Goal: Transaction & Acquisition: Purchase product/service

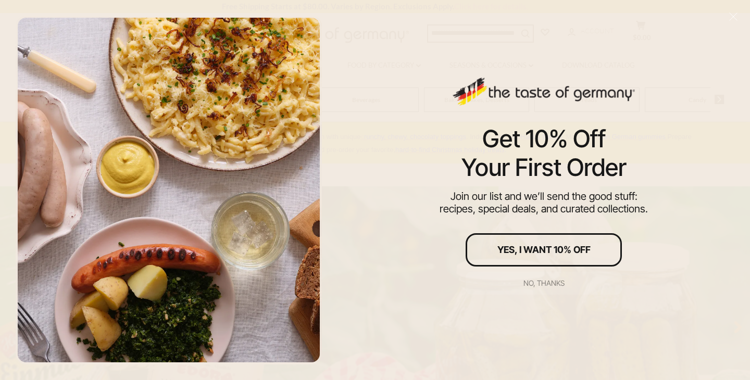
click at [552, 287] on div "No, thanks" at bounding box center [544, 283] width 41 height 7
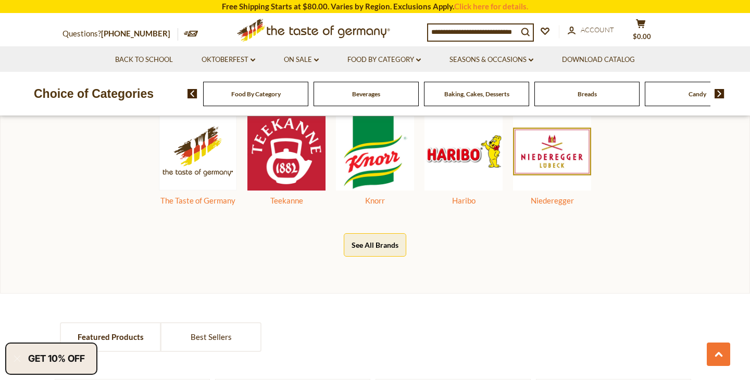
scroll to position [559, 0]
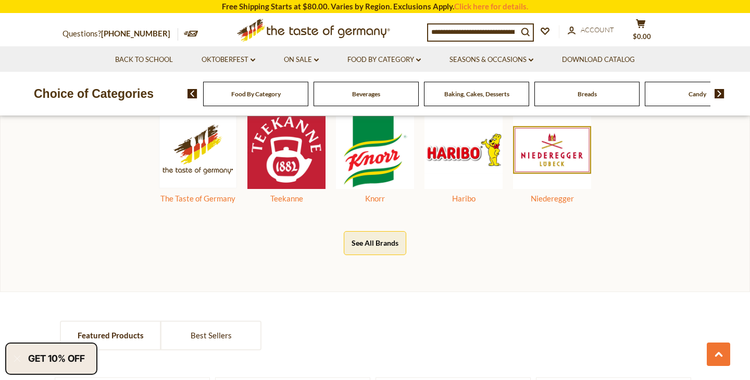
click at [491, 33] on input at bounding box center [473, 31] width 90 height 15
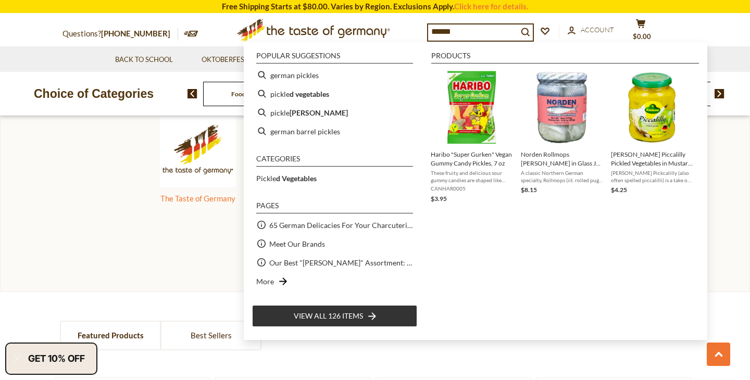
type input "*****"
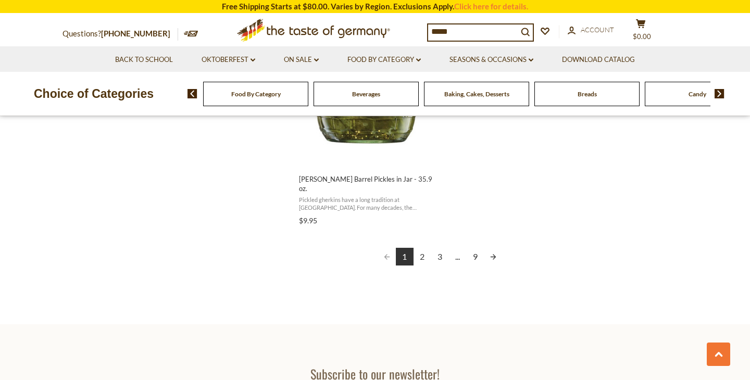
scroll to position [1956, 0]
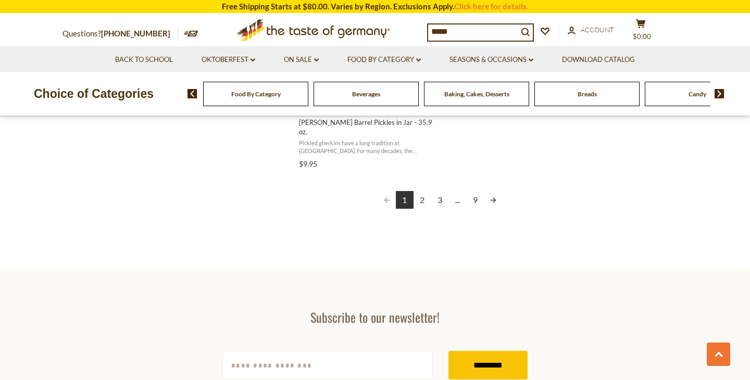
click at [419, 191] on link "2" at bounding box center [423, 200] width 18 height 18
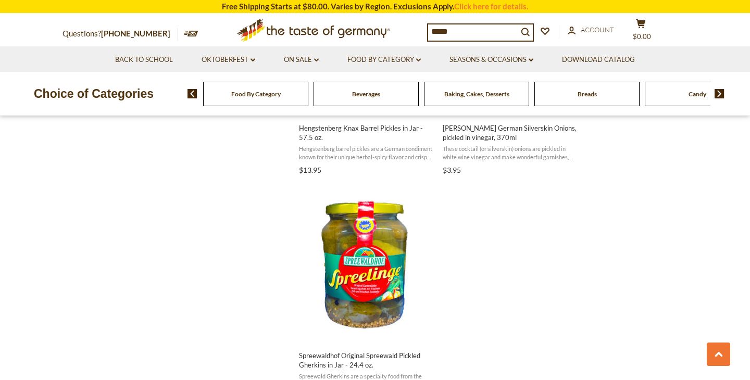
scroll to position [1789, 0]
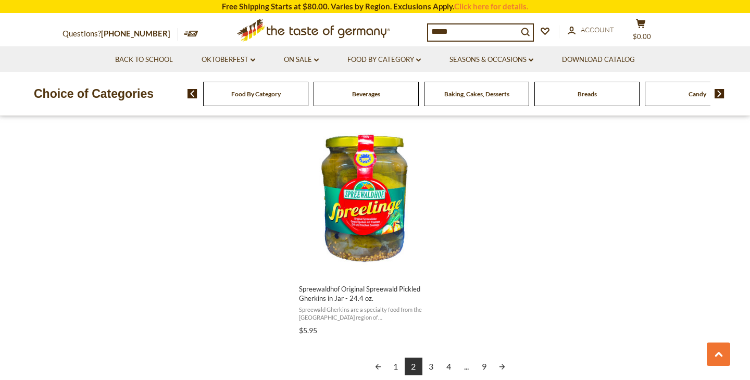
click at [429, 358] on link "3" at bounding box center [432, 367] width 18 height 18
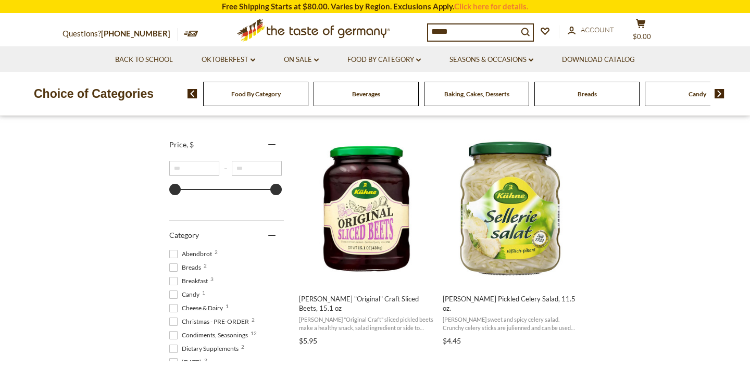
scroll to position [196, 0]
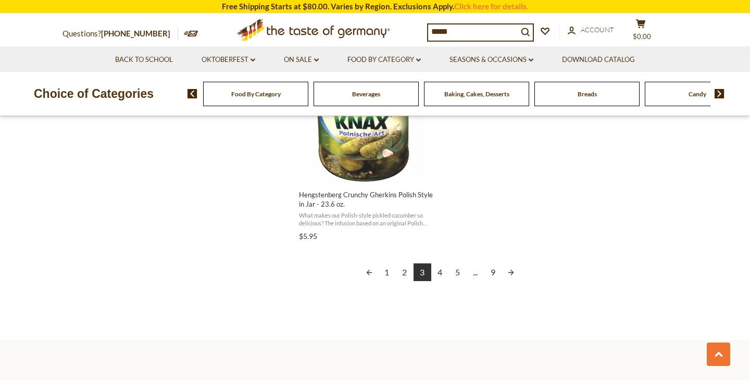
click at [438, 264] on link "4" at bounding box center [440, 273] width 18 height 18
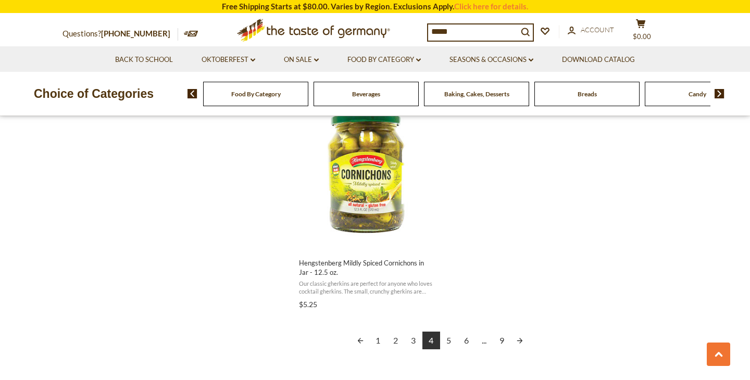
click at [449, 337] on link "5" at bounding box center [449, 341] width 18 height 18
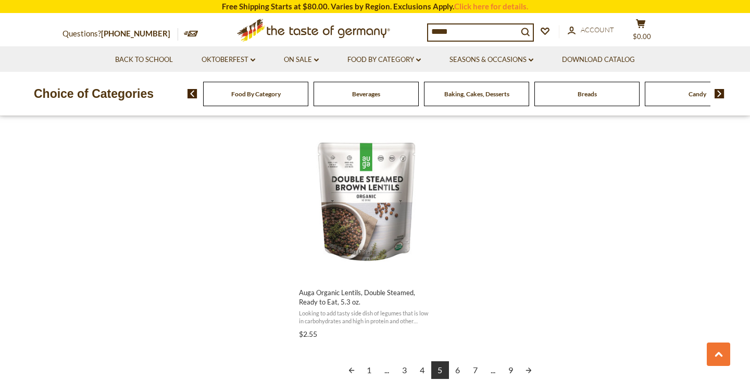
scroll to position [1881, 0]
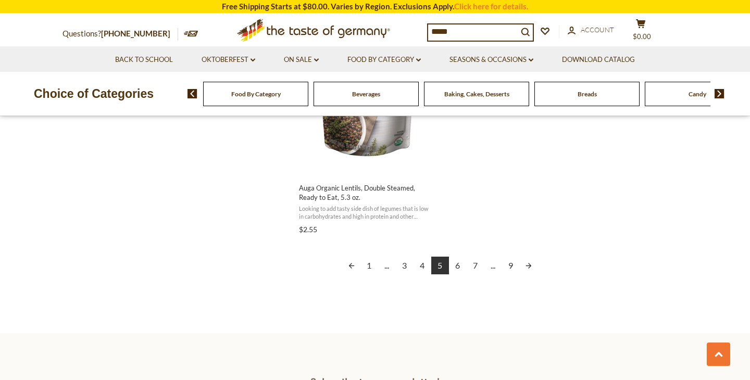
click at [463, 267] on link "6" at bounding box center [458, 266] width 18 height 18
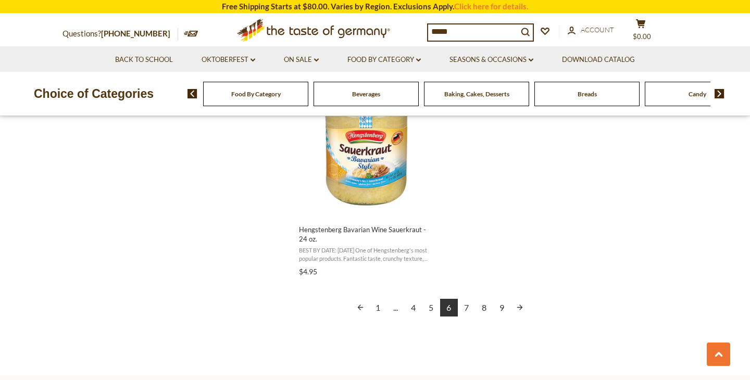
scroll to position [1822, 0]
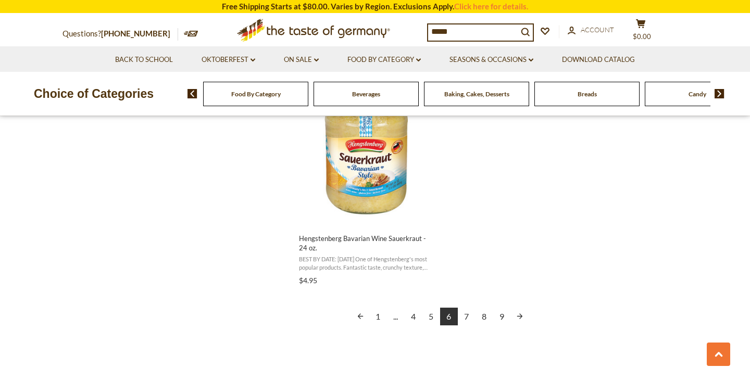
click at [468, 312] on link "7" at bounding box center [467, 317] width 18 height 18
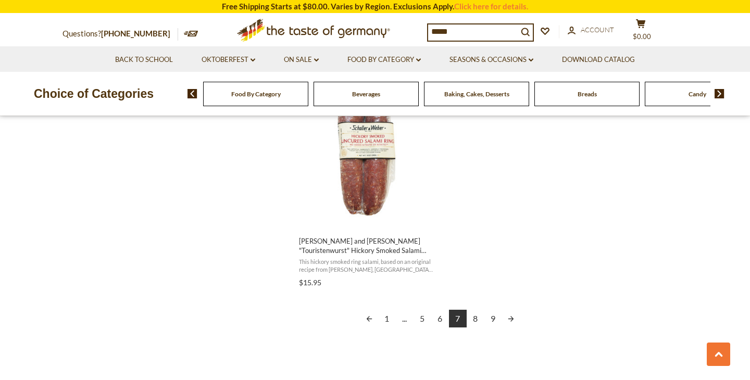
scroll to position [1832, 0]
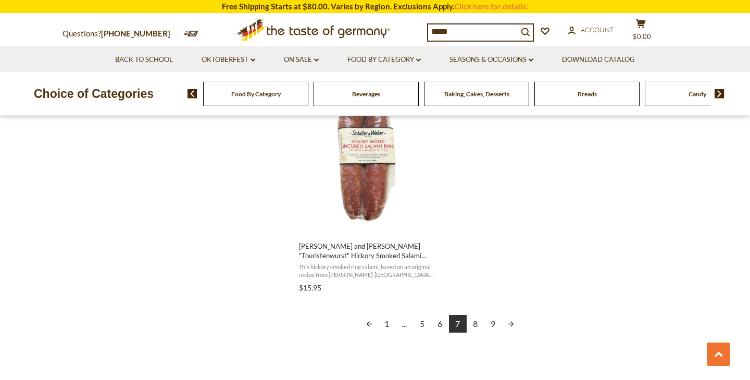
click at [475, 327] on link "8" at bounding box center [476, 324] width 18 height 18
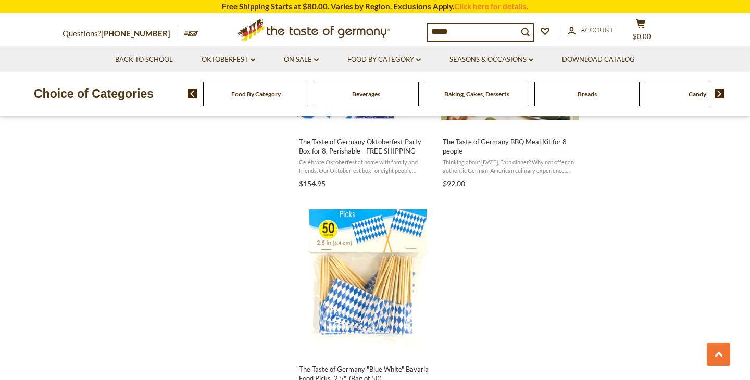
scroll to position [1928, 0]
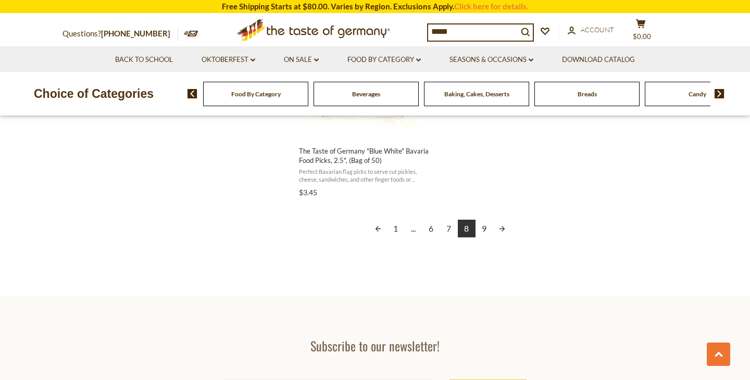
click at [477, 36] on input "*****" at bounding box center [473, 31] width 90 height 15
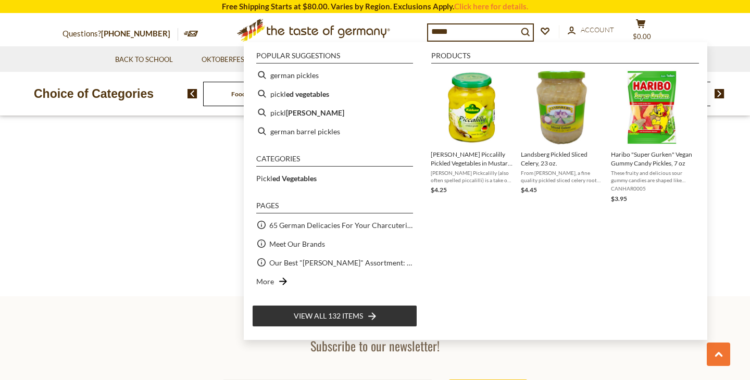
click at [547, 378] on section "Subscribe to our newsletter! yourname@email.com *********" at bounding box center [375, 374] width 750 height 154
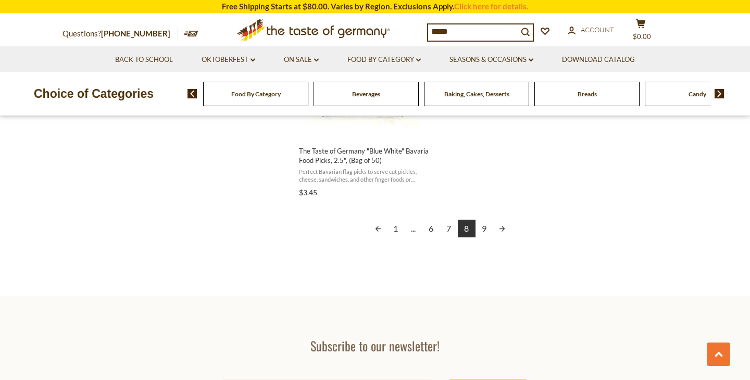
click at [490, 235] on link "9" at bounding box center [485, 229] width 18 height 18
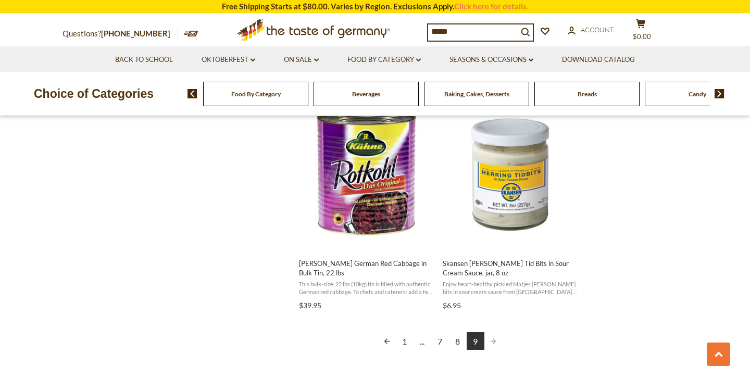
scroll to position [1360, 0]
click at [472, 35] on input "*****" at bounding box center [473, 31] width 90 height 15
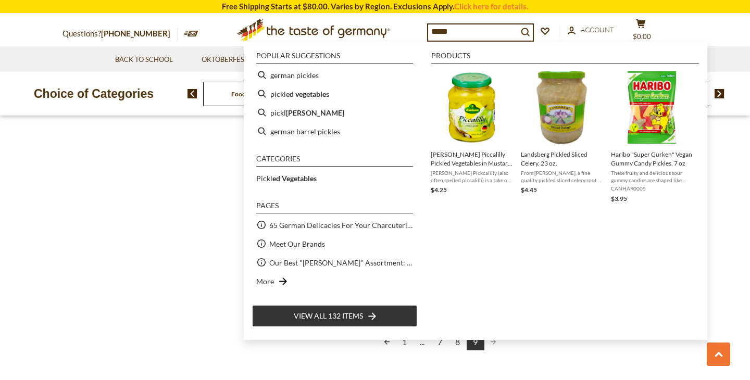
click at [472, 35] on input "*****" at bounding box center [473, 31] width 90 height 15
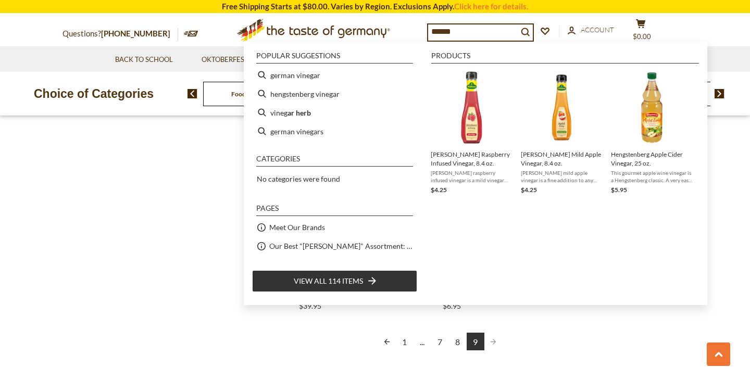
type input "*******"
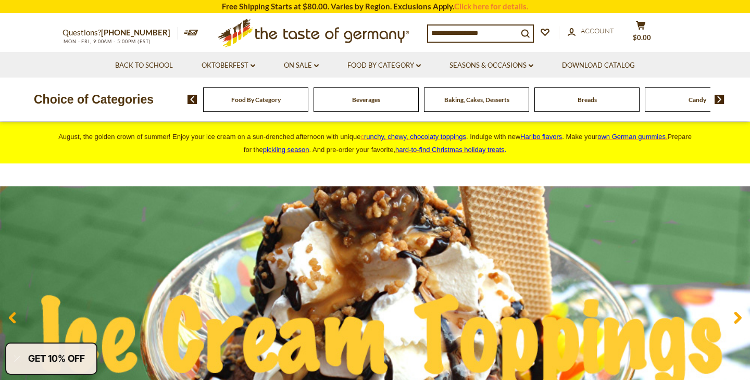
click at [438, 32] on input at bounding box center [473, 33] width 90 height 15
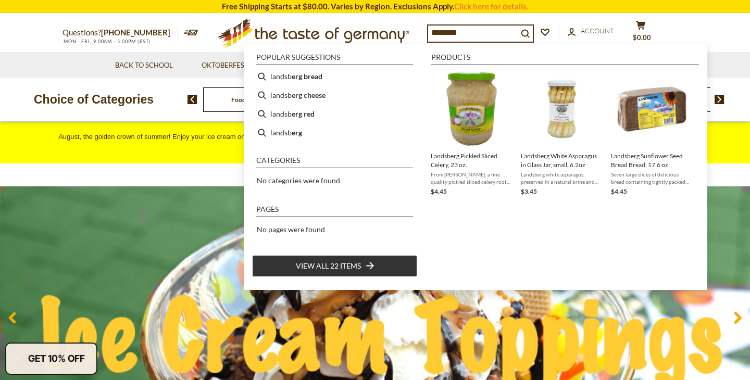
type input "*********"
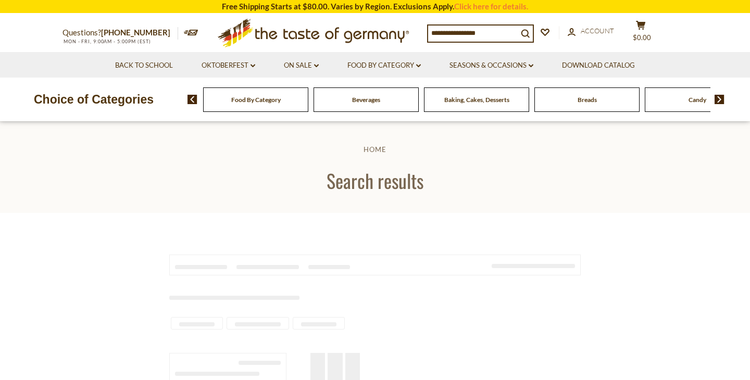
type input "*********"
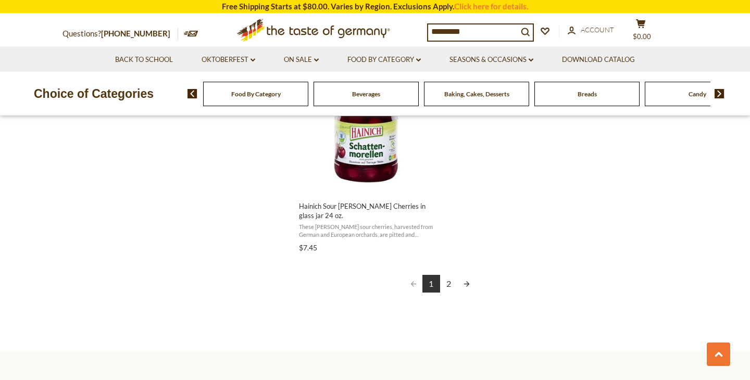
scroll to position [1908, 0]
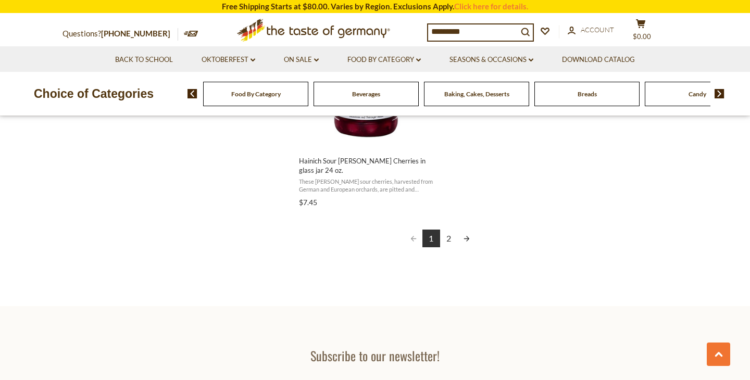
click at [450, 238] on link "2" at bounding box center [449, 239] width 18 height 18
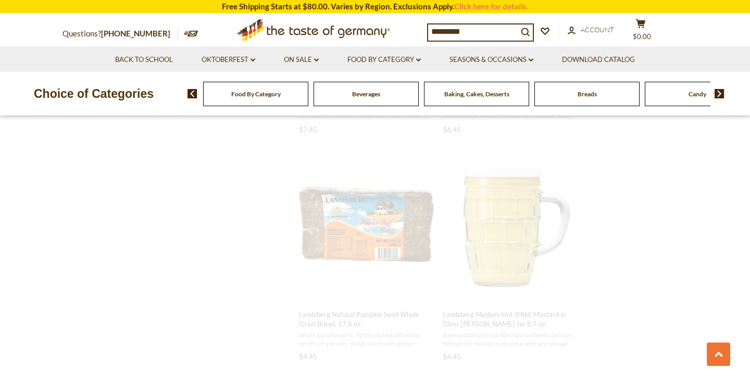
scroll to position [30, 0]
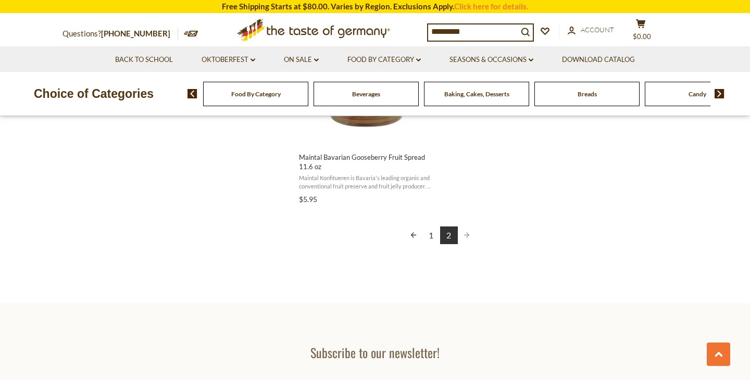
scroll to position [1107, 0]
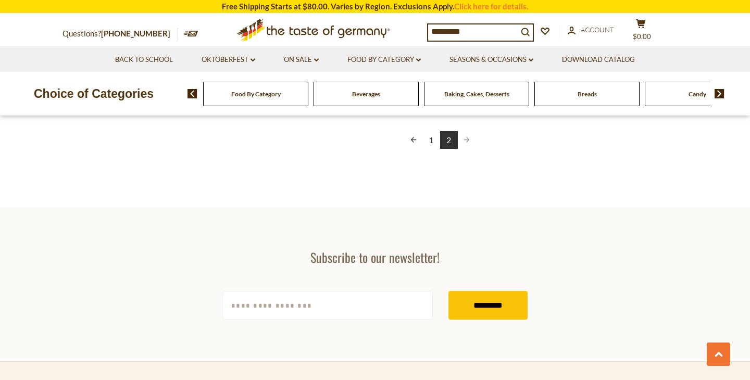
click at [308, 87] on div "Breads" at bounding box center [255, 94] width 105 height 24
click at [583, 97] on span "Breads" at bounding box center [587, 94] width 19 height 8
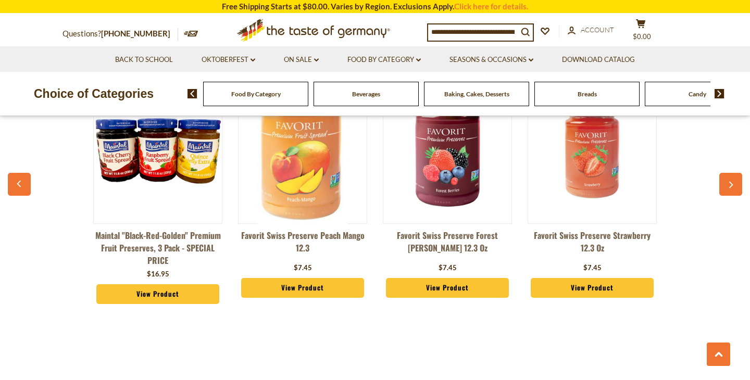
scroll to position [702, 0]
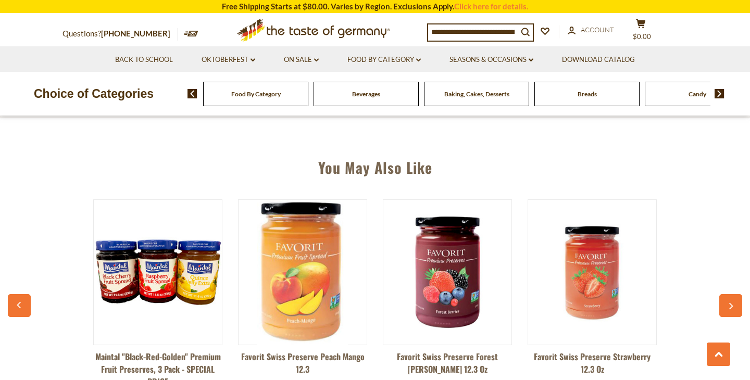
click at [476, 277] on img at bounding box center [448, 272] width 128 height 128
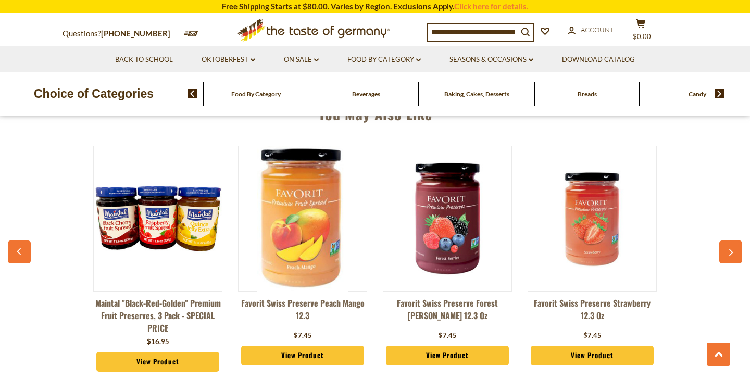
scroll to position [775, 0]
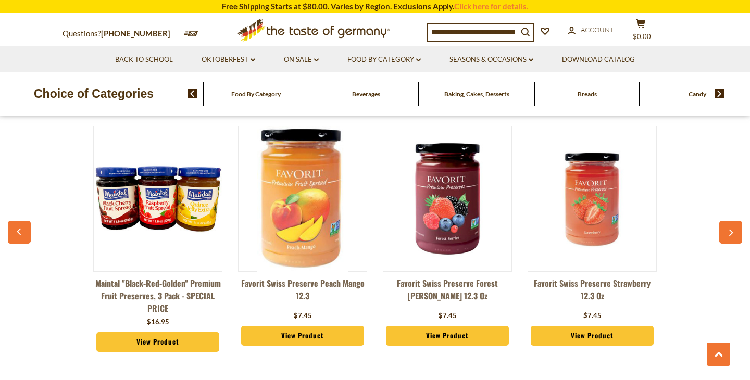
click at [583, 322] on div "Favorit Swiss Preserve Strawberry 12.3 oz $7.45 View Product" at bounding box center [592, 239] width 129 height 236
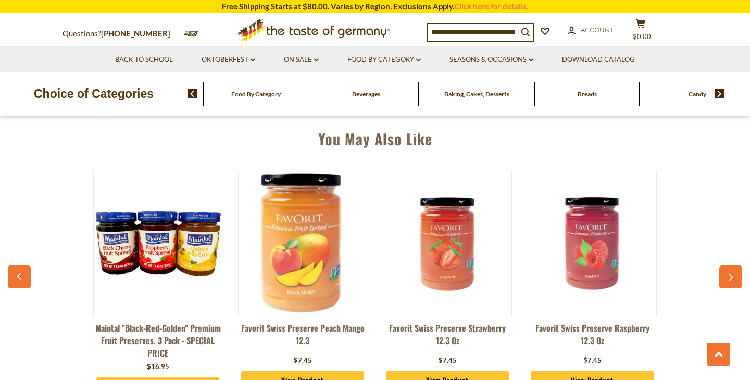
scroll to position [756, 0]
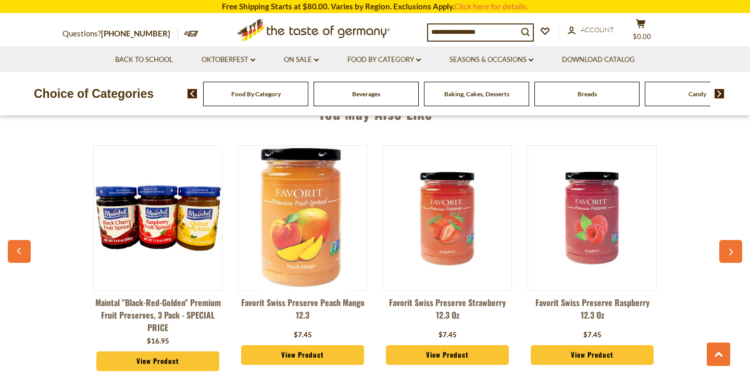
click at [487, 258] on img at bounding box center [448, 218] width 128 height 128
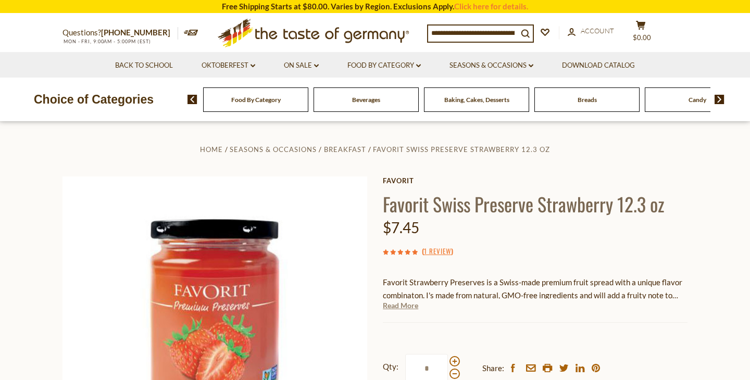
click at [385, 305] on link "Read More" at bounding box center [400, 306] width 35 height 10
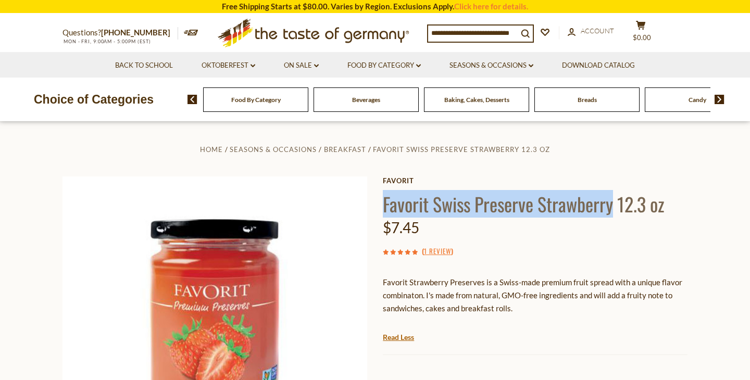
drag, startPoint x: 386, startPoint y: 201, endPoint x: 611, endPoint y: 201, distance: 225.1
click at [611, 201] on h1 "Favorit Swiss Preserve Strawberry 12.3 oz" at bounding box center [535, 203] width 305 height 23
copy h1 "Favorit Swiss Preserve Strawberry"
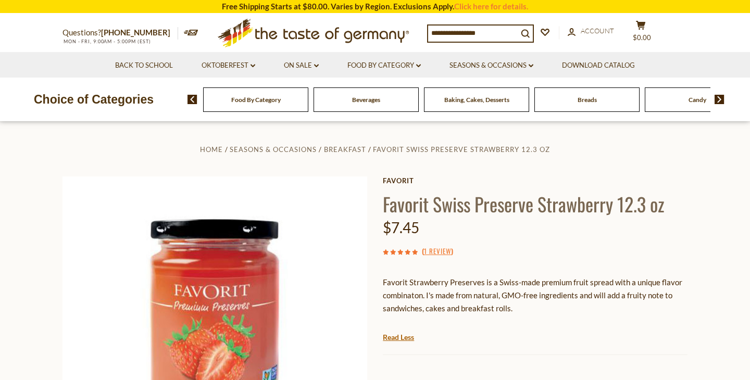
click at [489, 26] on input at bounding box center [473, 33] width 90 height 15
click at [429, 254] on link "1 Review" at bounding box center [437, 251] width 27 height 11
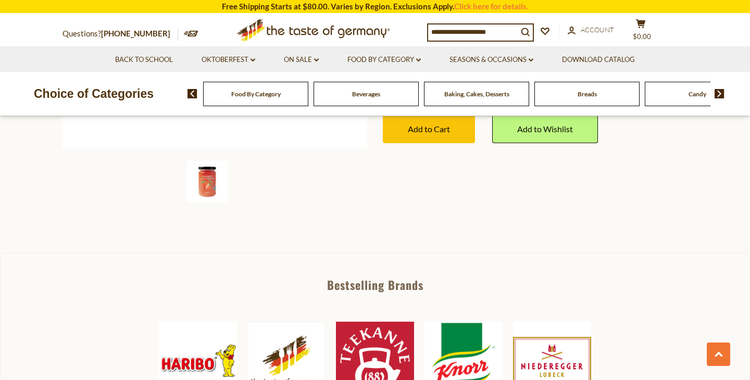
scroll to position [520, 0]
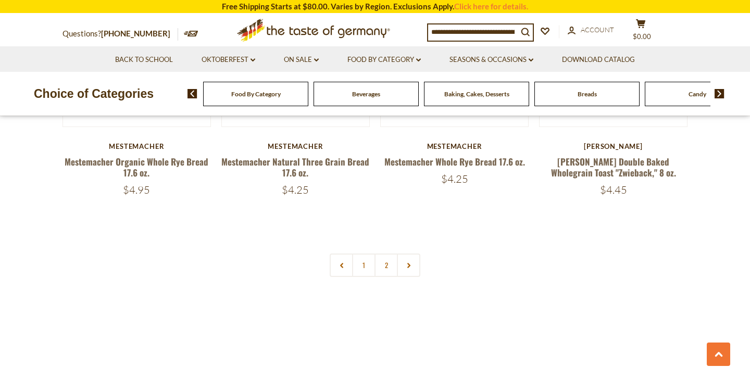
scroll to position [2535, 0]
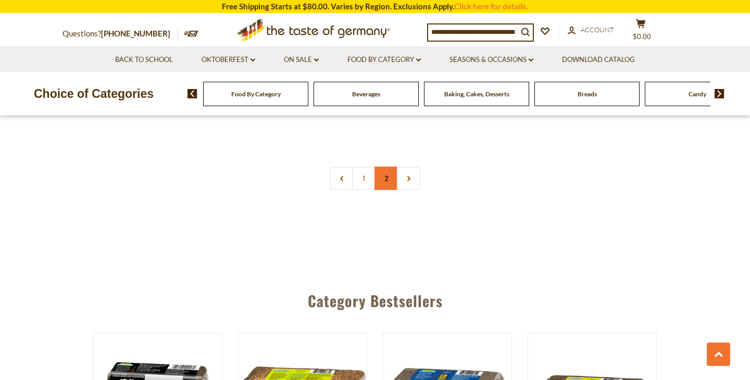
click at [387, 181] on link "2" at bounding box center [386, 178] width 23 height 23
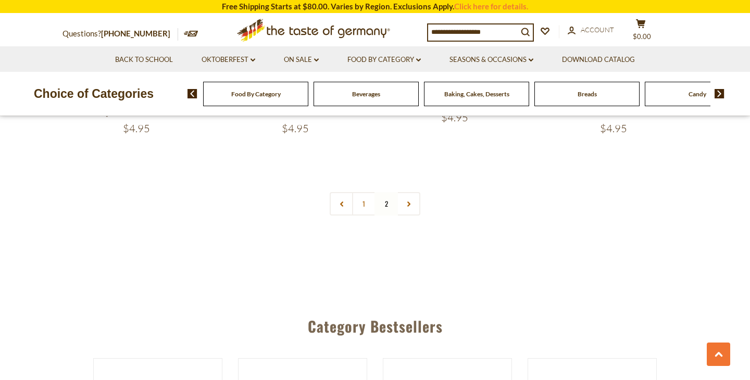
scroll to position [1512, 0]
click at [472, 31] on input at bounding box center [473, 31] width 90 height 15
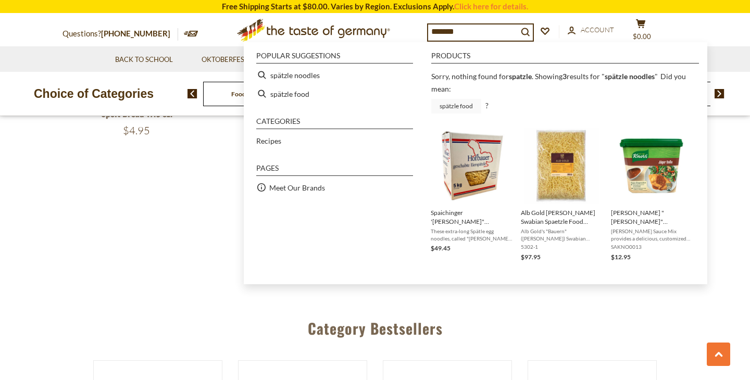
type input "**********"
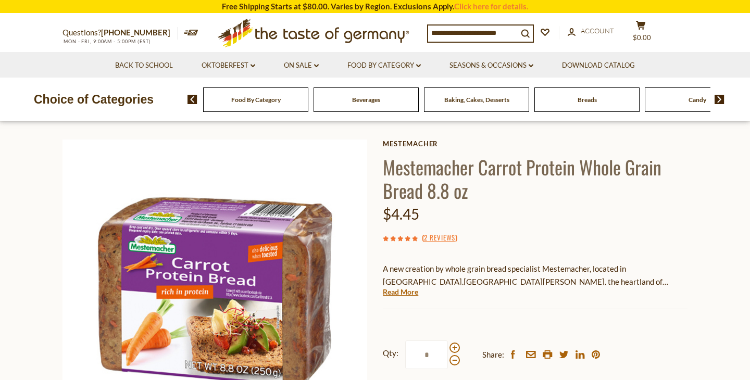
scroll to position [119, 0]
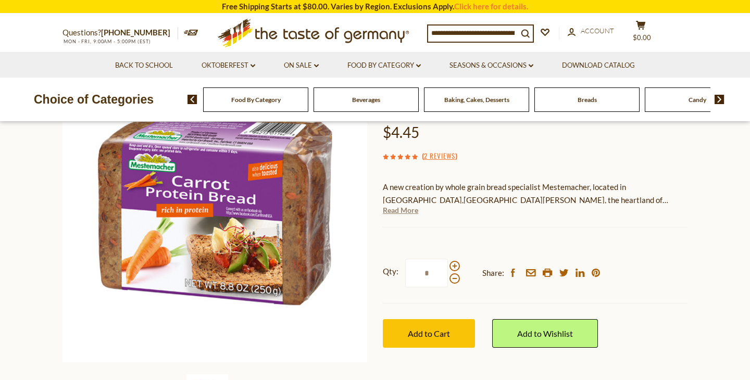
click at [407, 207] on link "Read More" at bounding box center [400, 210] width 35 height 10
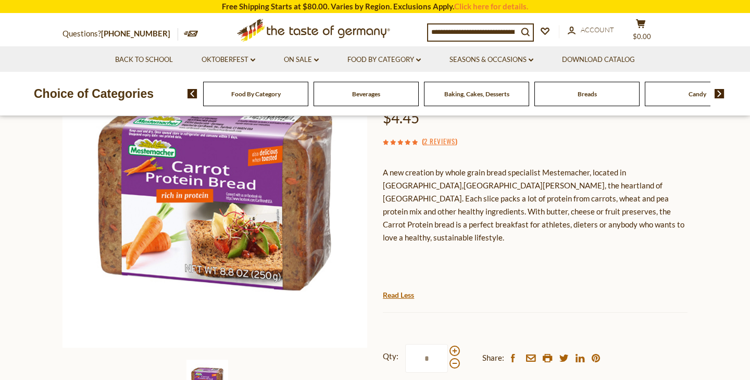
scroll to position [134, 0]
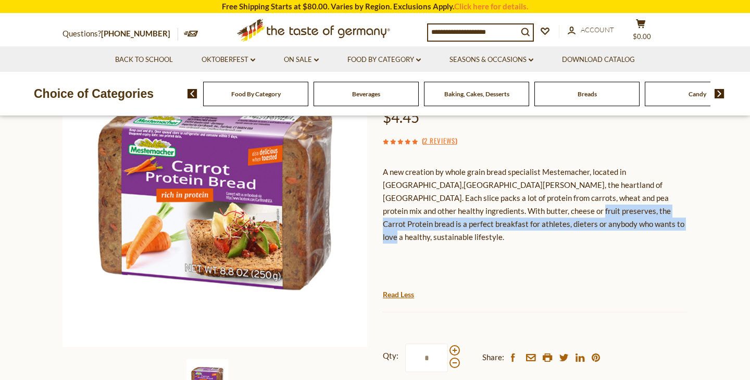
drag, startPoint x: 452, startPoint y: 211, endPoint x: 545, endPoint y: 220, distance: 92.7
click at [545, 220] on p "A new creation by whole grain bread specialist Mestemacher, located in Guetersl…" at bounding box center [535, 205] width 305 height 78
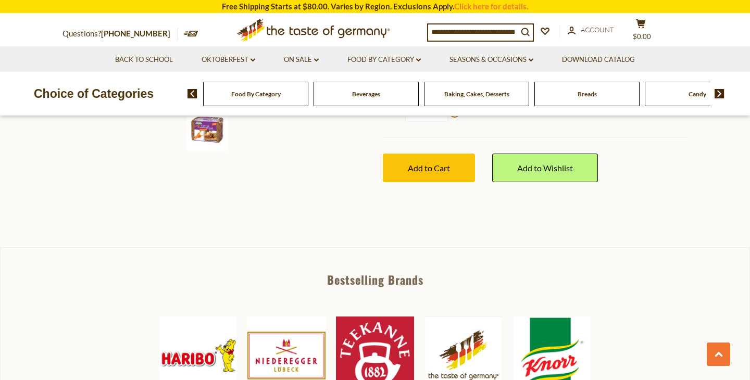
scroll to position [383, 0]
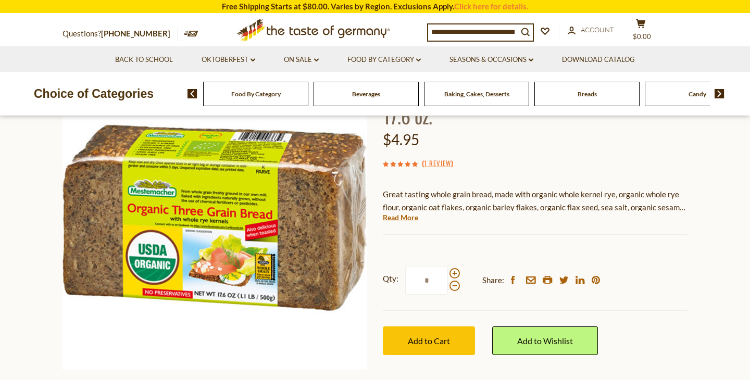
scroll to position [126, 0]
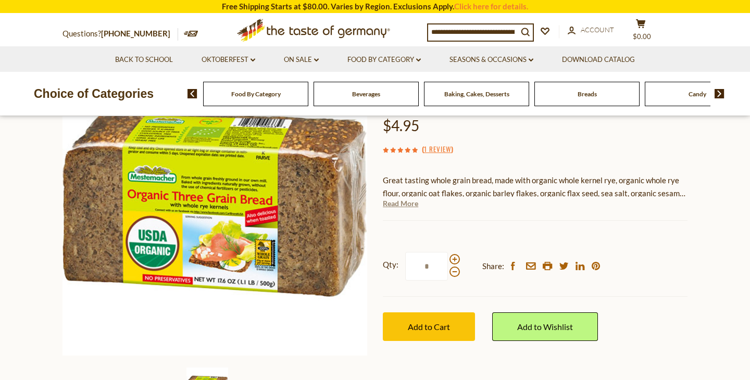
click at [404, 199] on link "Read More" at bounding box center [400, 204] width 35 height 10
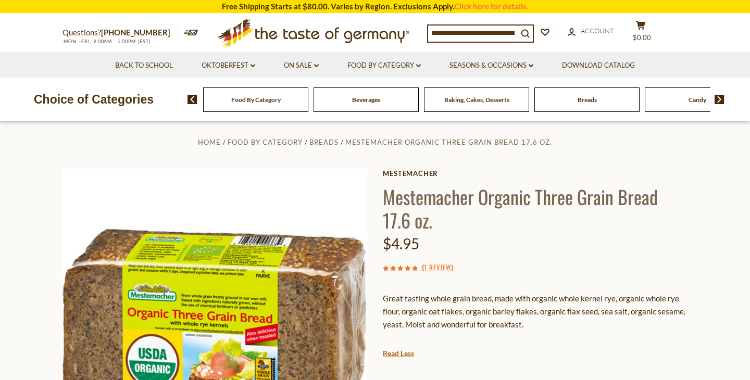
scroll to position [12, 0]
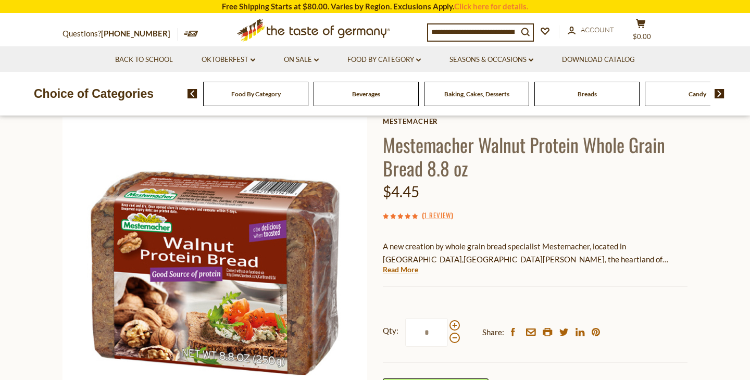
scroll to position [60, 0]
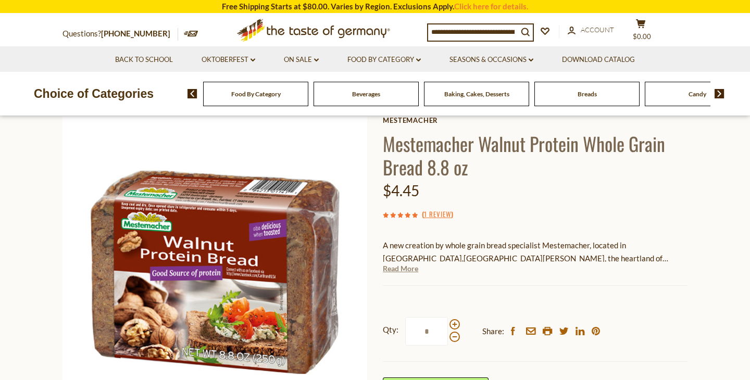
click at [395, 271] on link "Read More" at bounding box center [400, 269] width 35 height 10
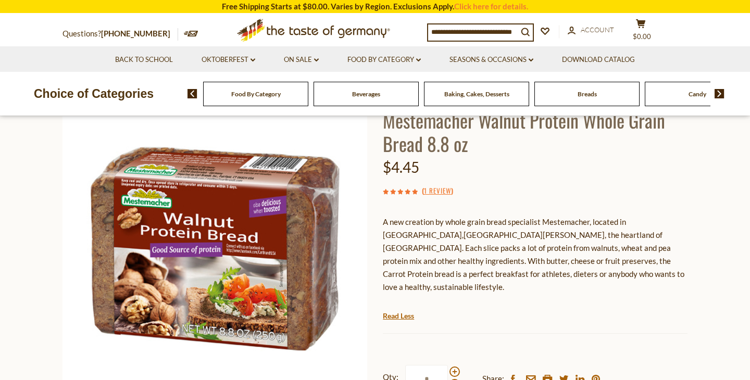
scroll to position [84, 0]
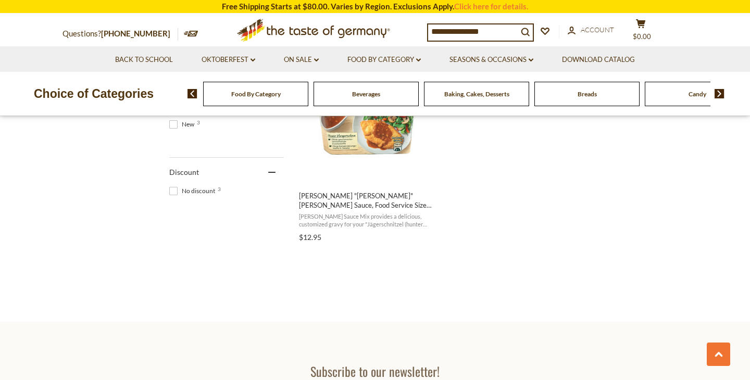
scroll to position [544, 0]
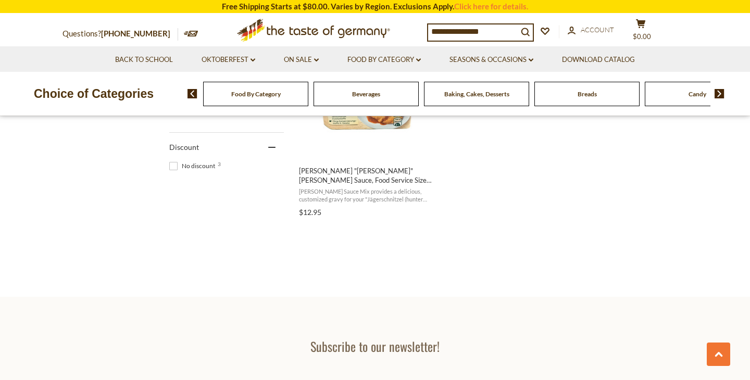
click at [486, 36] on input "**********" at bounding box center [473, 31] width 90 height 15
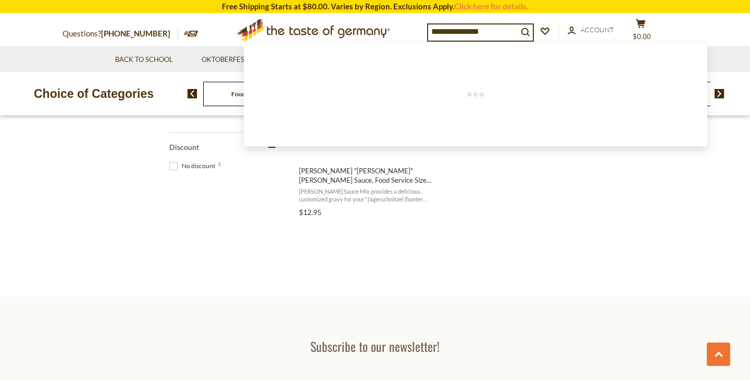
click at [486, 36] on input "**********" at bounding box center [473, 31] width 90 height 15
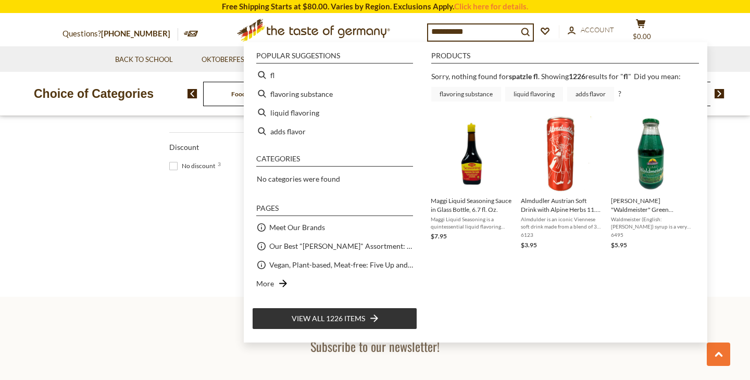
click at [480, 35] on input "**********" at bounding box center [473, 31] width 90 height 15
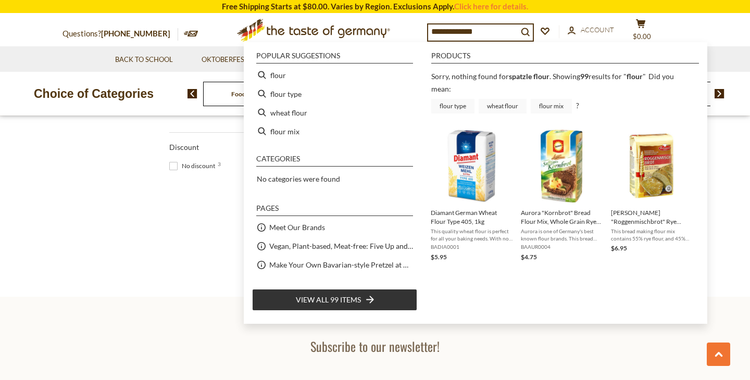
type input "*****"
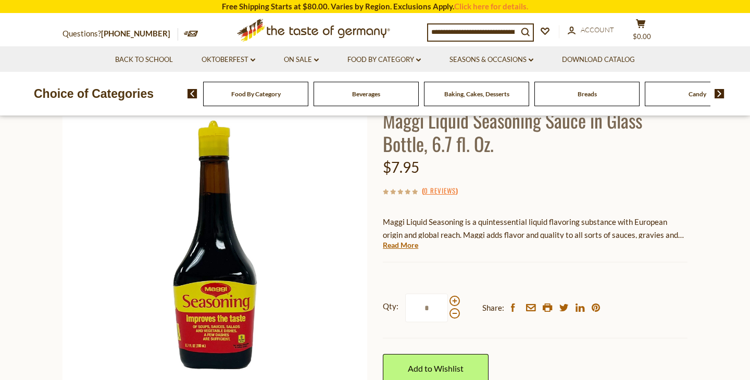
scroll to position [85, 0]
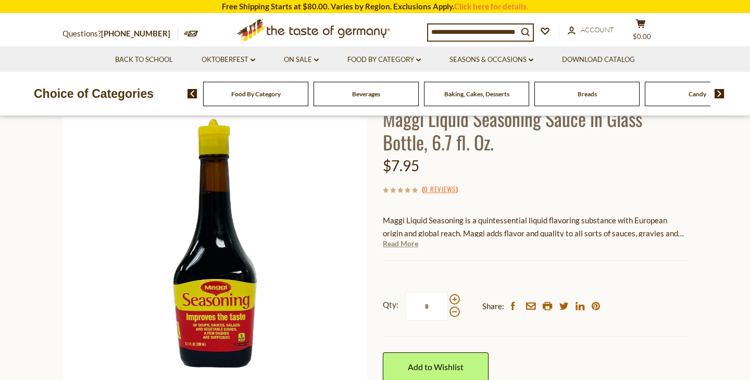
click at [412, 239] on link "Read More" at bounding box center [400, 244] width 35 height 10
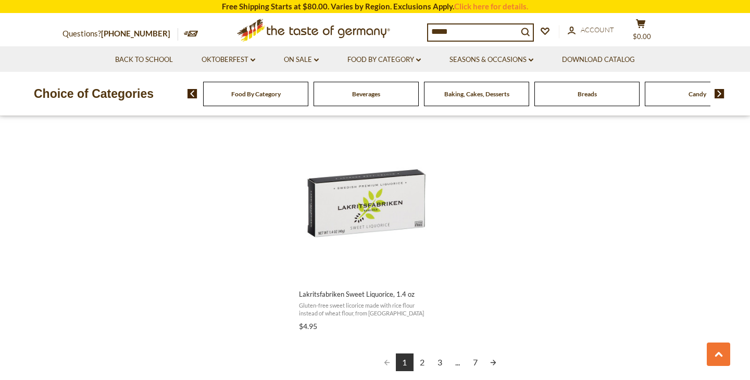
scroll to position [1800, 0]
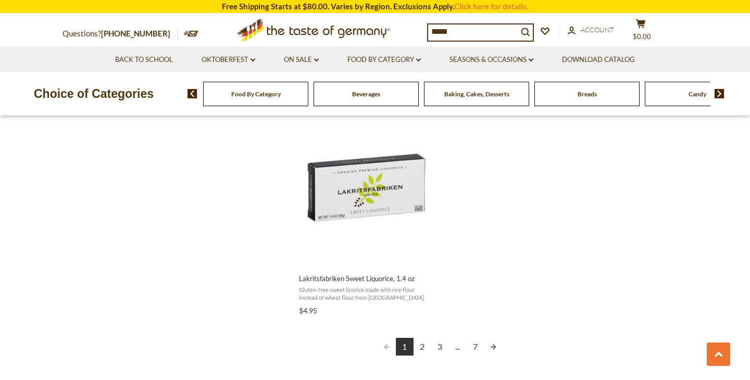
click at [425, 344] on link "2" at bounding box center [423, 347] width 18 height 18
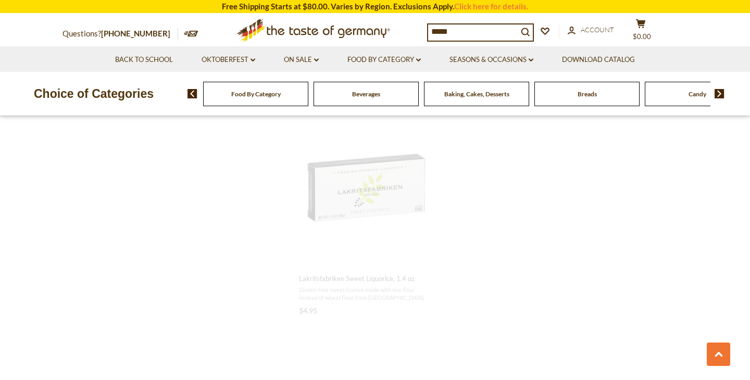
scroll to position [801, 0]
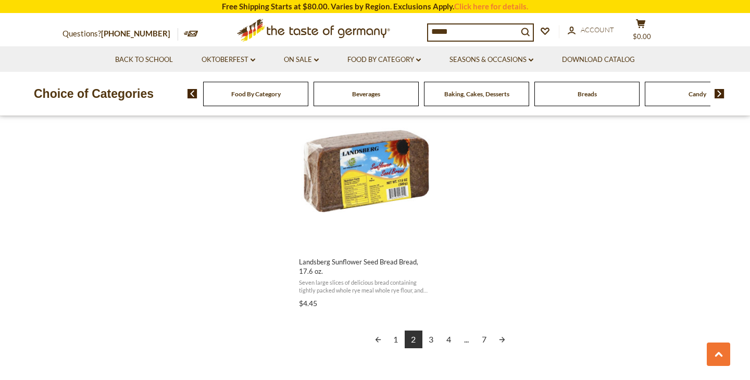
scroll to position [1831, 0]
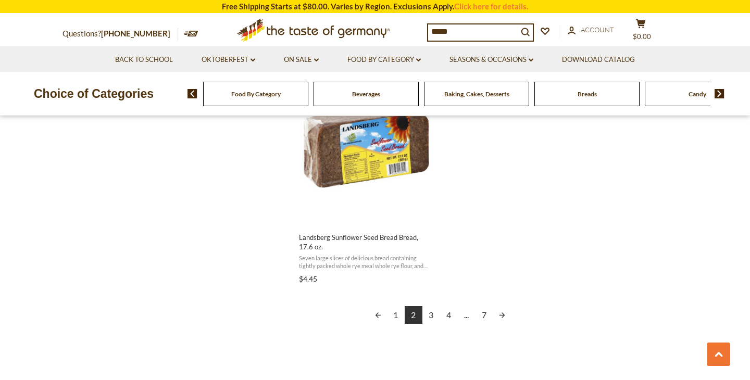
click at [427, 316] on link "3" at bounding box center [432, 315] width 18 height 18
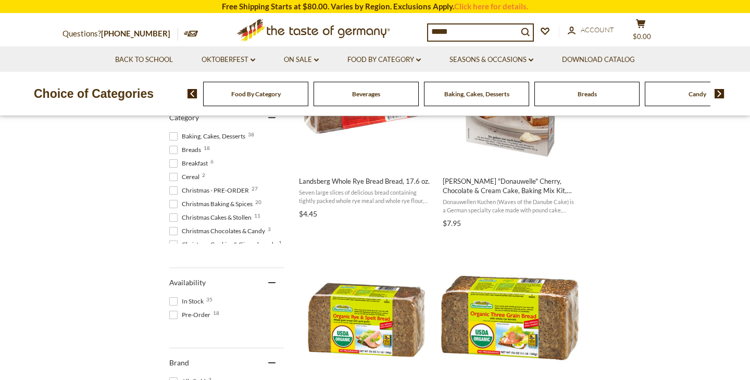
scroll to position [351, 0]
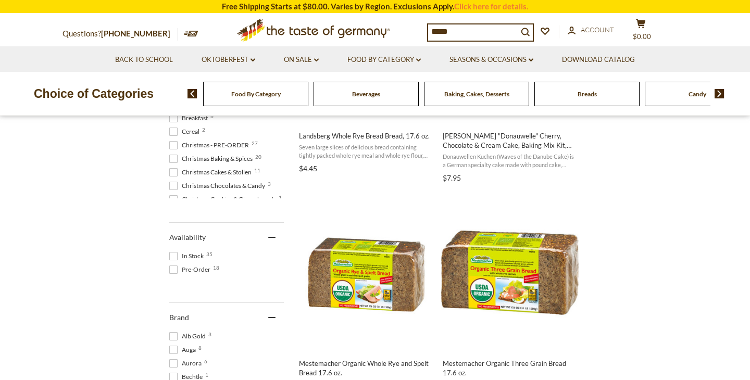
click at [478, 35] on input "*****" at bounding box center [473, 31] width 90 height 15
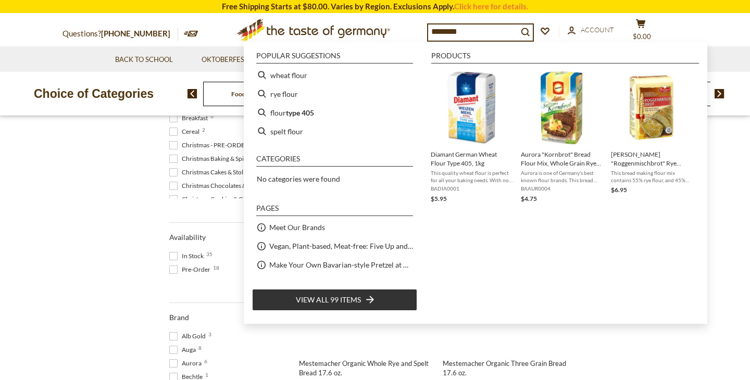
type input "*********"
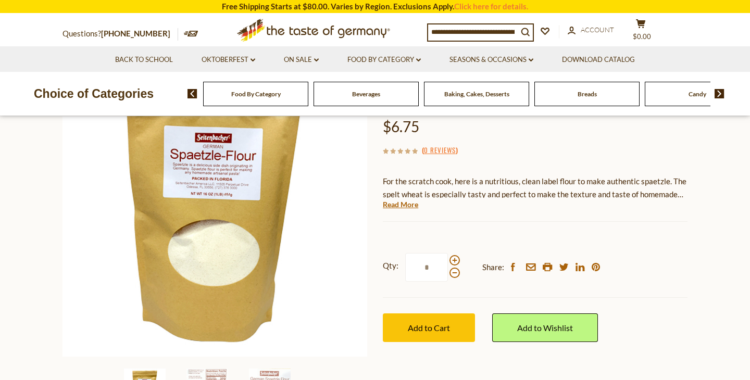
scroll to position [143, 0]
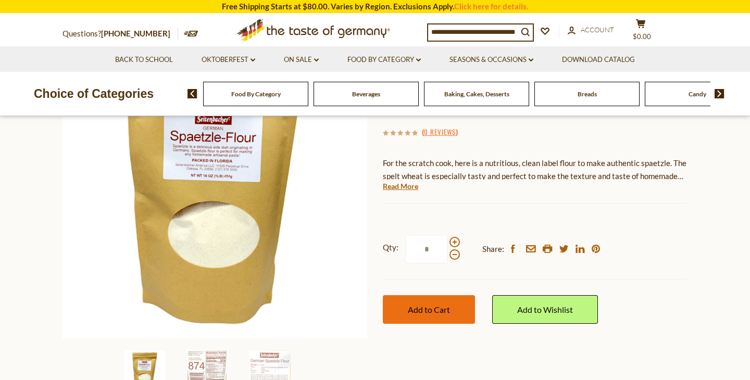
click at [447, 310] on span "Add to Cart" at bounding box center [429, 310] width 42 height 10
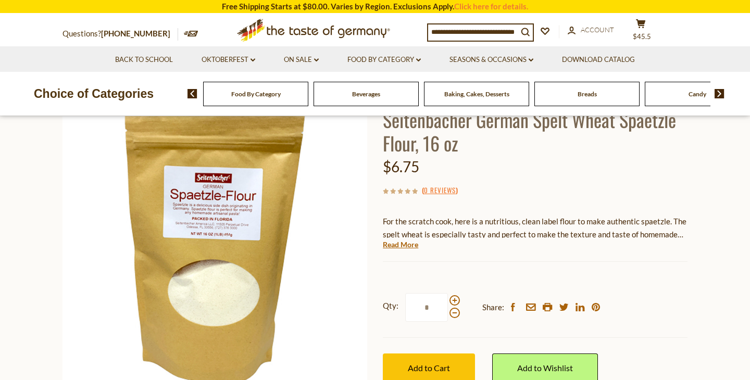
scroll to position [91, 0]
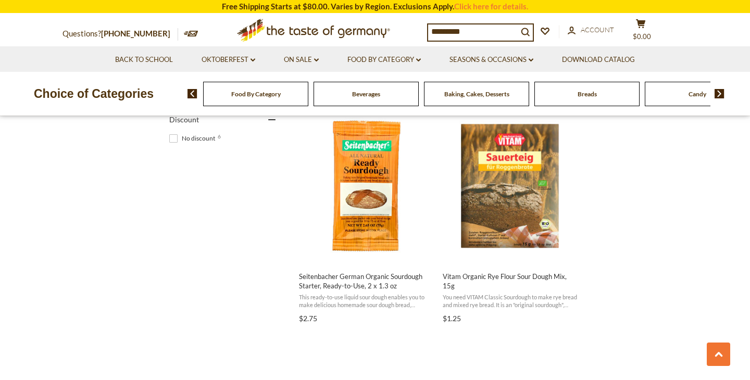
scroll to position [773, 0]
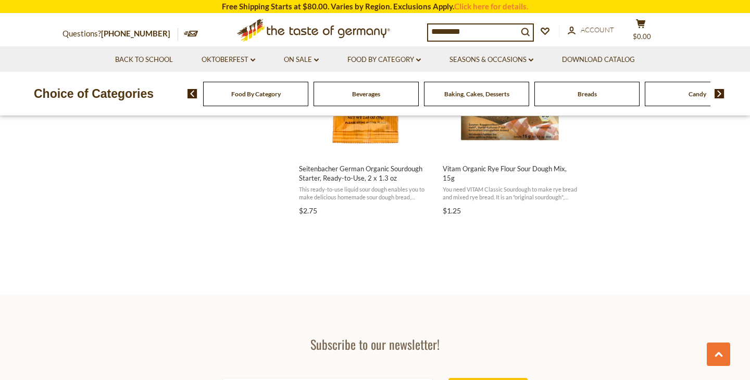
click at [471, 29] on input "*********" at bounding box center [473, 31] width 90 height 15
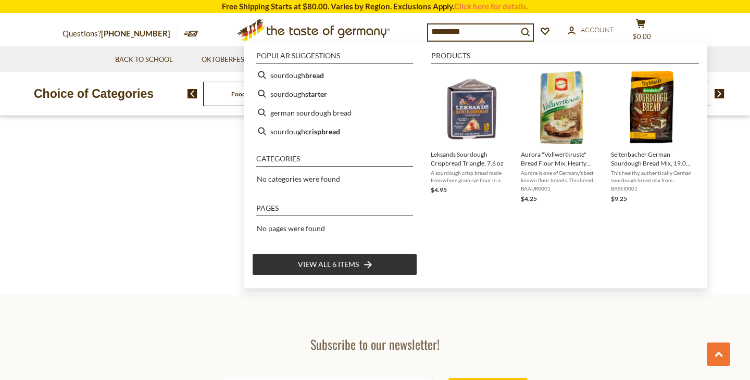
click at [471, 29] on input "*********" at bounding box center [473, 31] width 90 height 15
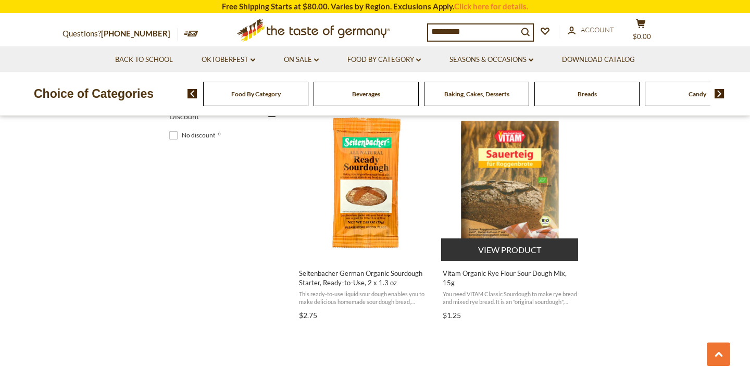
scroll to position [665, 0]
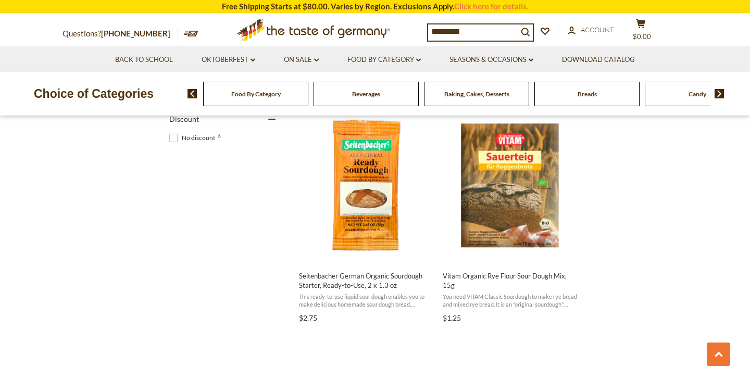
click at [481, 34] on input "*********" at bounding box center [473, 31] width 90 height 15
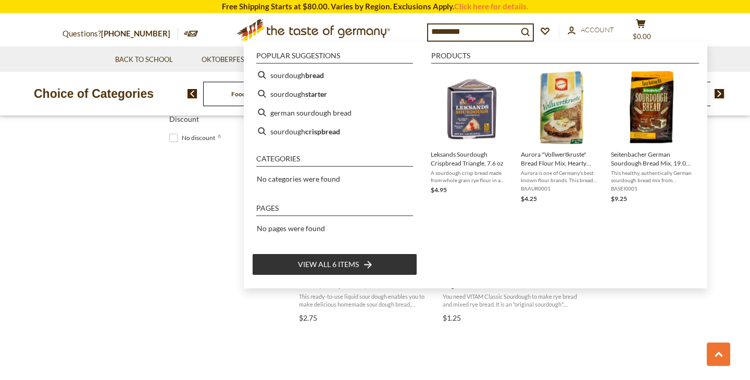
click at [481, 34] on input "*********" at bounding box center [473, 31] width 90 height 15
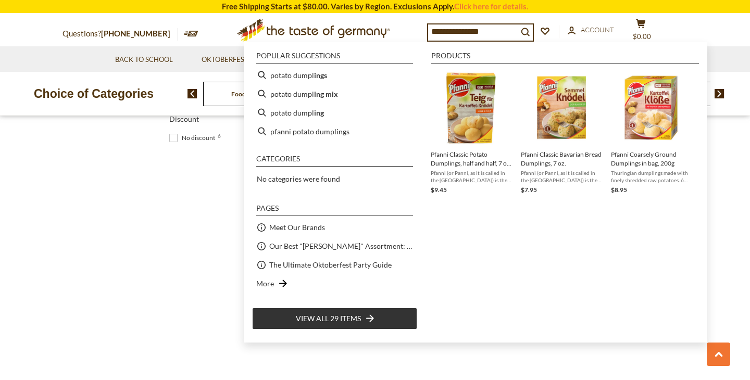
type input "**********"
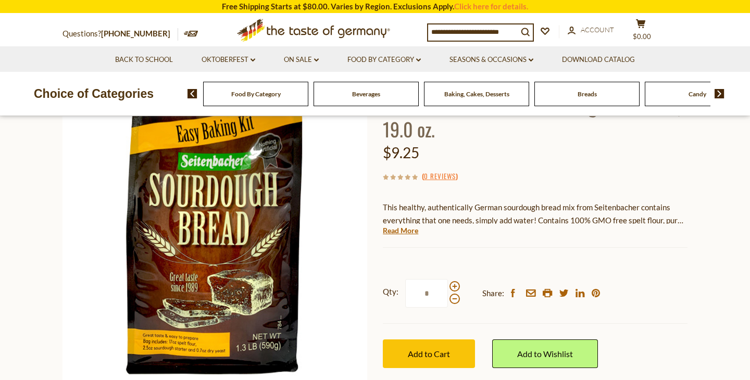
scroll to position [110, 0]
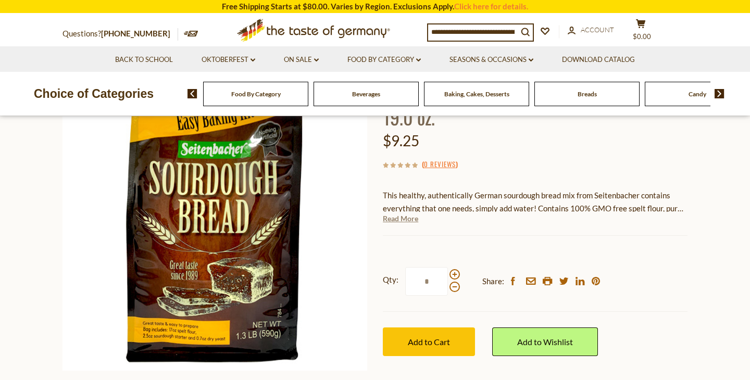
click at [400, 214] on link "Read More" at bounding box center [400, 219] width 35 height 10
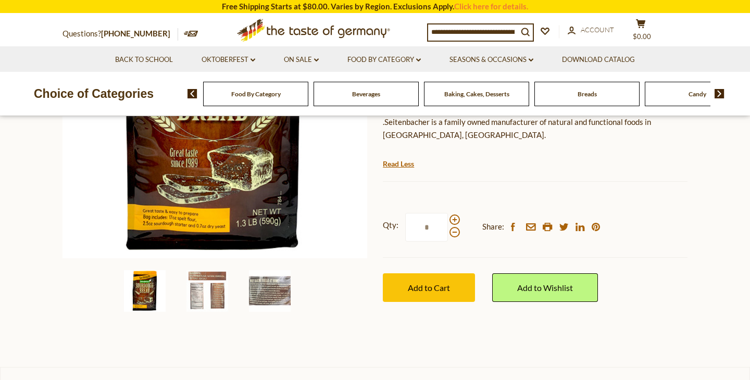
scroll to position [269, 0]
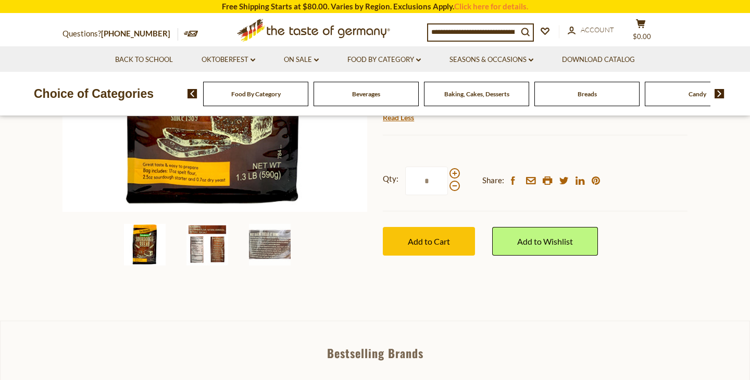
click at [208, 245] on img at bounding box center [208, 245] width 42 height 42
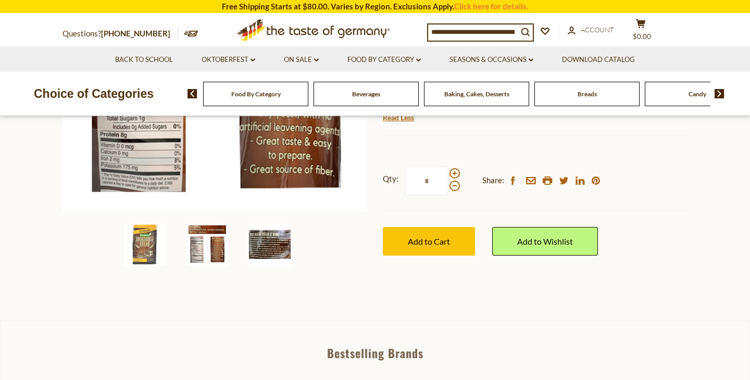
click at [260, 244] on img at bounding box center [270, 245] width 42 height 42
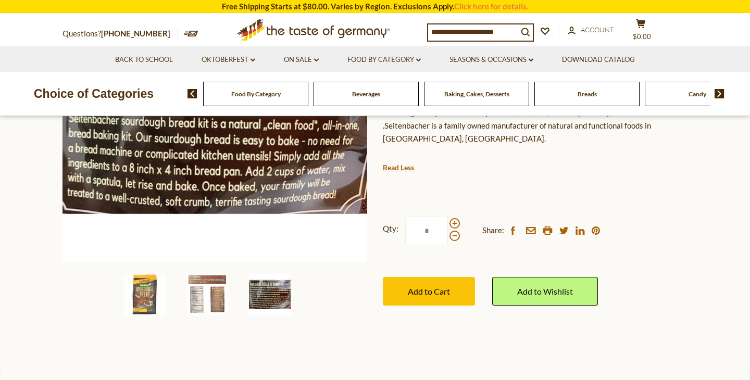
scroll to position [221, 0]
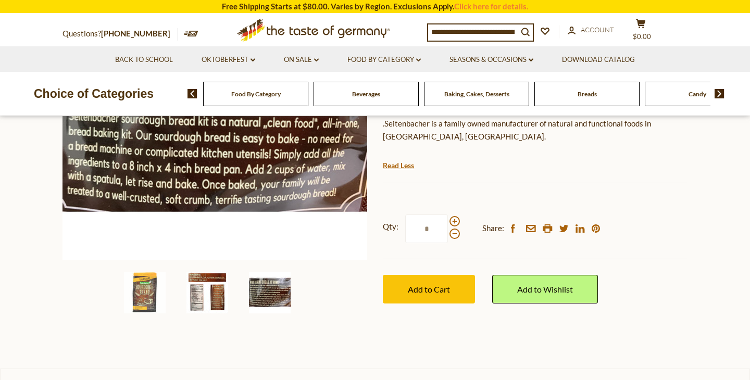
click at [209, 300] on img at bounding box center [208, 293] width 42 height 42
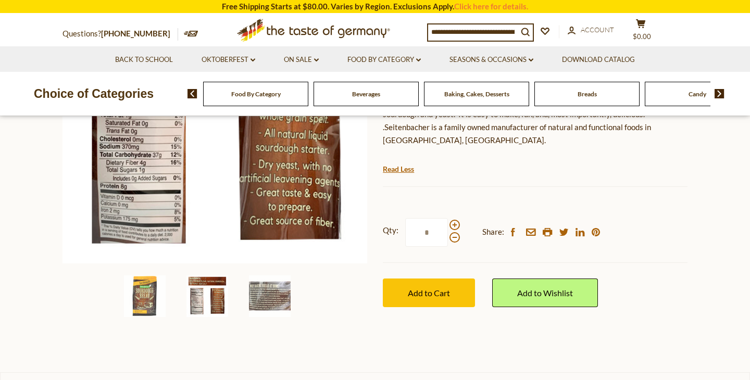
scroll to position [232, 0]
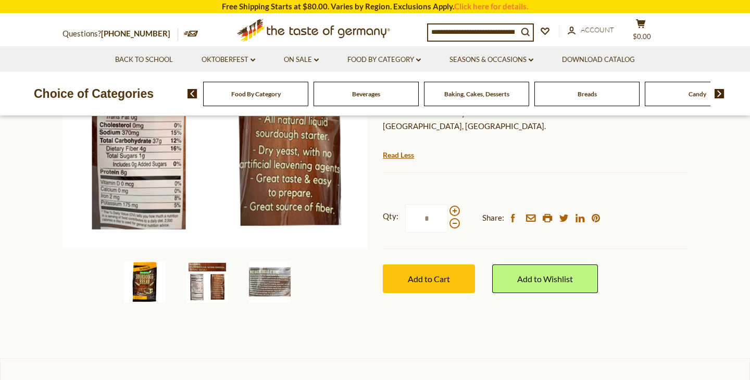
click at [157, 291] on img at bounding box center [145, 283] width 42 height 42
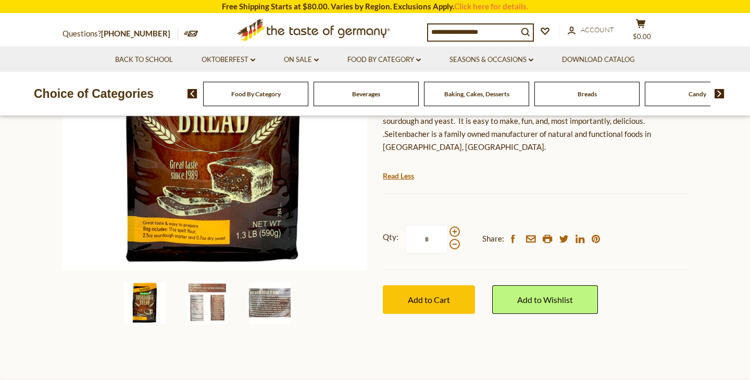
scroll to position [212, 0]
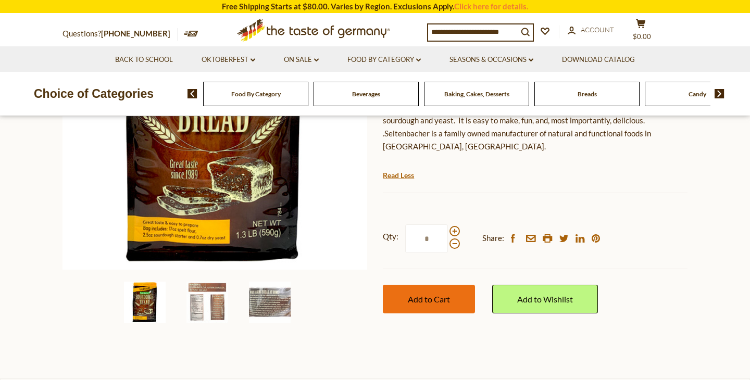
click at [427, 305] on button "Add to Cart" at bounding box center [429, 299] width 92 height 29
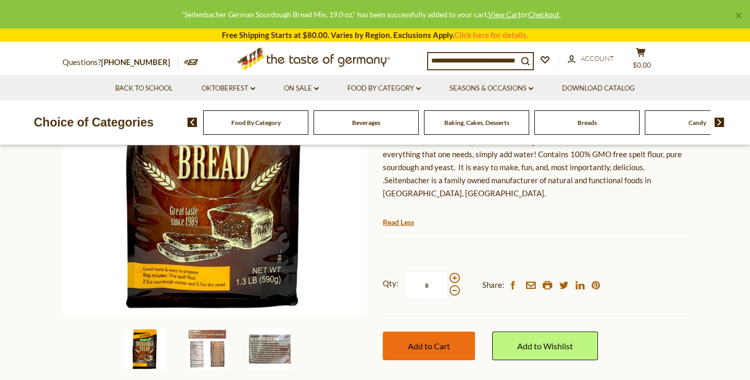
scroll to position [73, 0]
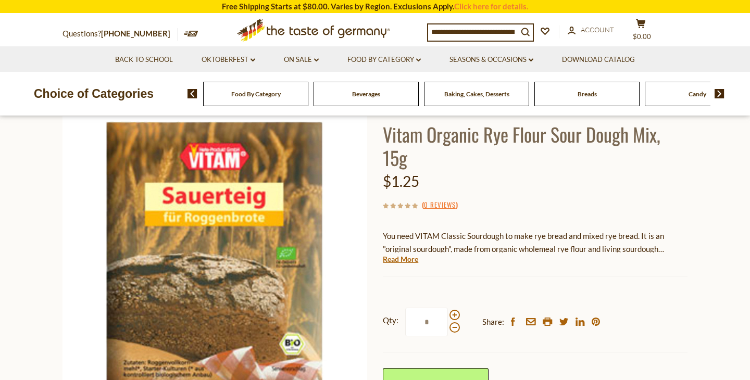
scroll to position [73, 0]
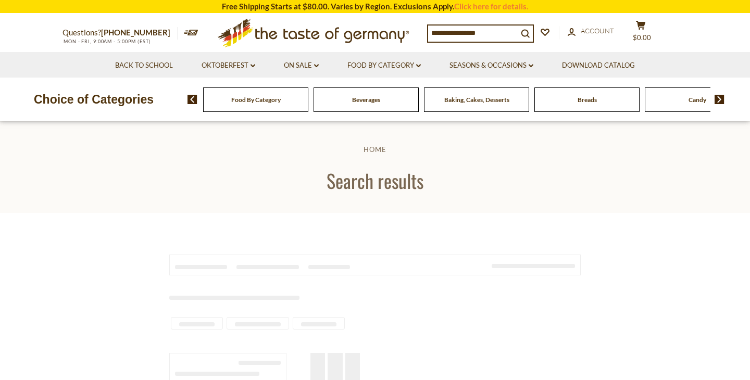
type input "**********"
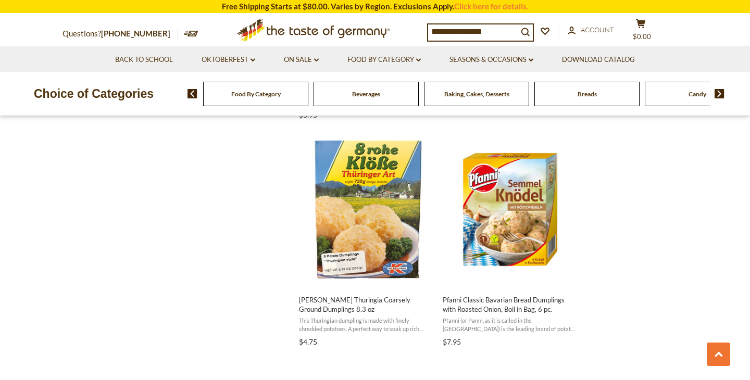
scroll to position [1552, 0]
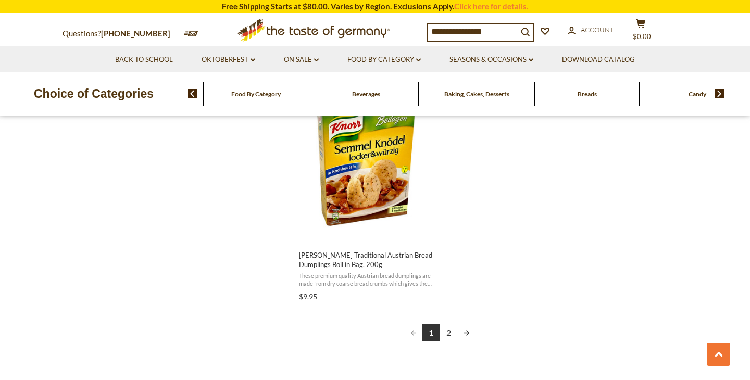
click at [449, 338] on link "2" at bounding box center [449, 333] width 18 height 18
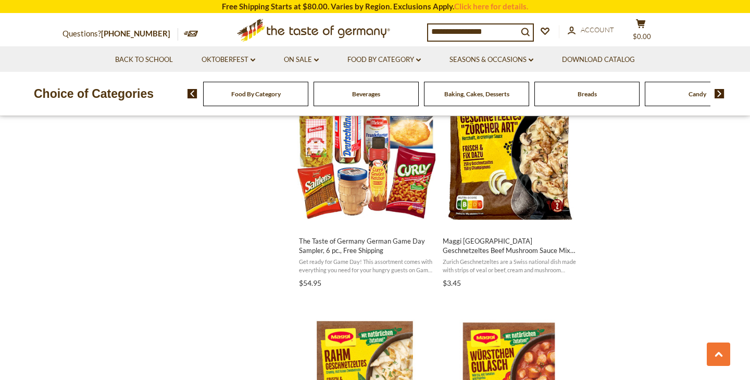
scroll to position [923, 0]
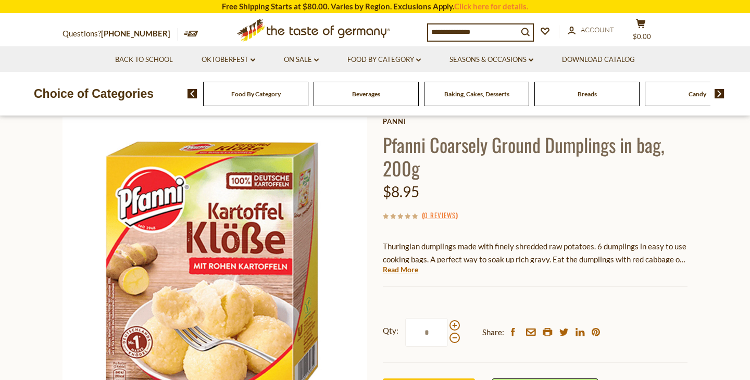
scroll to position [61, 0]
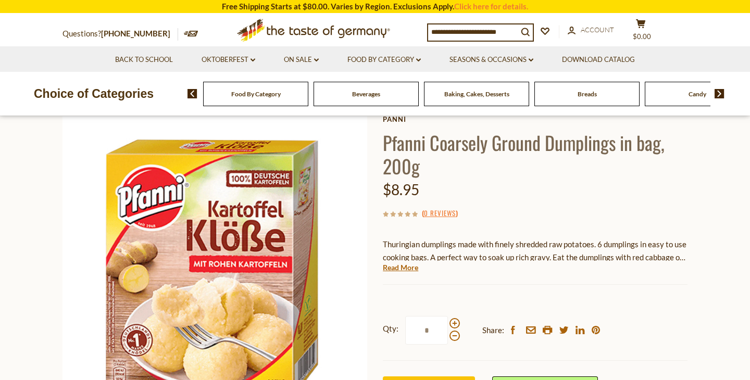
click at [407, 273] on div "Panni Pfanni Coarsely Ground Dumplings in bag, 200g $8.95 ( 0 Reviews ) Thuring…" at bounding box center [535, 272] width 305 height 314
click at [411, 271] on link "Read More" at bounding box center [400, 268] width 35 height 10
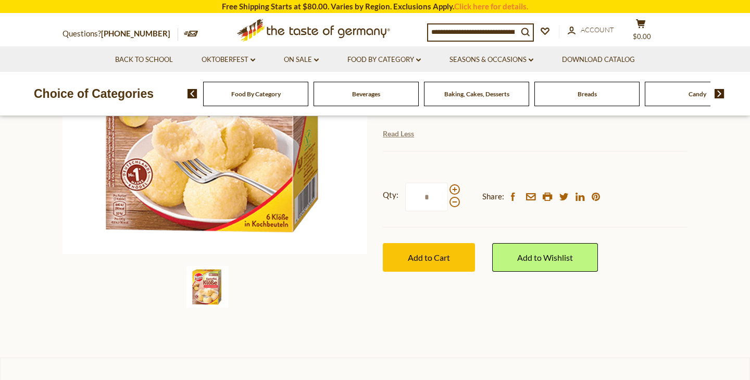
scroll to position [229, 0]
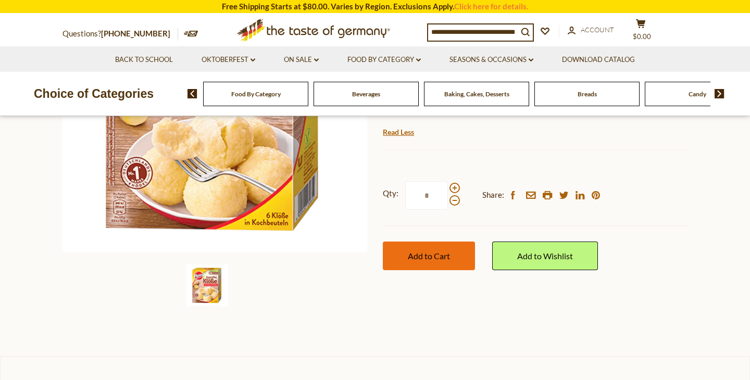
click at [412, 262] on button "Add to Cart" at bounding box center [429, 256] width 92 height 29
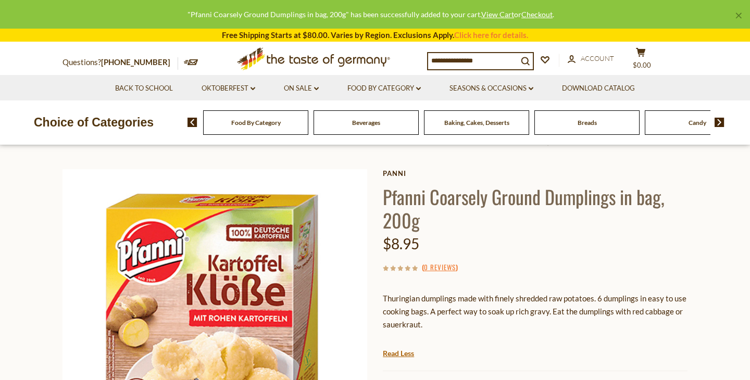
scroll to position [0, 0]
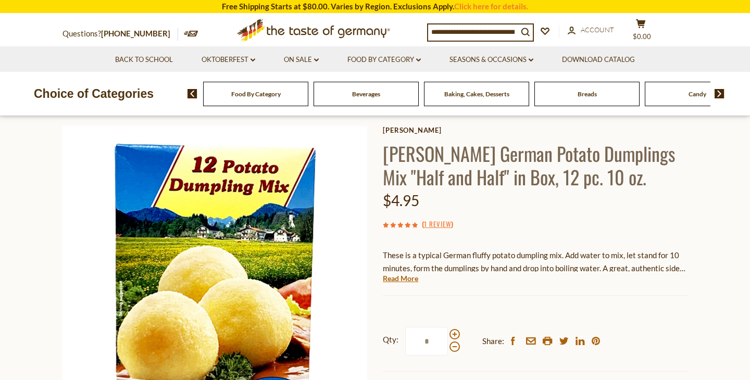
scroll to position [107, 0]
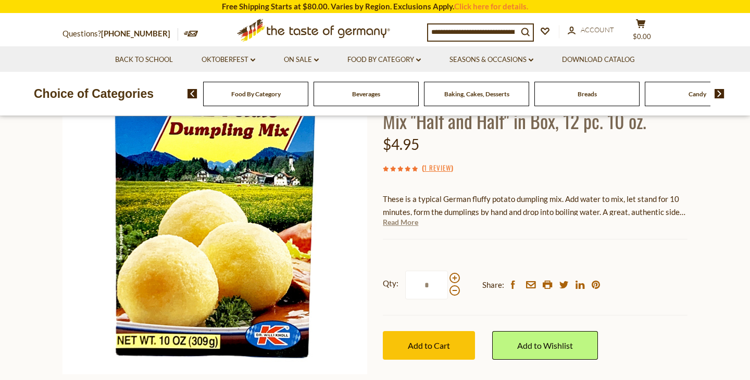
click at [407, 224] on link "Read More" at bounding box center [400, 222] width 35 height 10
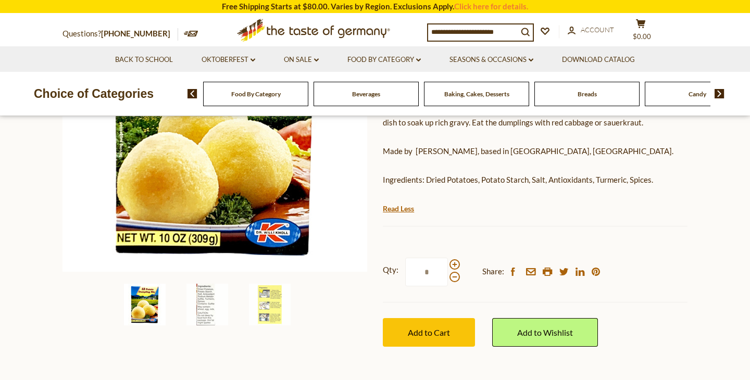
scroll to position [213, 0]
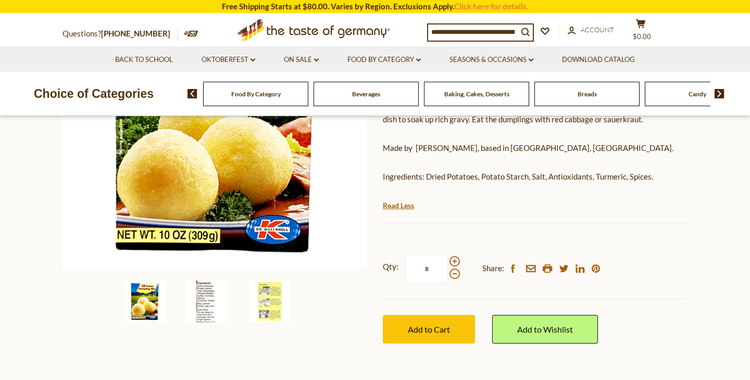
click at [195, 295] on img at bounding box center [208, 302] width 42 height 42
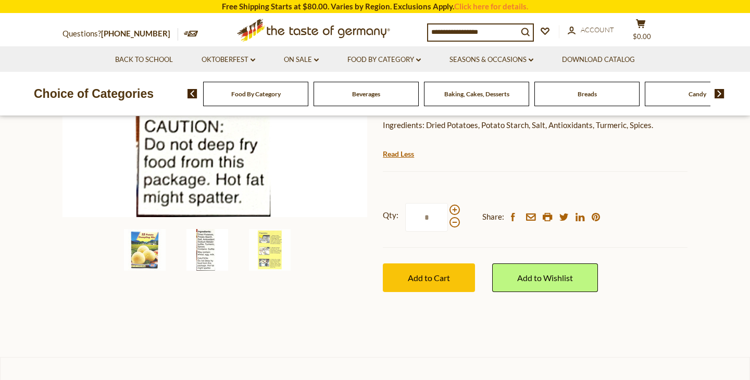
scroll to position [313, 0]
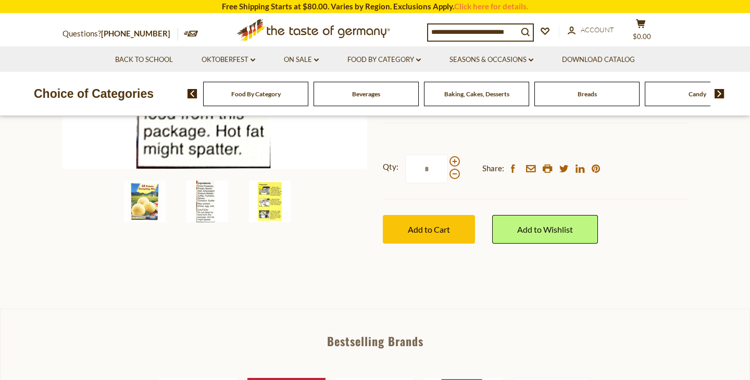
click at [254, 203] on img at bounding box center [270, 202] width 42 height 42
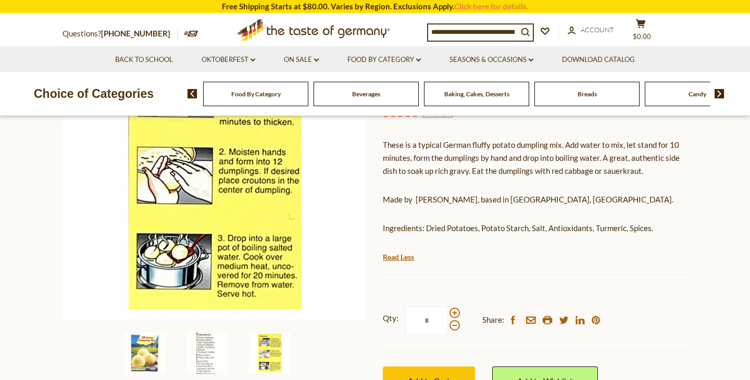
scroll to position [170, 0]
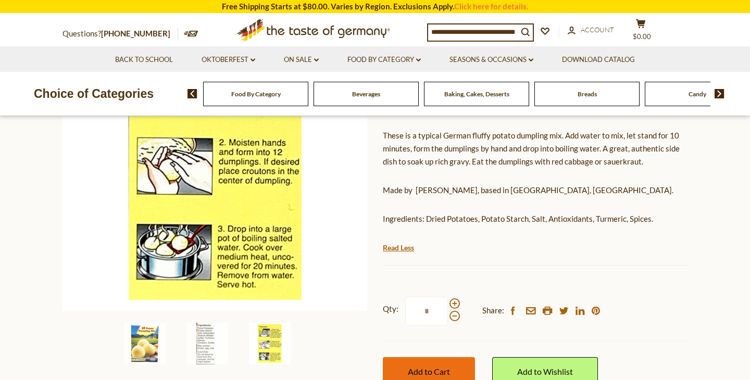
click at [438, 368] on span "Add to Cart" at bounding box center [429, 372] width 42 height 10
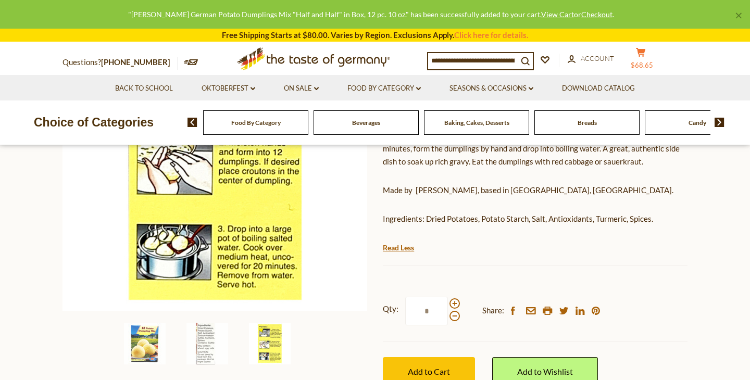
click at [646, 61] on span "$68.65" at bounding box center [642, 65] width 22 height 8
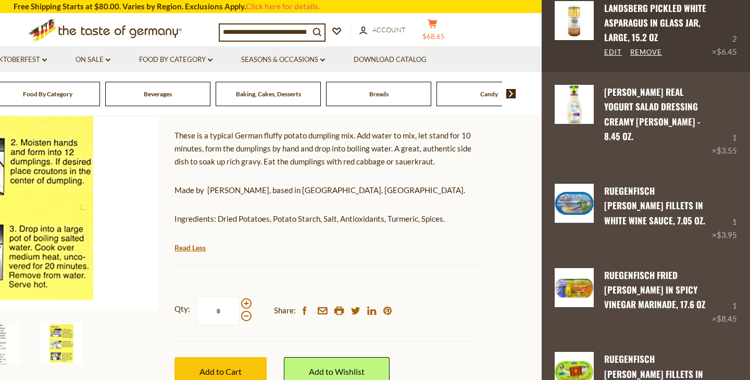
scroll to position [68, 0]
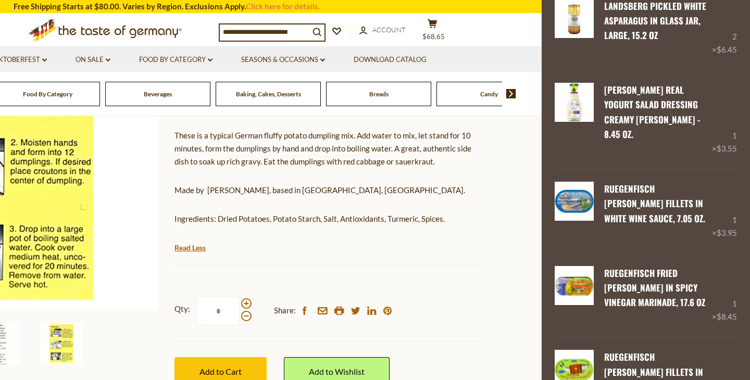
click at [280, 32] on input at bounding box center [265, 31] width 90 height 15
type input "********"
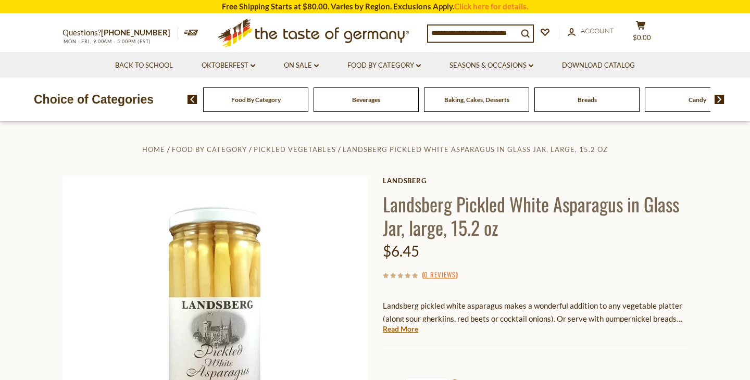
scroll to position [82, 0]
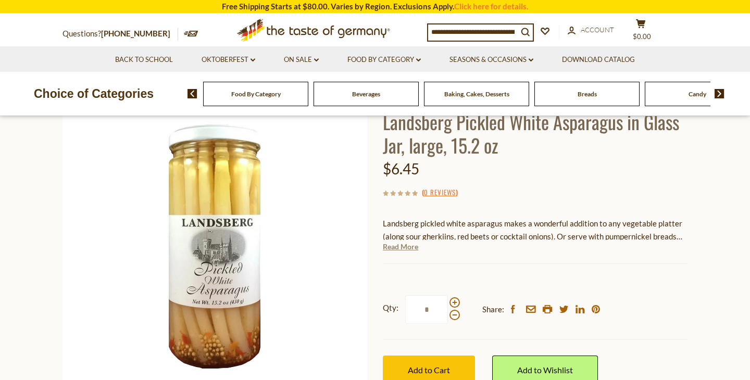
click at [404, 251] on link "Read More" at bounding box center [400, 247] width 35 height 10
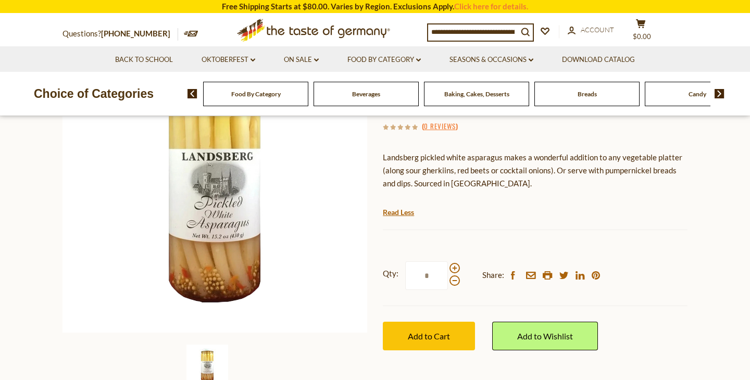
scroll to position [168, 0]
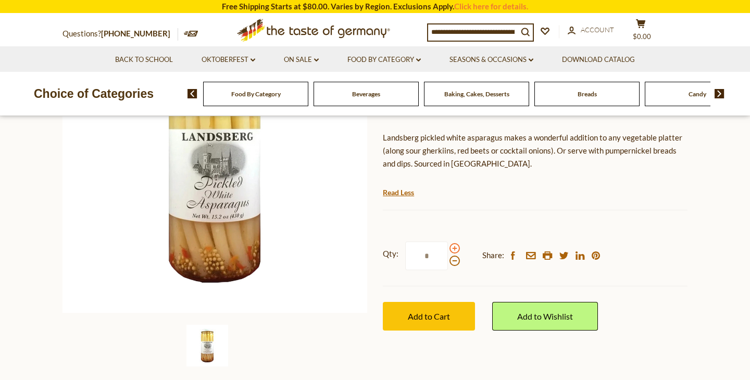
click at [454, 252] on span at bounding box center [455, 248] width 10 height 10
click at [448, 252] on input "*" at bounding box center [426, 256] width 43 height 29
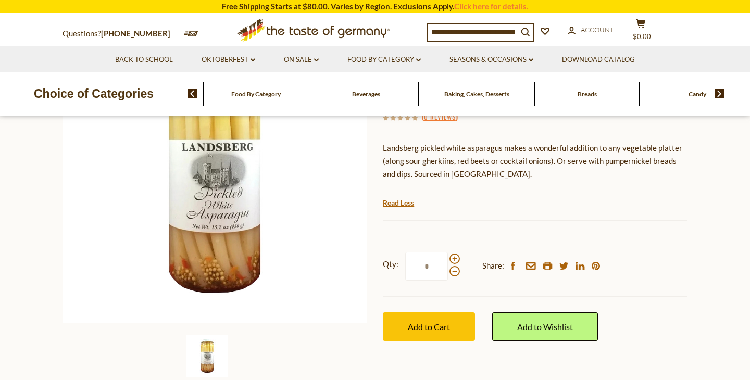
scroll to position [155, 0]
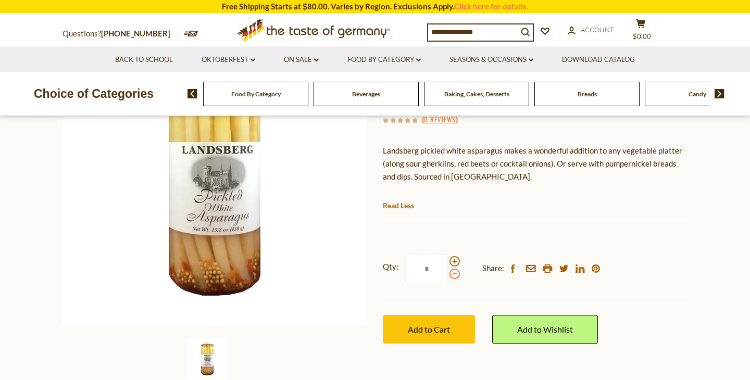
click at [454, 277] on span at bounding box center [455, 274] width 10 height 10
click at [448, 277] on input "*" at bounding box center [426, 269] width 43 height 29
type input "*"
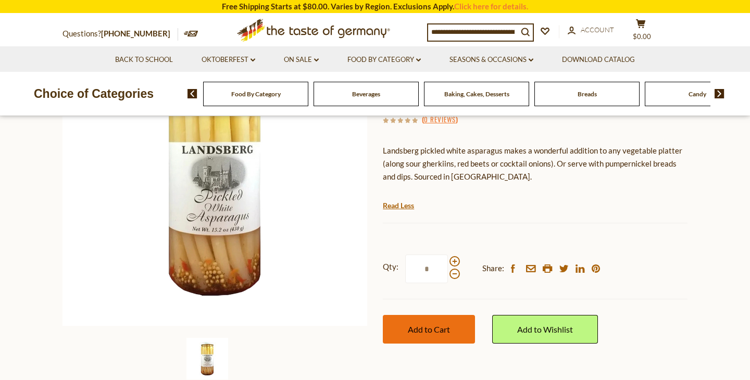
type input "*"
click at [426, 325] on span "Add to Cart" at bounding box center [429, 330] width 42 height 10
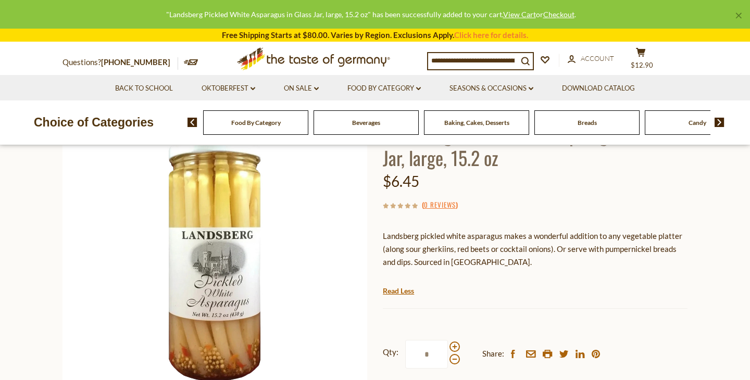
scroll to position [64, 0]
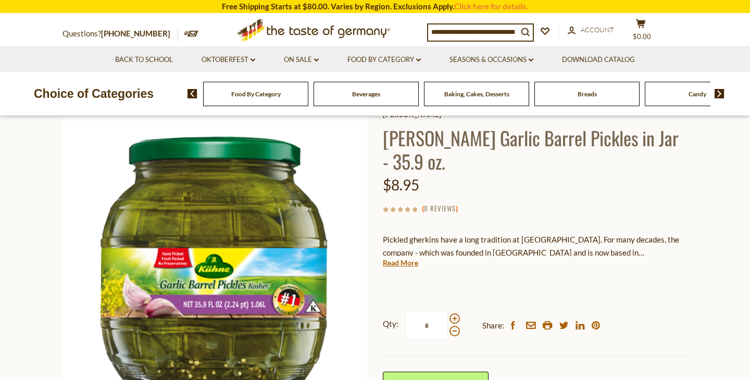
scroll to position [63, 0]
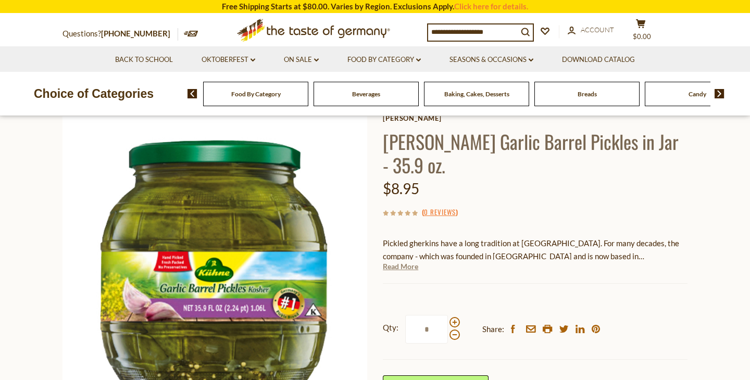
click at [399, 262] on link "Read More" at bounding box center [400, 267] width 35 height 10
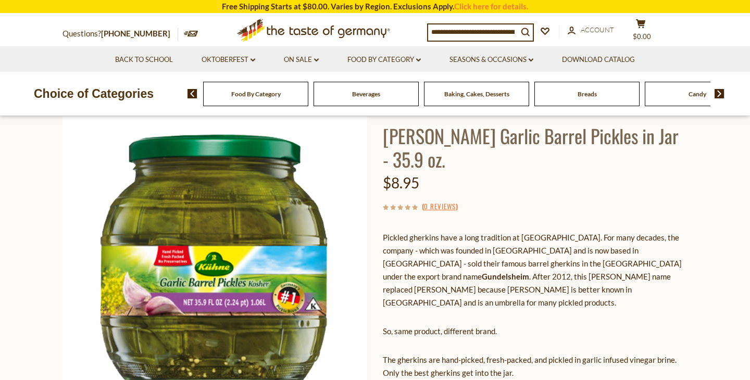
scroll to position [58, 0]
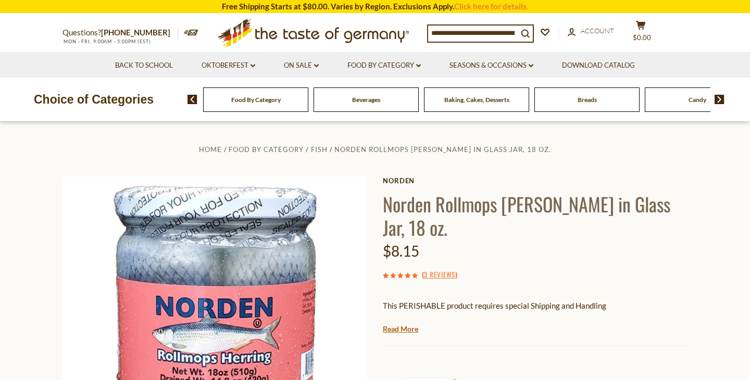
scroll to position [125, 0]
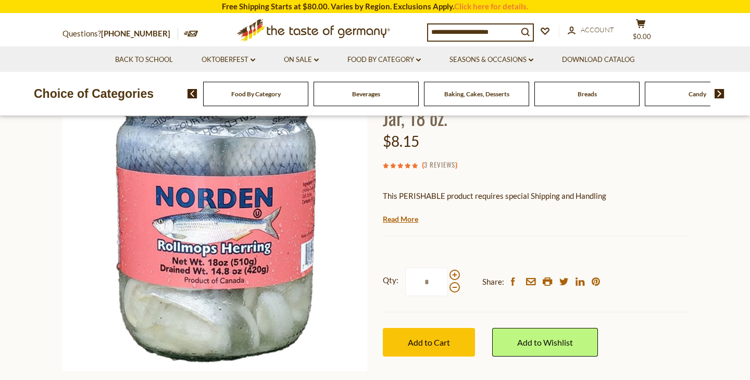
click at [440, 159] on link "3 Reviews" at bounding box center [439, 164] width 31 height 11
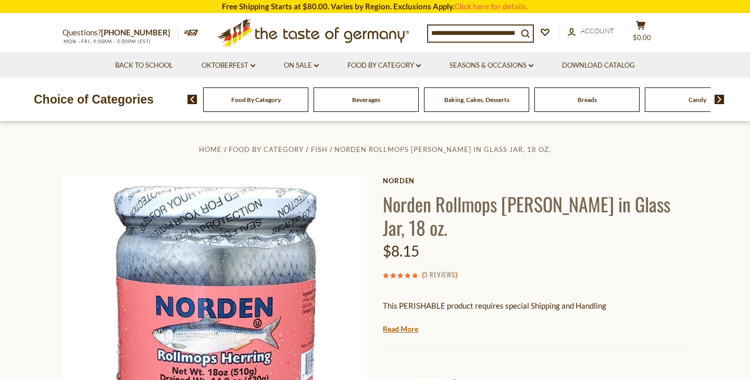
click at [443, 269] on link "3 Reviews" at bounding box center [439, 274] width 31 height 11
click at [413, 273] on icon at bounding box center [415, 276] width 6 height 6
click at [411, 324] on link "Read More" at bounding box center [400, 329] width 35 height 10
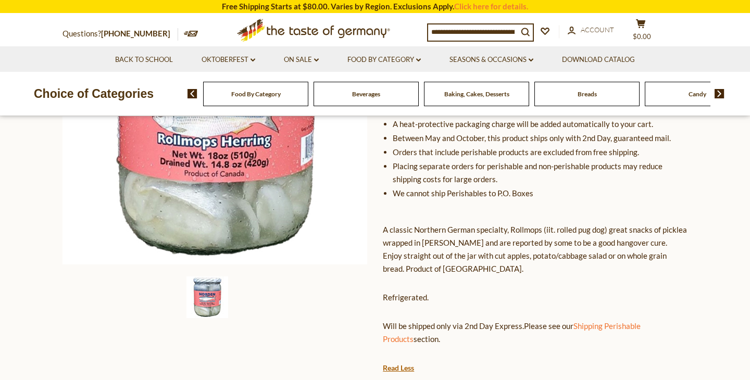
scroll to position [217, 0]
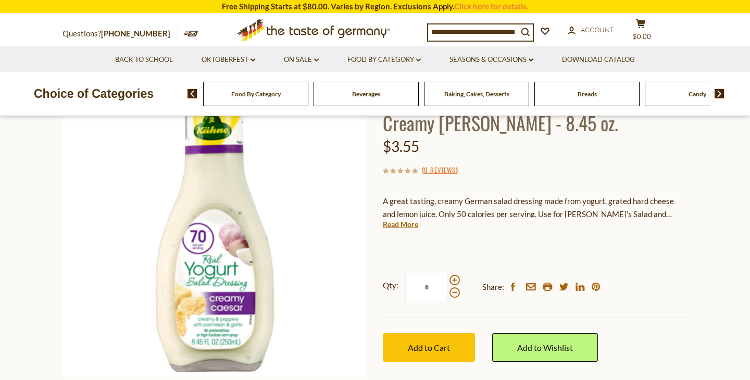
scroll to position [105, 0]
click at [392, 221] on link "Read More" at bounding box center [400, 224] width 35 height 10
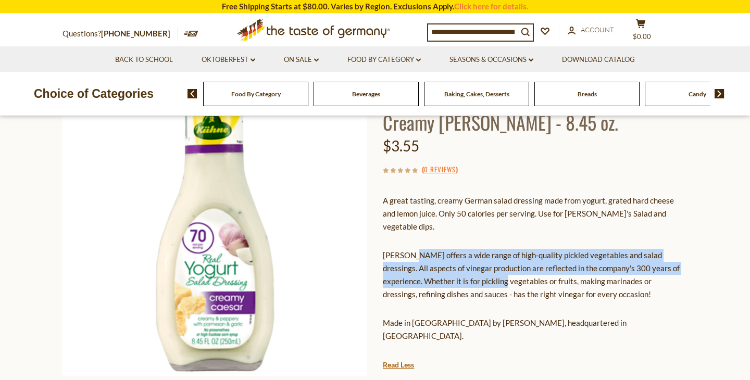
drag, startPoint x: 415, startPoint y: 244, endPoint x: 491, endPoint y: 273, distance: 82.0
click at [491, 273] on p "[PERSON_NAME] offers a wide range of high-quality pickled vegetables and salad …" at bounding box center [535, 275] width 305 height 52
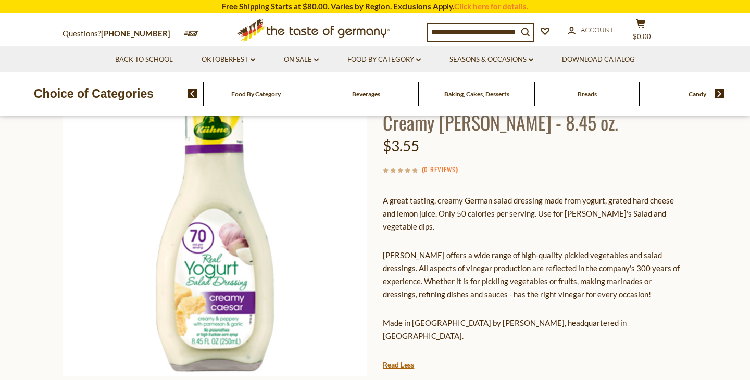
click at [517, 299] on div "A great tasting, creamy German salad dressing made from yogurt, grated hard che…" at bounding box center [535, 273] width 305 height 172
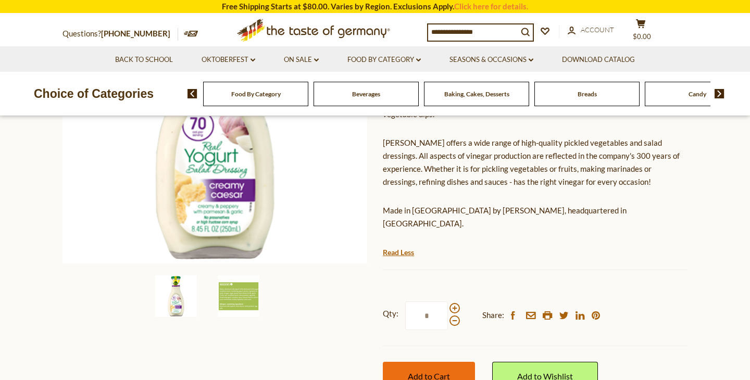
click at [439, 372] on span "Add to Cart" at bounding box center [429, 377] width 42 height 10
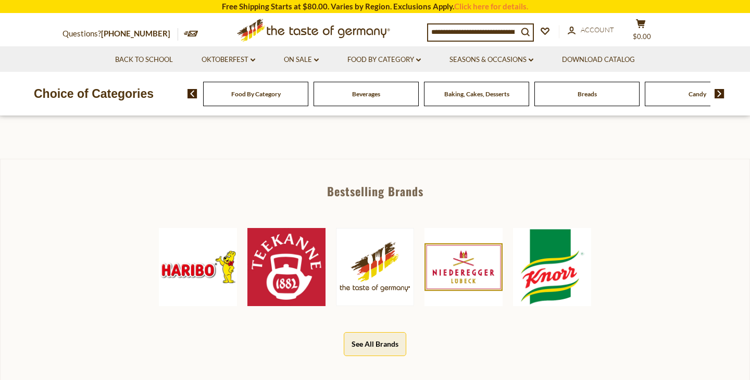
scroll to position [467, 0]
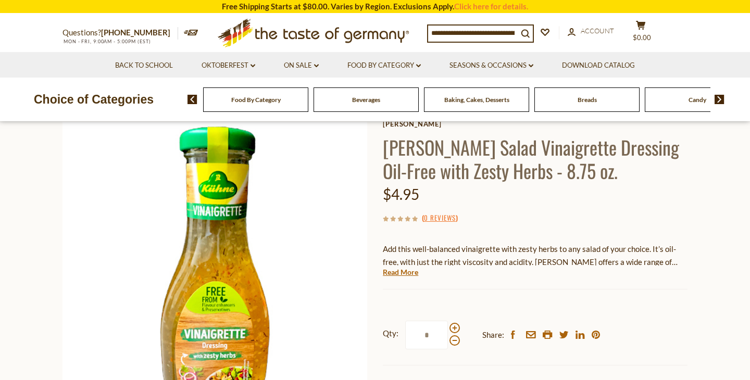
scroll to position [153, 0]
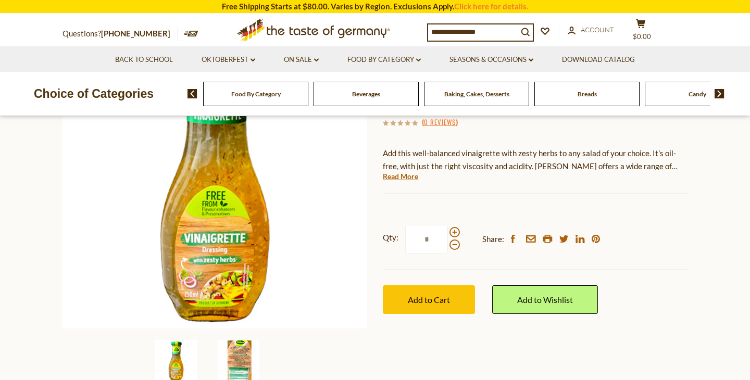
click at [232, 356] on img at bounding box center [239, 362] width 42 height 42
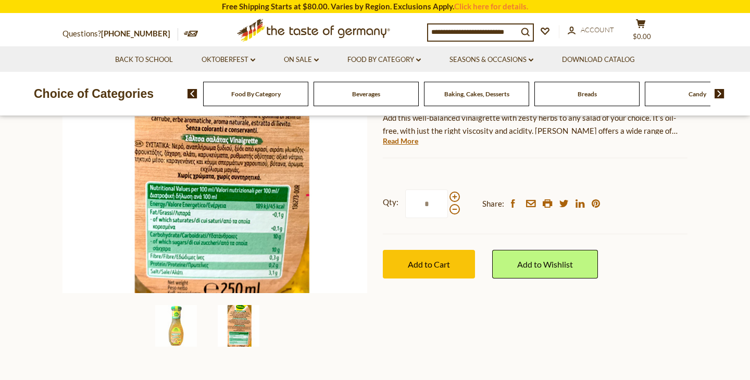
scroll to position [175, 0]
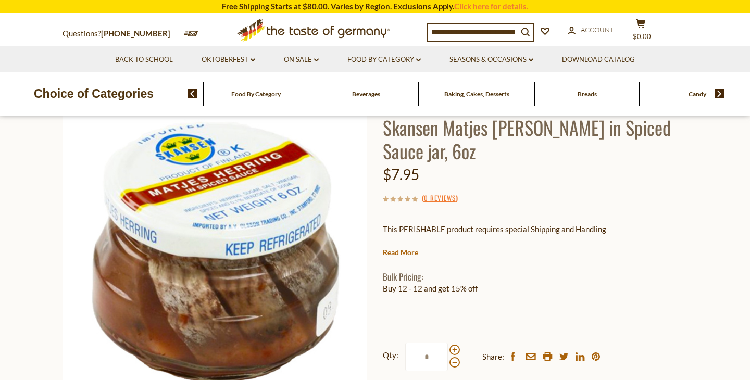
scroll to position [80, 0]
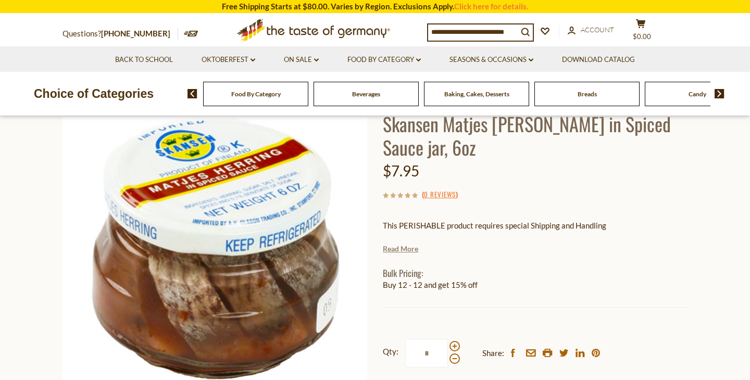
click at [410, 245] on link "Read More" at bounding box center [400, 249] width 35 height 10
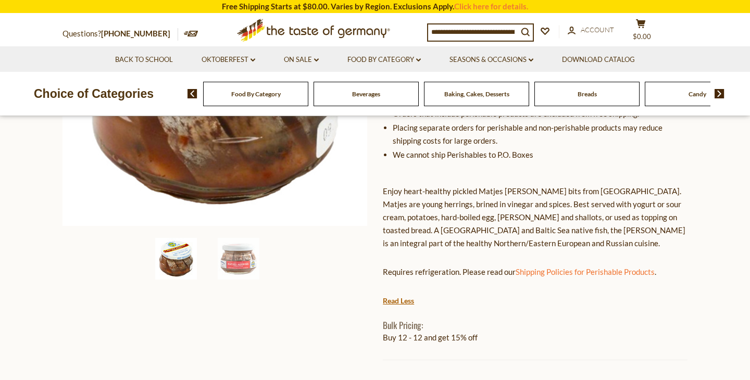
scroll to position [274, 0]
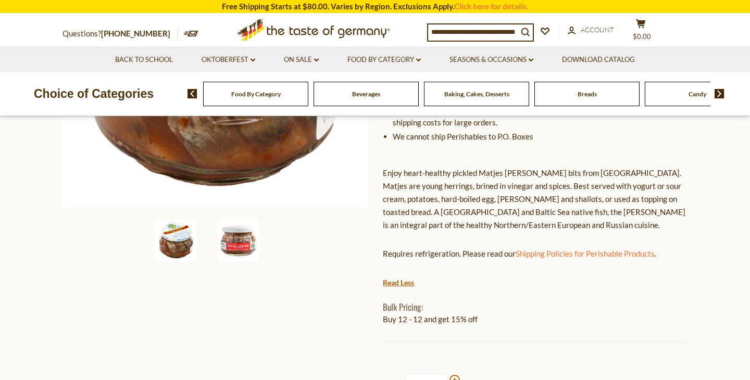
click at [243, 249] on img at bounding box center [239, 241] width 42 height 42
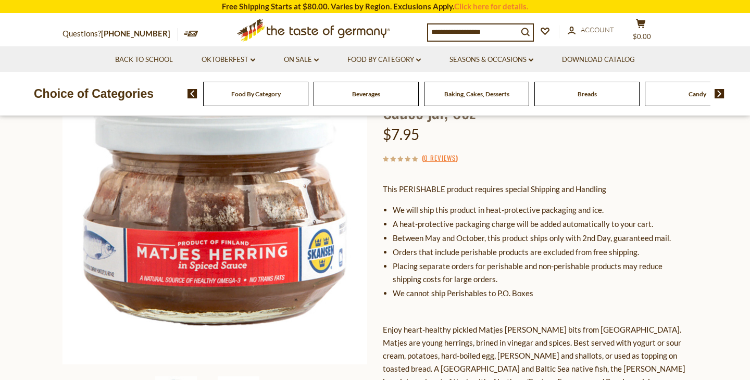
scroll to position [114, 0]
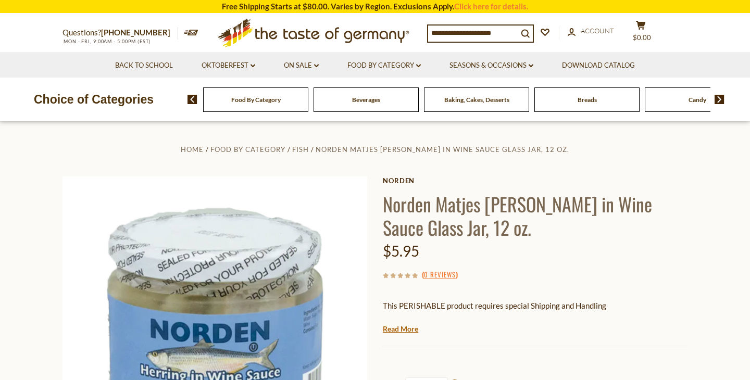
click at [454, 33] on input at bounding box center [473, 33] width 90 height 15
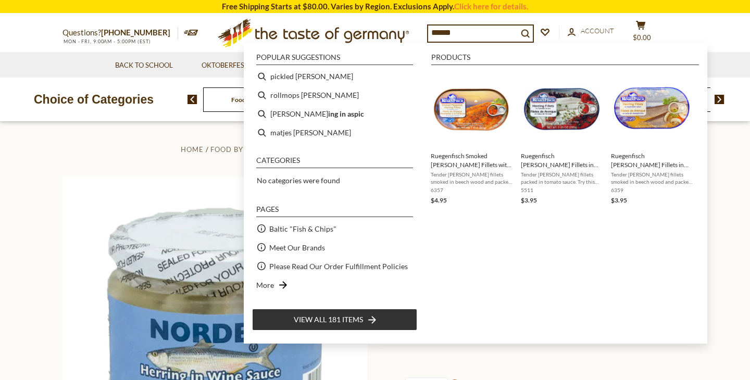
type input "*******"
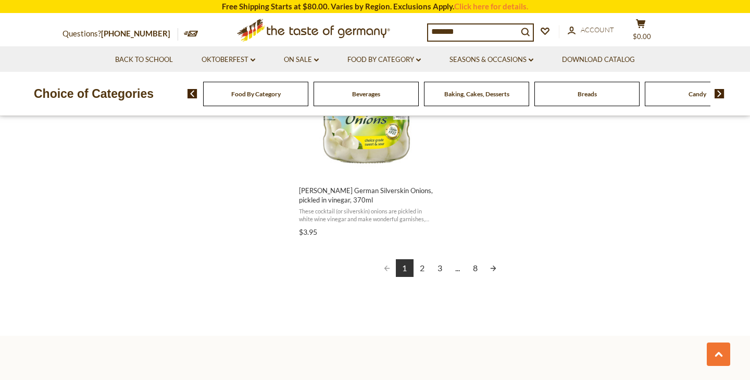
scroll to position [1920, 0]
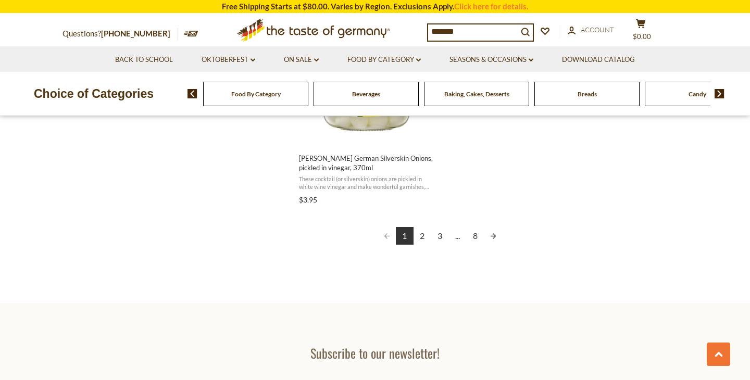
click at [424, 227] on link "2" at bounding box center [423, 236] width 18 height 18
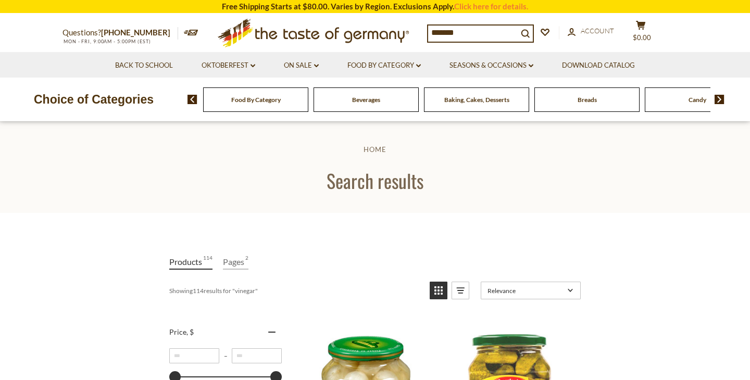
click at [431, 31] on input "*******" at bounding box center [473, 33] width 90 height 15
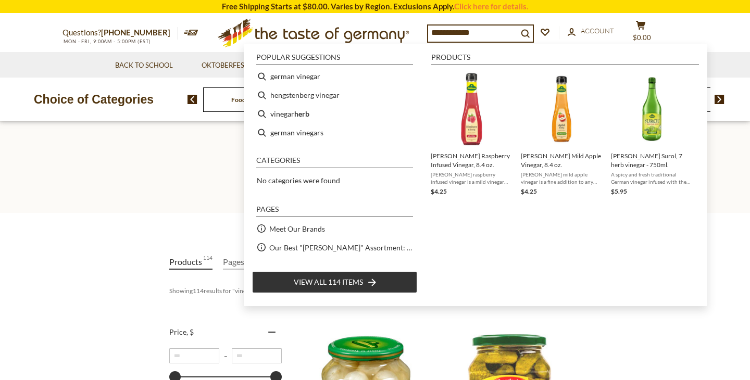
type input "**********"
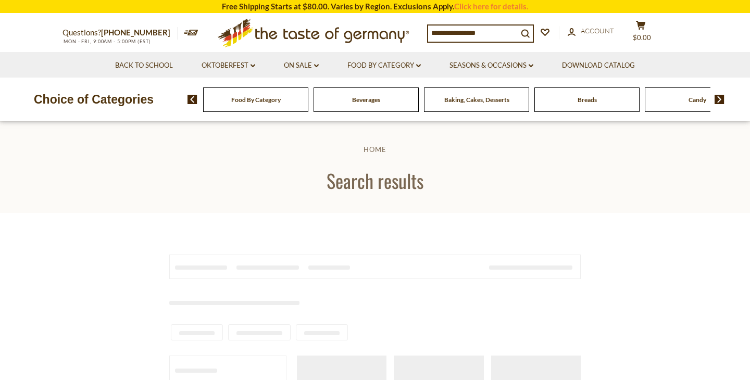
type input "**********"
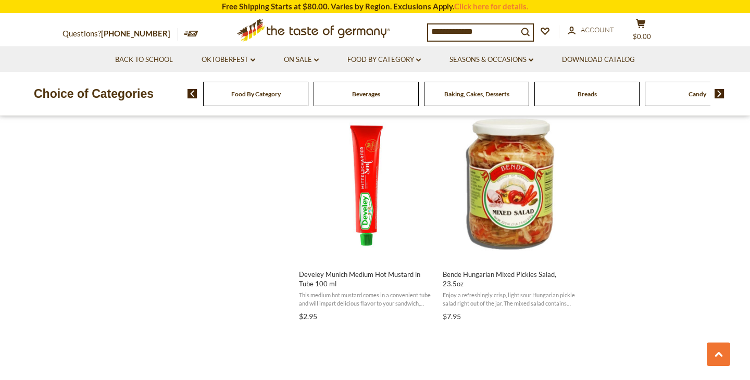
scroll to position [1602, 0]
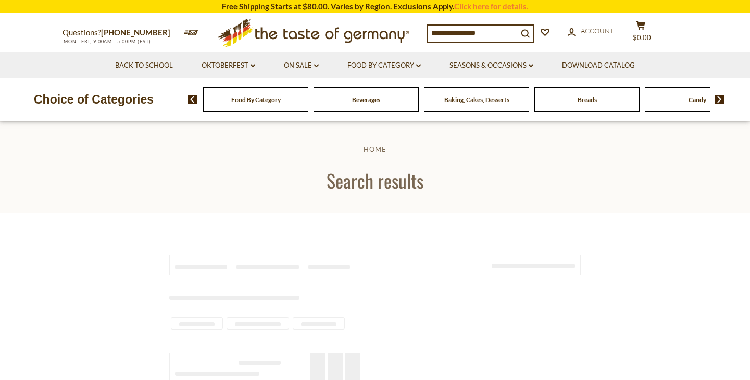
type input "*******"
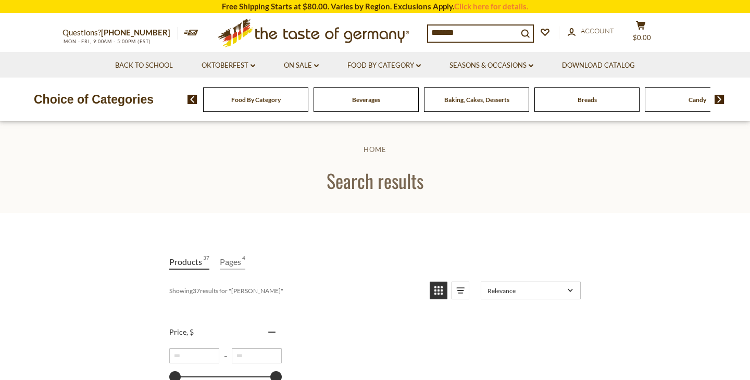
click at [721, 98] on img at bounding box center [720, 99] width 10 height 9
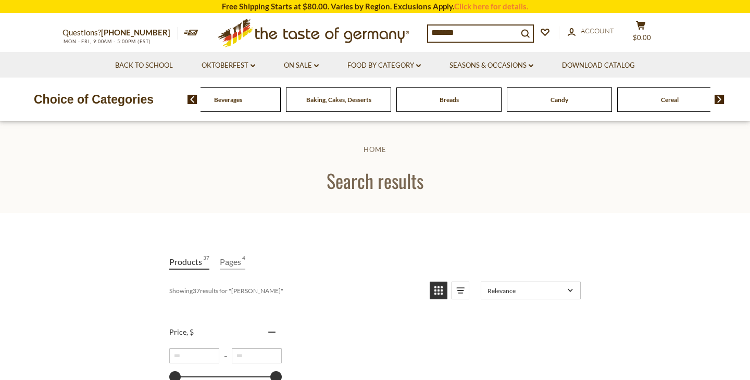
click at [721, 98] on img at bounding box center [720, 99] width 10 height 9
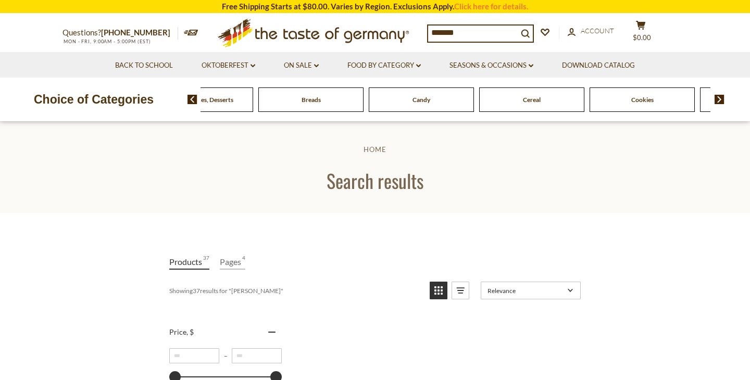
click at [721, 98] on img at bounding box center [720, 99] width 10 height 9
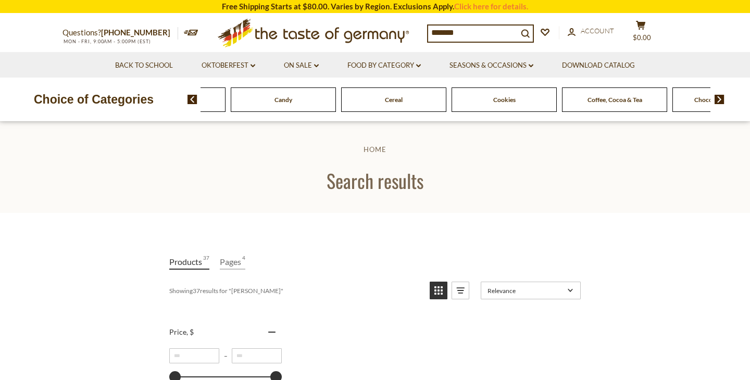
click at [721, 98] on img at bounding box center [720, 99] width 10 height 9
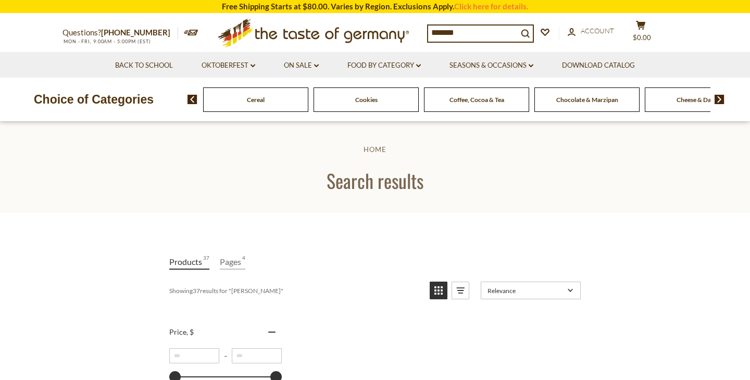
click at [721, 98] on img at bounding box center [720, 99] width 10 height 9
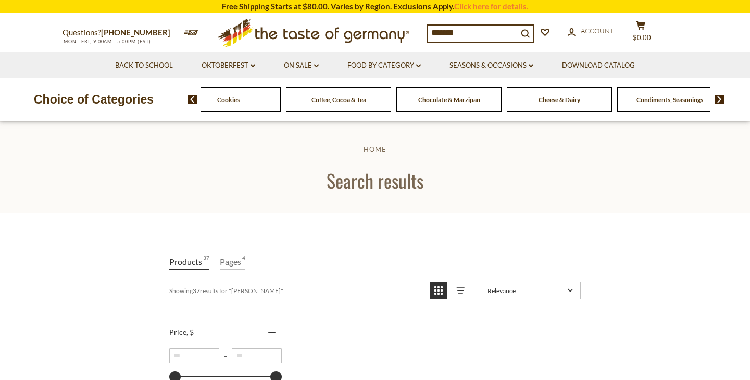
click at [721, 98] on img at bounding box center [720, 99] width 10 height 9
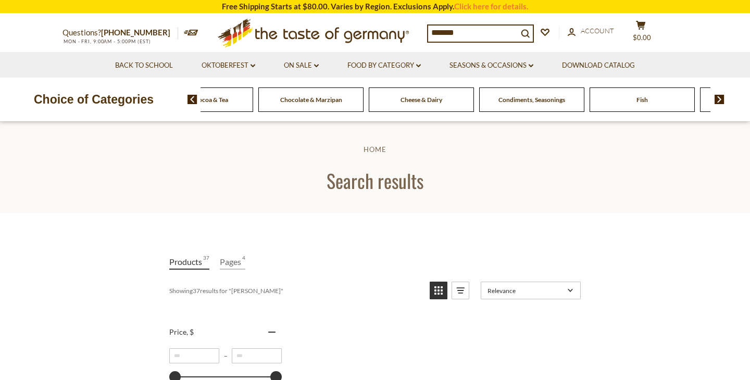
click at [721, 98] on img at bounding box center [720, 99] width 10 height 9
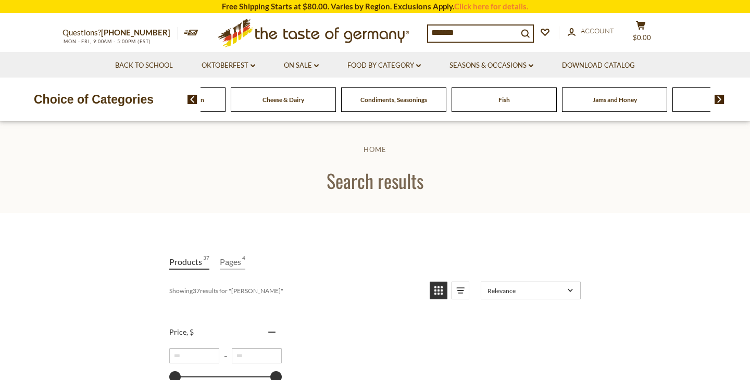
click at [505, 102] on span "Fish" at bounding box center [504, 100] width 11 height 8
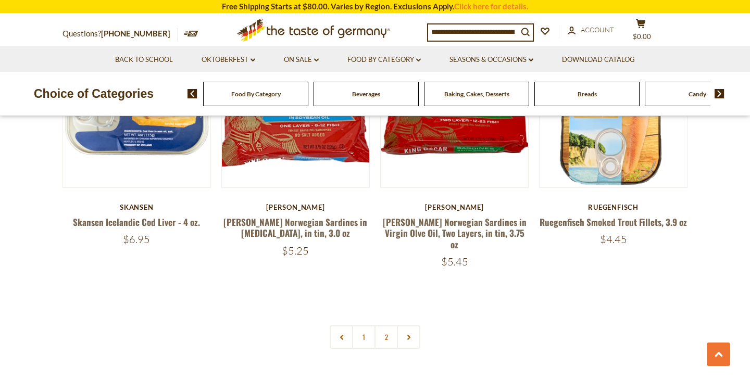
scroll to position [2424, 0]
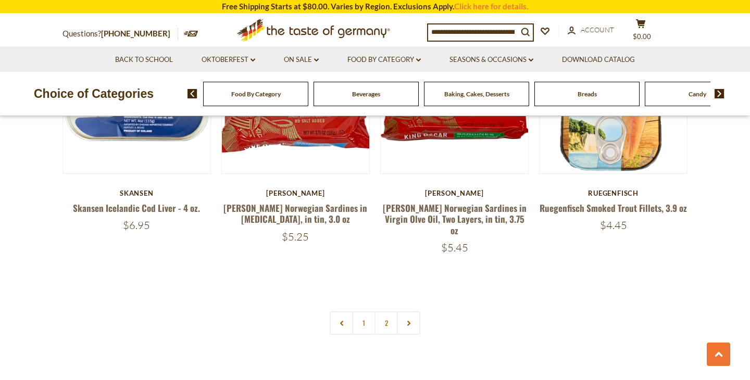
click at [391, 312] on link "2" at bounding box center [386, 323] width 23 height 23
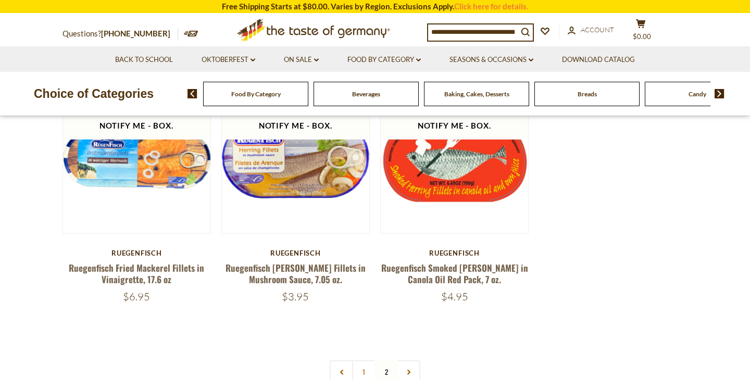
scroll to position [285, 0]
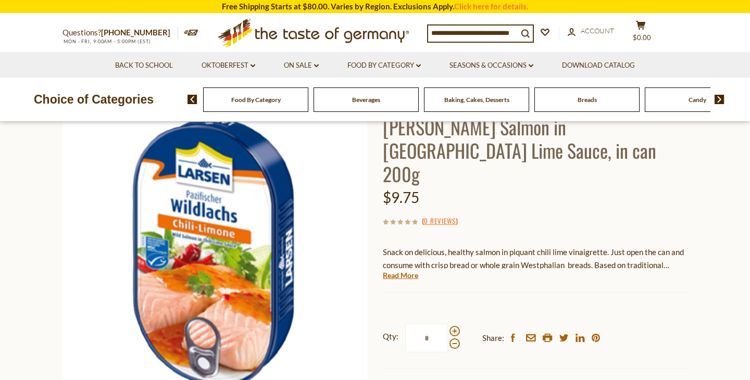
scroll to position [78, 0]
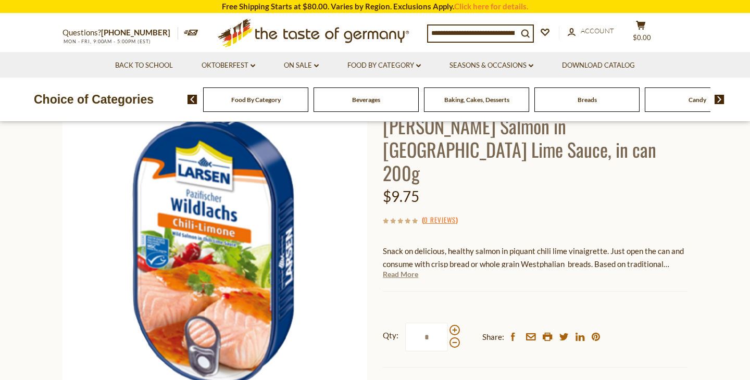
click at [409, 269] on link "Read More" at bounding box center [400, 274] width 35 height 10
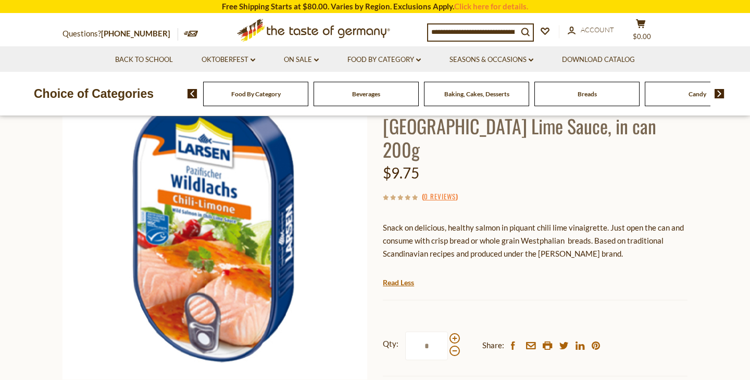
scroll to position [0, 0]
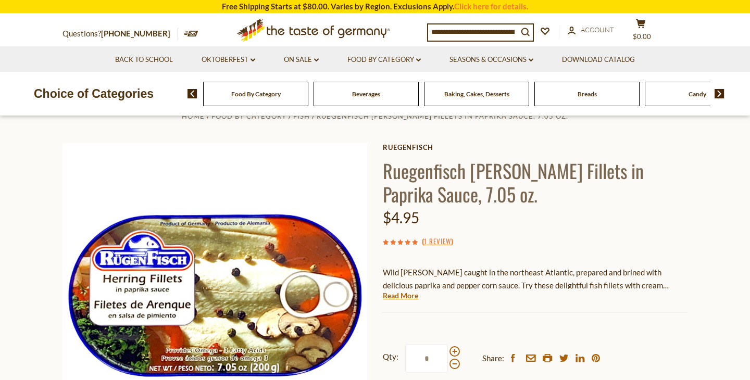
scroll to position [76, 0]
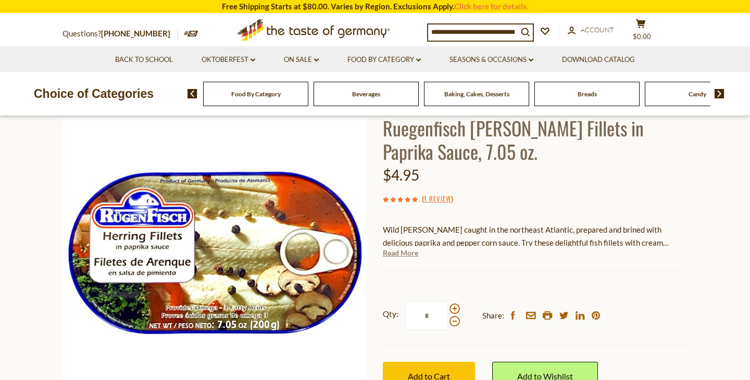
click at [412, 251] on link "Read More" at bounding box center [400, 253] width 35 height 10
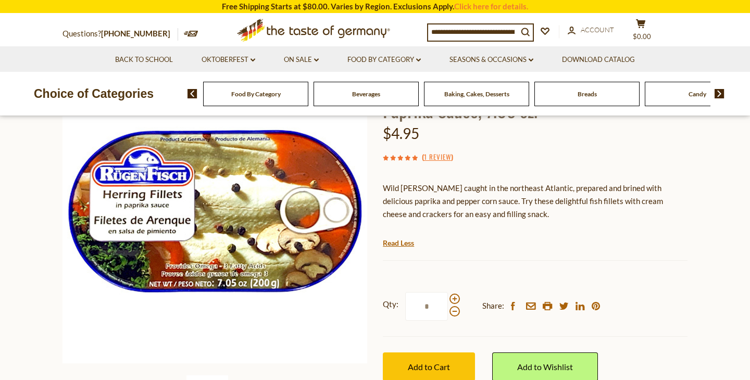
scroll to position [200, 0]
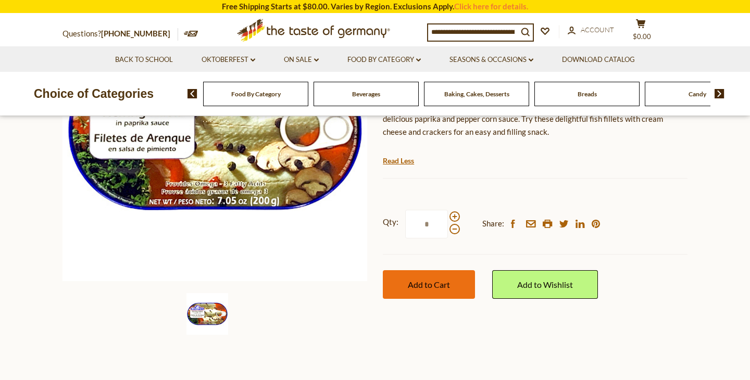
click at [425, 283] on span "Add to Cart" at bounding box center [429, 285] width 42 height 10
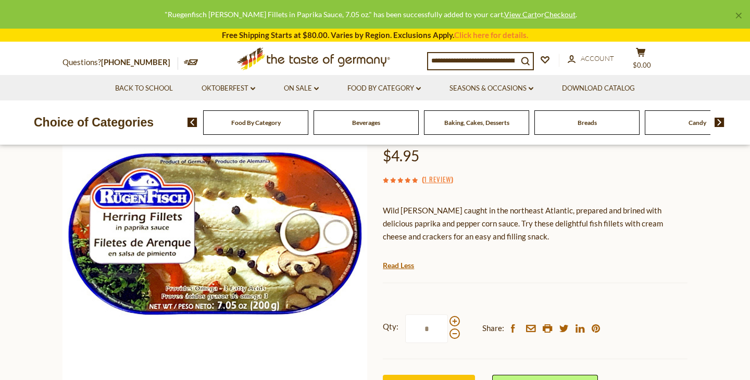
scroll to position [84, 0]
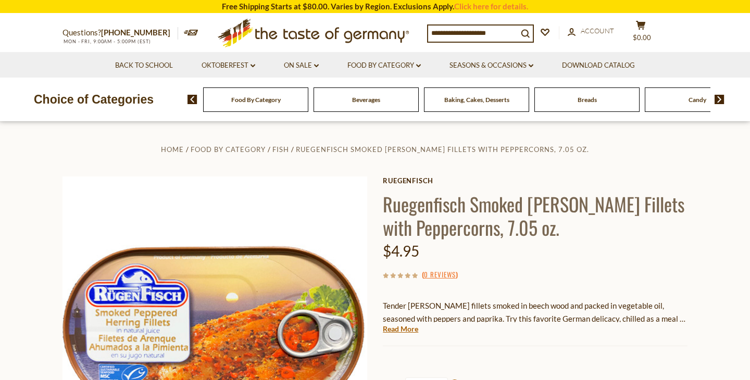
scroll to position [103, 0]
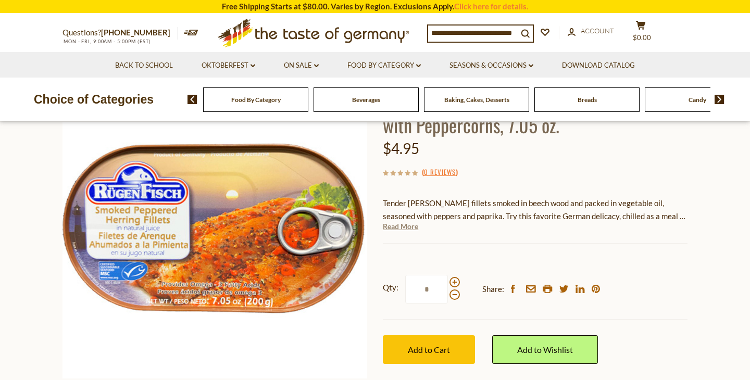
click at [397, 226] on link "Read More" at bounding box center [400, 226] width 35 height 10
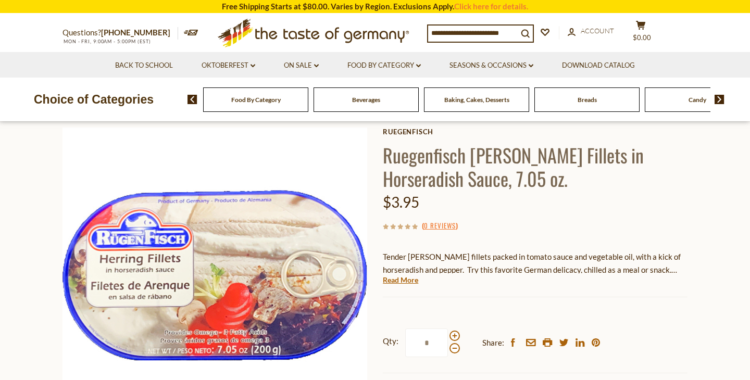
scroll to position [53, 0]
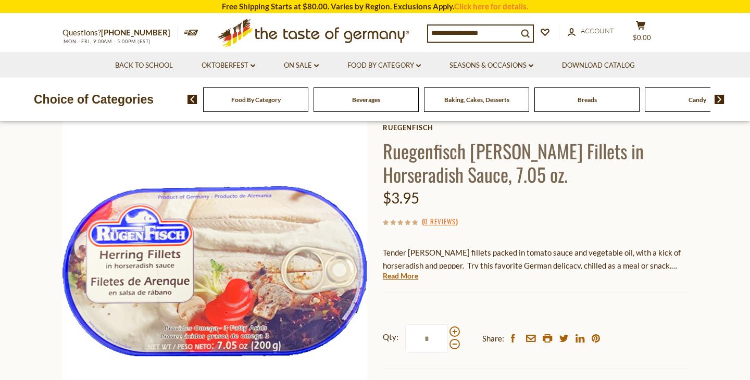
click at [404, 270] on div "Ruegenfisch Ruegenfisch Herring Fillets in Horseradish Sauce, 7.05 oz. $3.95 ( …" at bounding box center [535, 281] width 305 height 314
click at [404, 275] on link "Read More" at bounding box center [400, 276] width 35 height 10
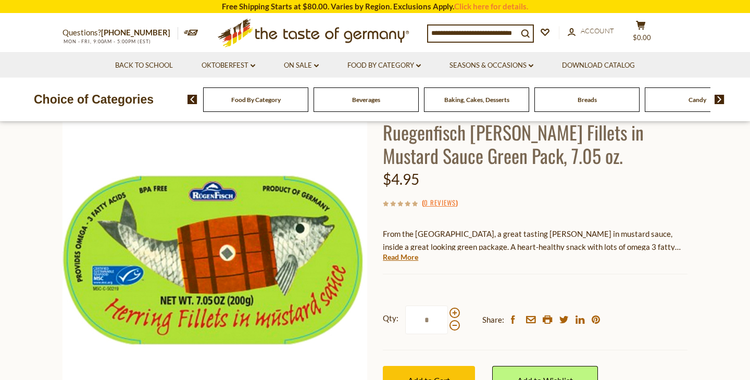
scroll to position [108, 0]
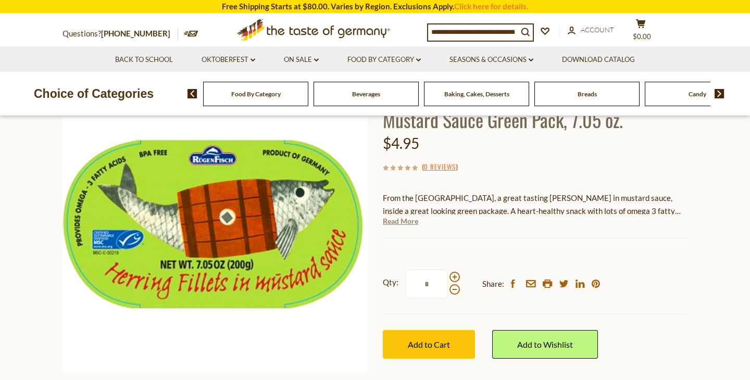
click at [407, 222] on link "Read More" at bounding box center [400, 221] width 35 height 10
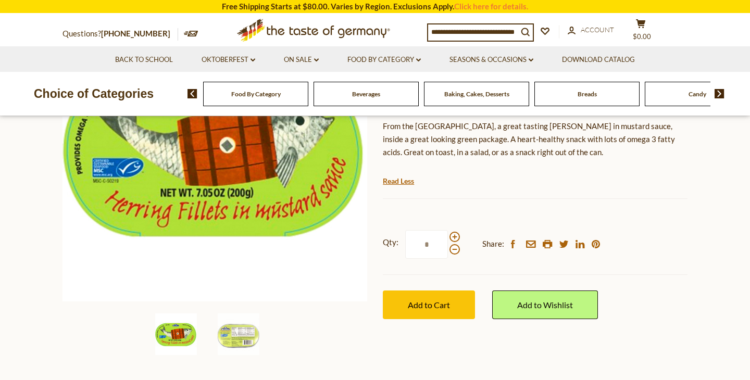
scroll to position [215, 0]
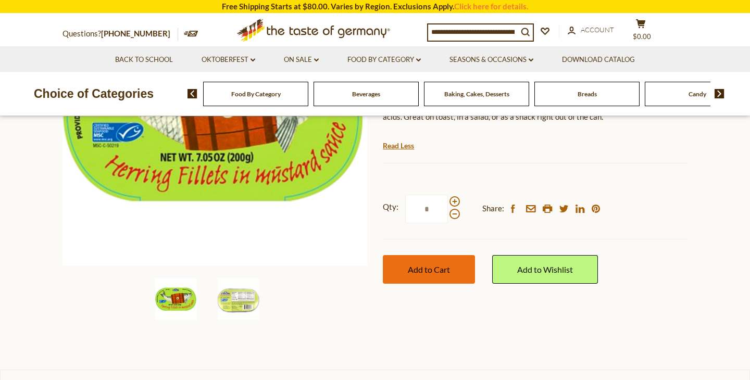
click at [448, 272] on span "Add to Cart" at bounding box center [429, 270] width 42 height 10
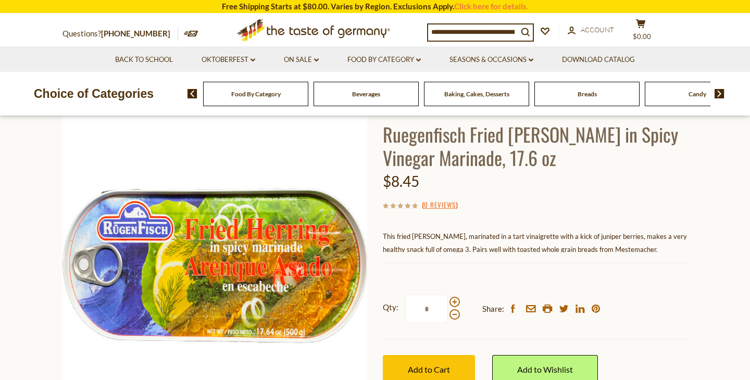
scroll to position [72, 0]
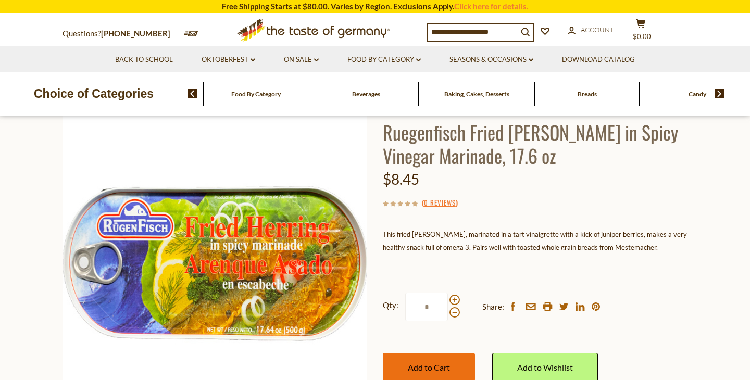
click at [434, 364] on span "Add to Cart" at bounding box center [429, 368] width 42 height 10
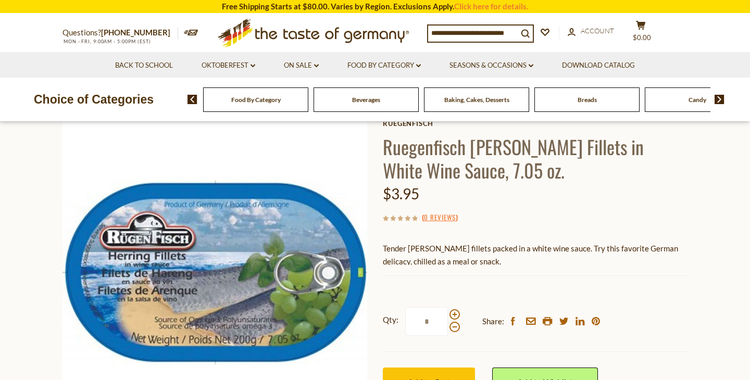
scroll to position [121, 0]
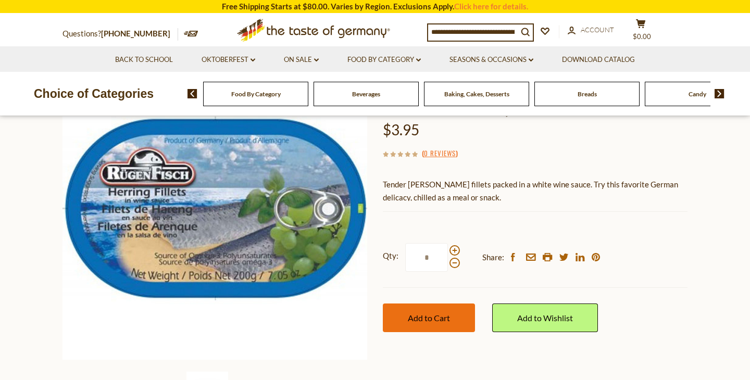
click at [453, 315] on button "Add to Cart" at bounding box center [429, 318] width 92 height 29
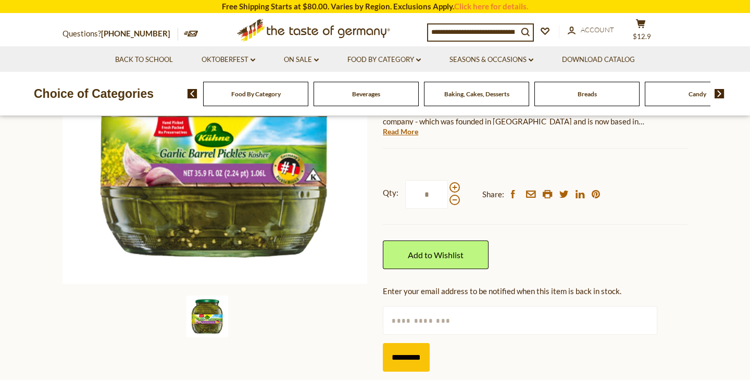
scroll to position [169, 0]
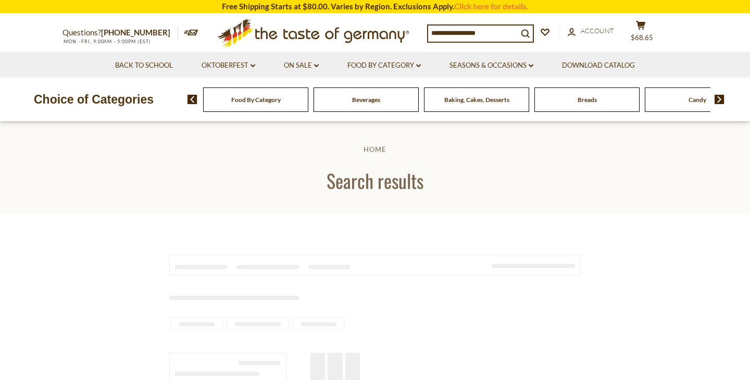
type input "********"
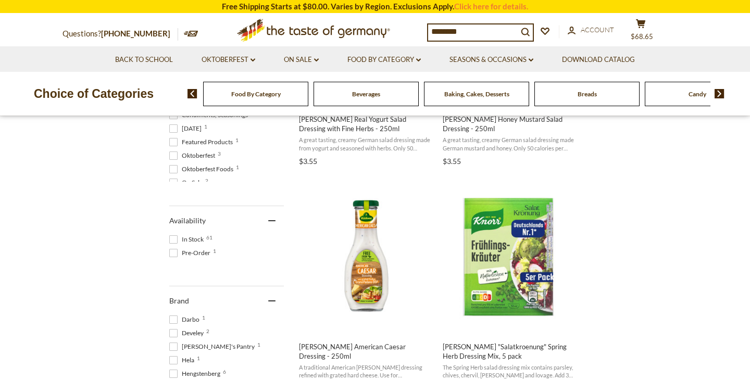
scroll to position [373, 0]
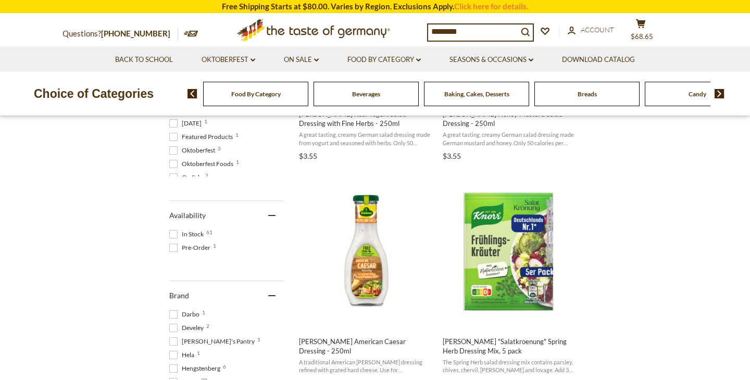
click at [308, 99] on div "Breads" at bounding box center [255, 94] width 105 height 24
click at [592, 96] on span "Breads" at bounding box center [586, 94] width 19 height 8
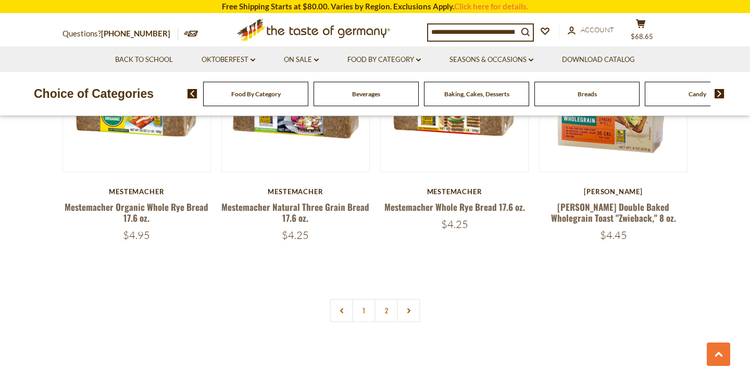
scroll to position [2469, 0]
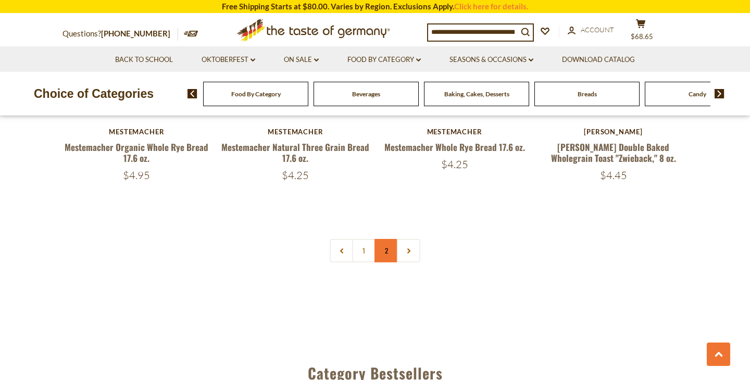
click at [393, 246] on link "2" at bounding box center [386, 250] width 23 height 23
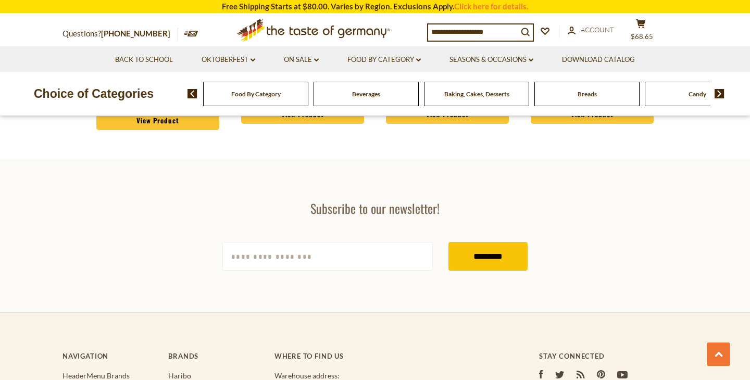
scroll to position [1861, 0]
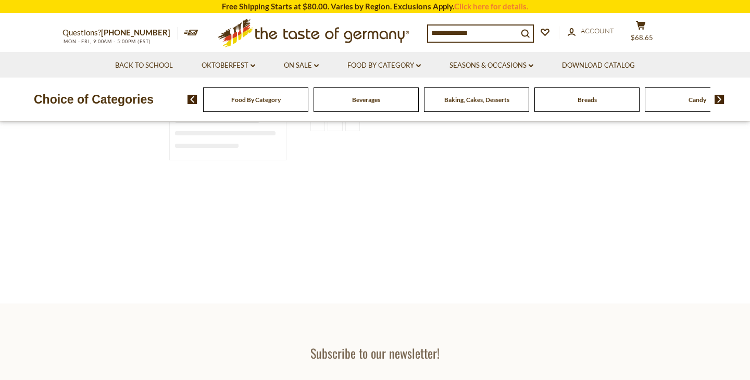
type input "********"
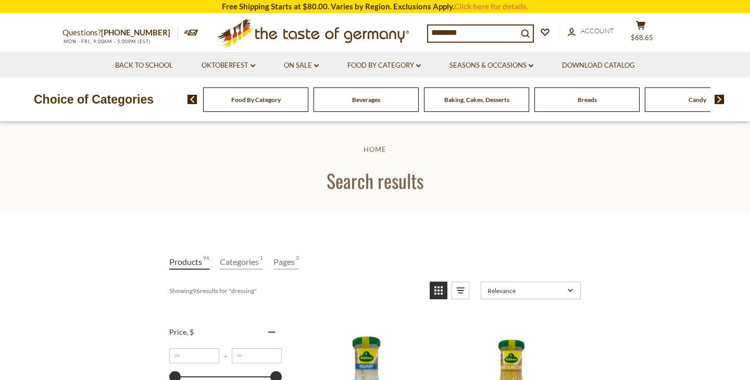
click at [460, 33] on input "********" at bounding box center [473, 33] width 90 height 15
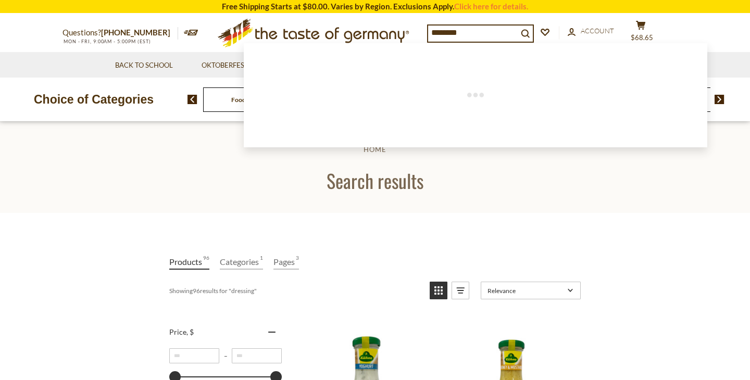
click at [460, 33] on input "********" at bounding box center [473, 33] width 90 height 15
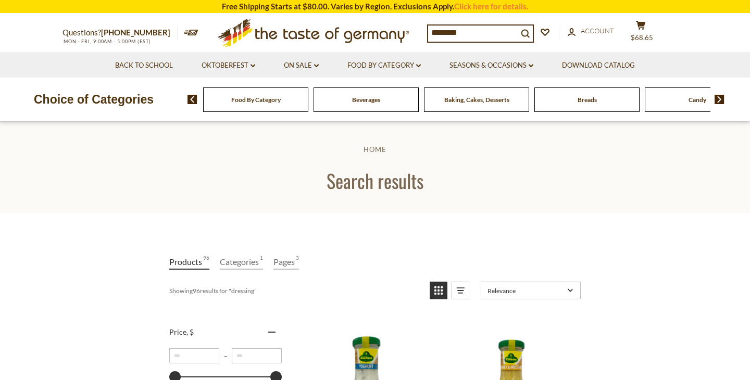
click at [584, 96] on span "Breads" at bounding box center [587, 100] width 19 height 8
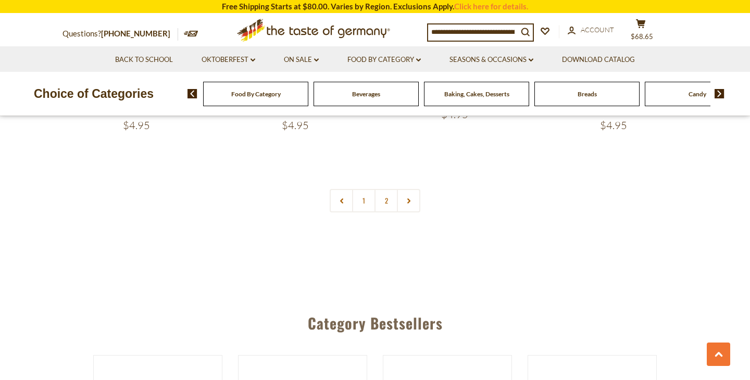
scroll to position [1514, 0]
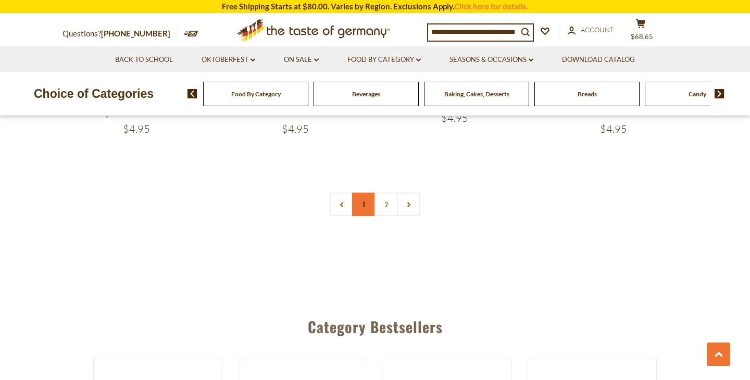
click at [366, 194] on link "1" at bounding box center [363, 204] width 23 height 23
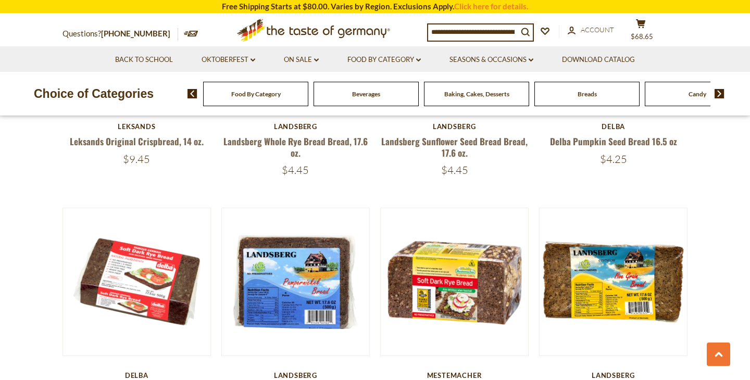
scroll to position [483, 0]
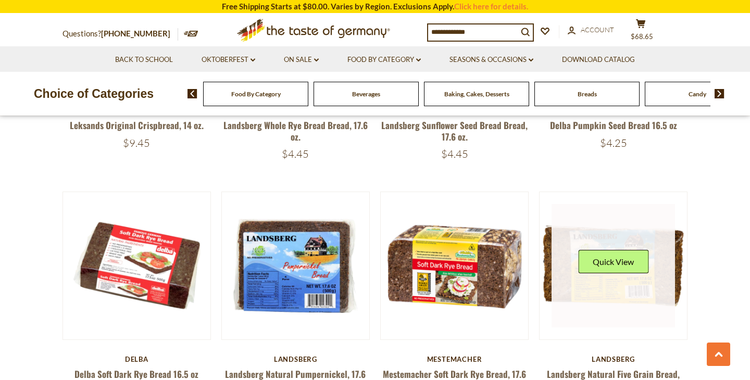
click at [629, 308] on link at bounding box center [614, 266] width 124 height 124
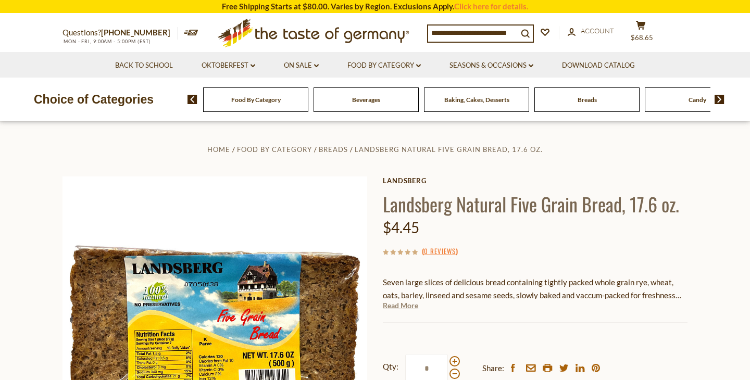
click at [410, 305] on link "Read More" at bounding box center [400, 306] width 35 height 10
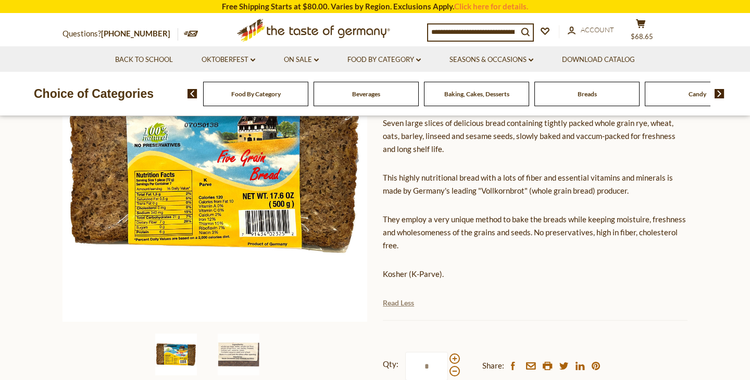
scroll to position [228, 0]
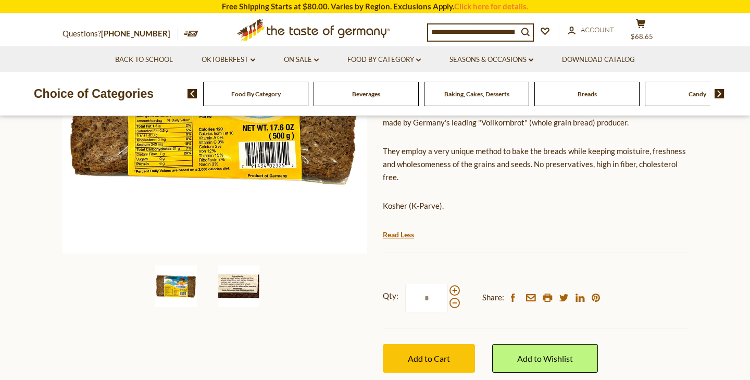
click at [241, 288] on img at bounding box center [239, 287] width 42 height 42
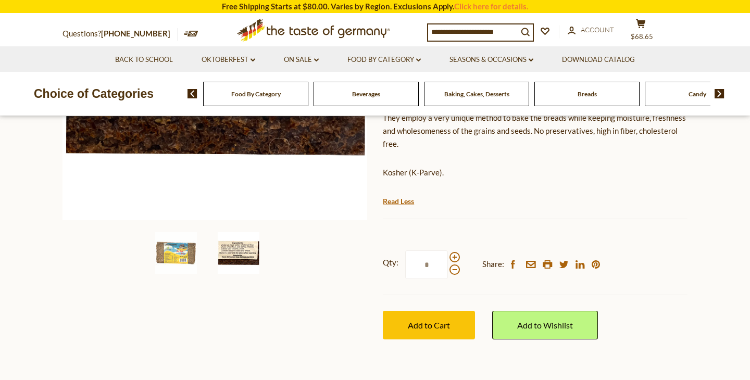
scroll to position [263, 0]
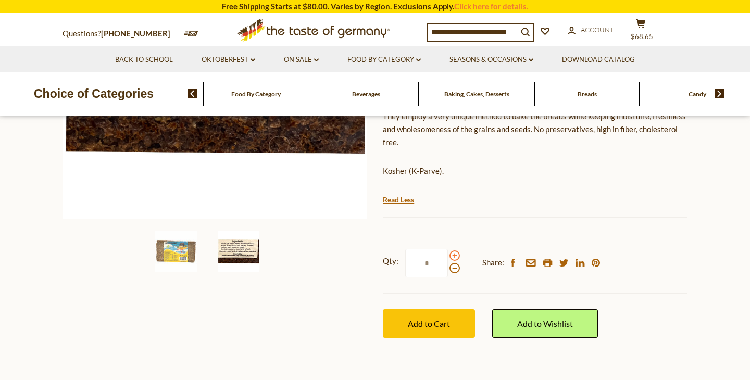
click at [459, 257] on span at bounding box center [455, 256] width 10 height 10
click at [448, 257] on input "*" at bounding box center [426, 263] width 43 height 29
type input "*"
click at [185, 250] on img at bounding box center [176, 252] width 42 height 42
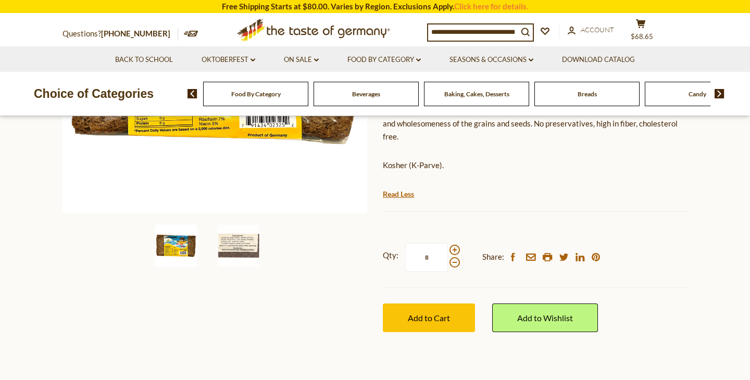
scroll to position [273, 0]
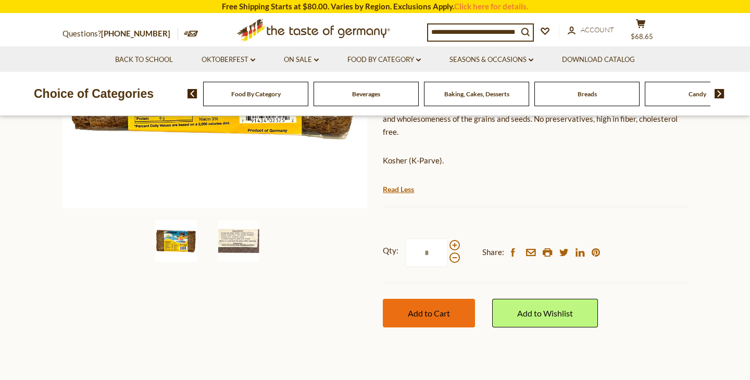
click at [425, 305] on button "Add to Cart" at bounding box center [429, 313] width 92 height 29
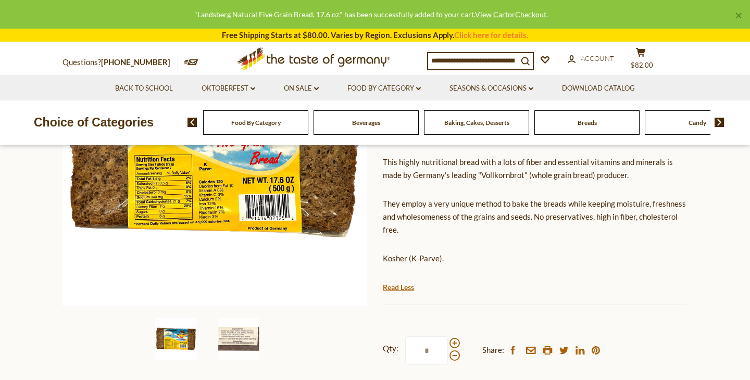
scroll to position [174, 0]
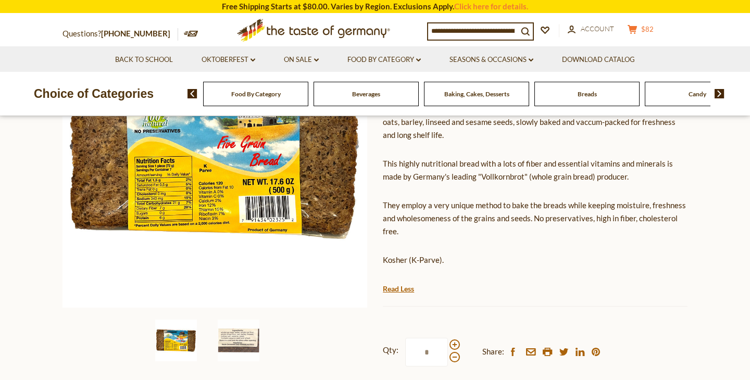
click at [654, 29] on span "$82" at bounding box center [647, 29] width 13 height 8
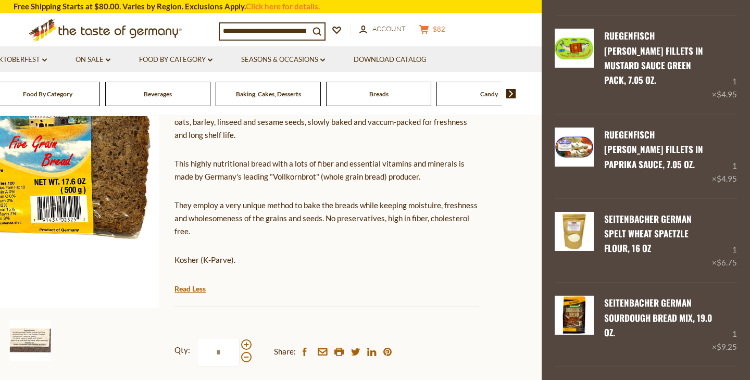
scroll to position [390, 0]
click at [261, 36] on input at bounding box center [265, 30] width 90 height 15
click at [510, 96] on img at bounding box center [512, 93] width 10 height 9
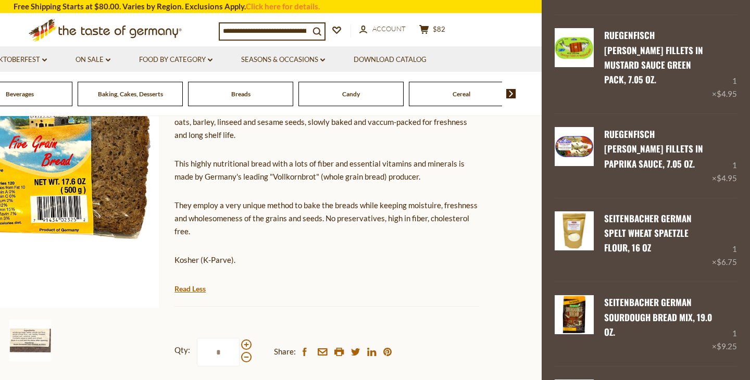
click at [349, 94] on span "Candy" at bounding box center [351, 94] width 18 height 8
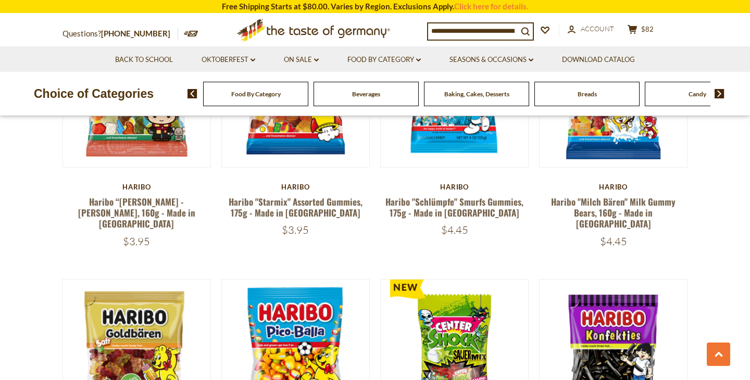
scroll to position [2406, 0]
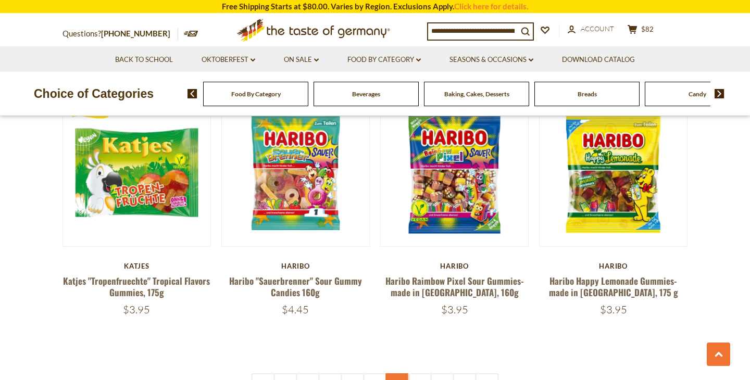
click at [394, 374] on link "6" at bounding box center [397, 385] width 23 height 23
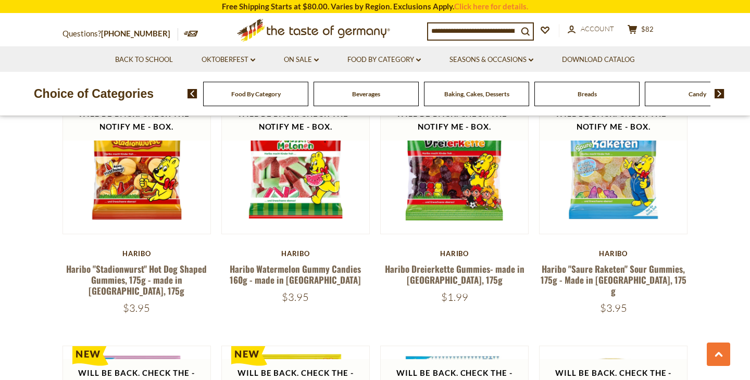
scroll to position [377, 0]
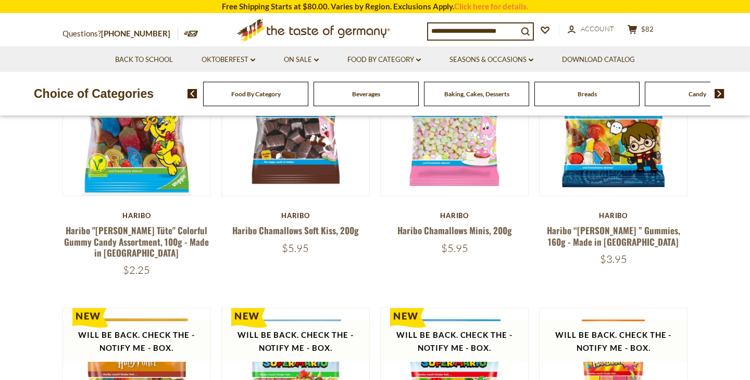
click at [723, 95] on img at bounding box center [720, 93] width 10 height 9
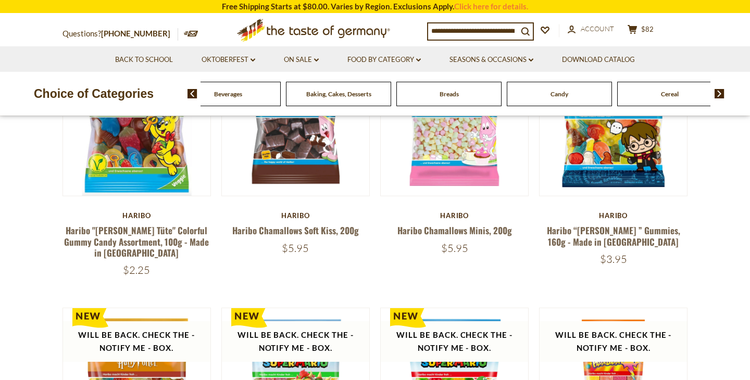
click at [723, 95] on img at bounding box center [720, 93] width 10 height 9
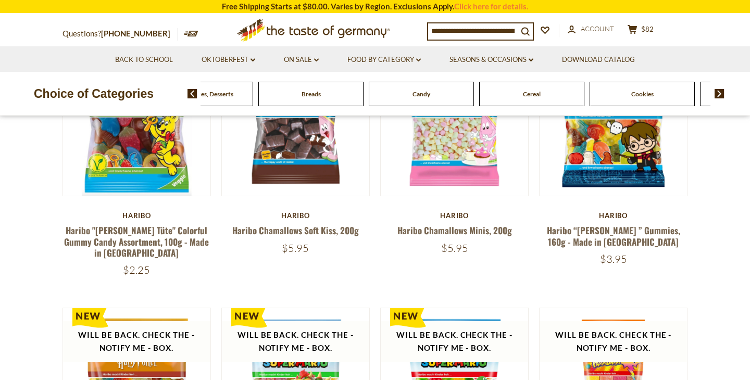
click at [535, 97] on span "Cereal" at bounding box center [532, 94] width 18 height 8
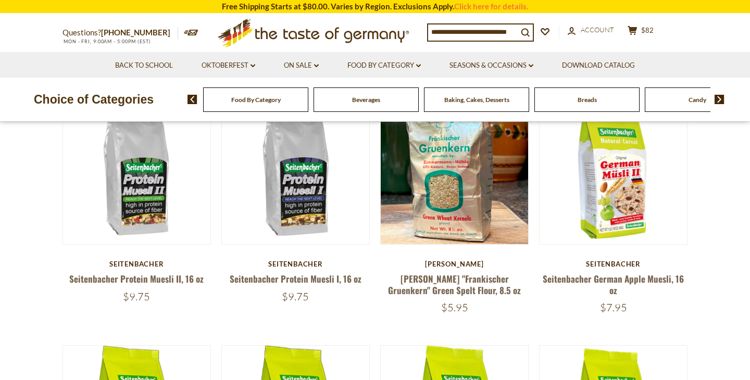
scroll to position [328, 0]
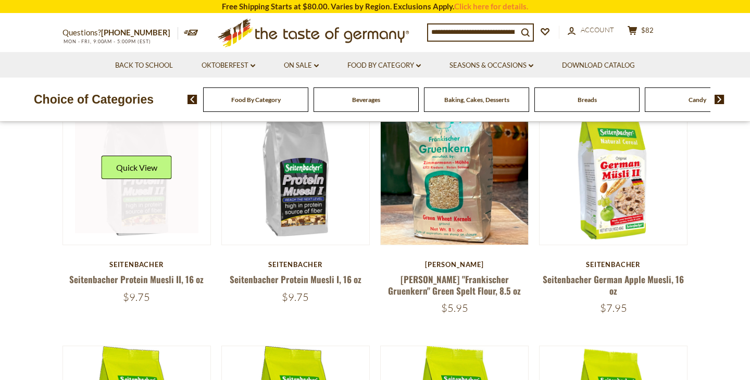
click at [169, 214] on link at bounding box center [137, 171] width 124 height 124
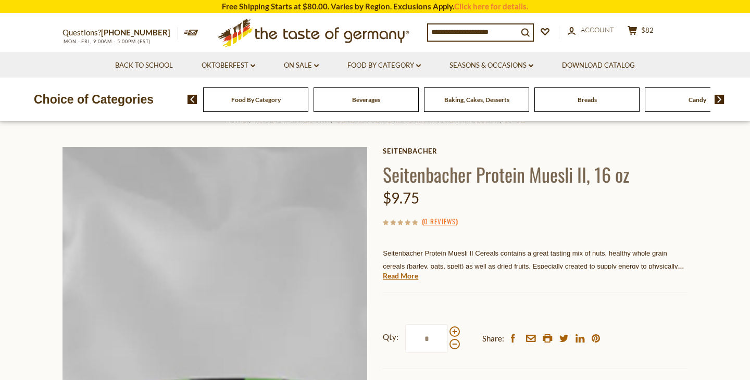
scroll to position [135, 0]
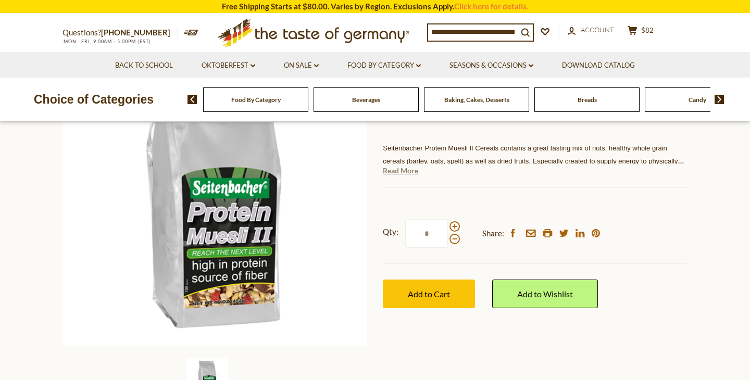
click at [406, 169] on link "Read More" at bounding box center [400, 171] width 35 height 10
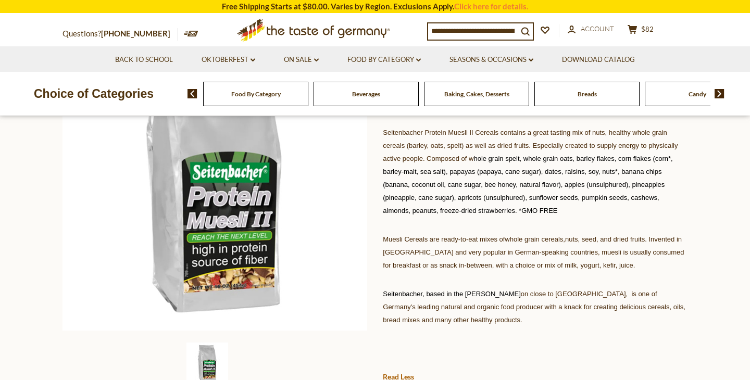
scroll to position [149, 0]
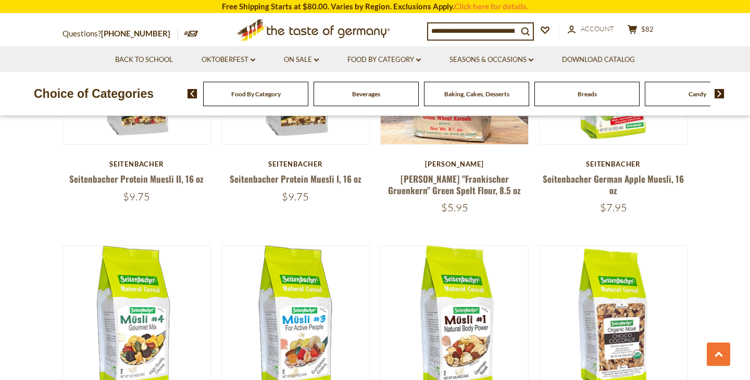
scroll to position [329, 0]
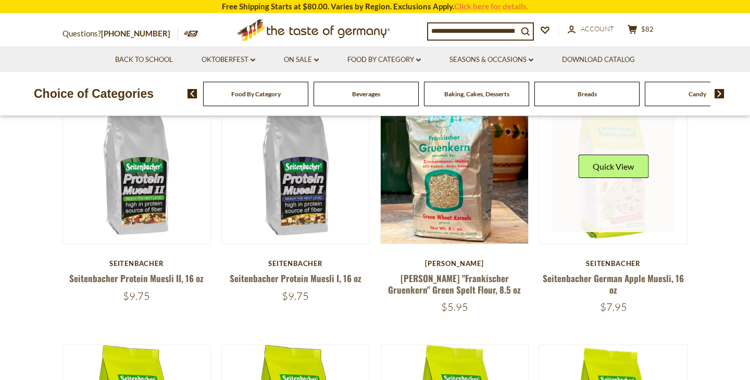
click at [650, 214] on link at bounding box center [614, 170] width 124 height 124
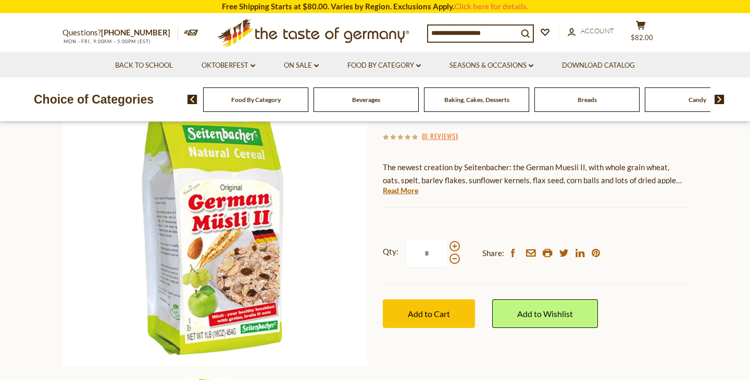
scroll to position [156, 0]
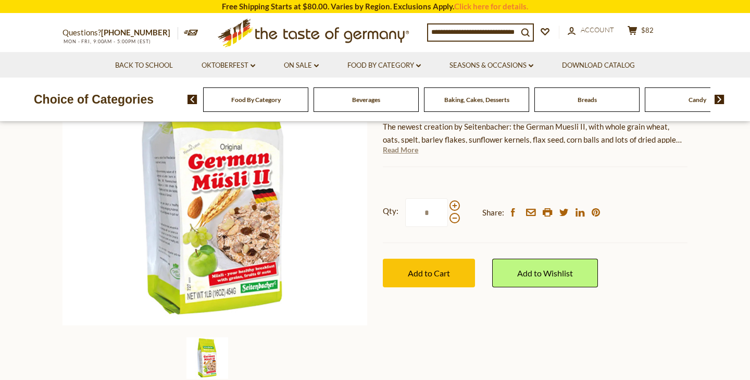
click at [407, 150] on link "Read More" at bounding box center [400, 150] width 35 height 10
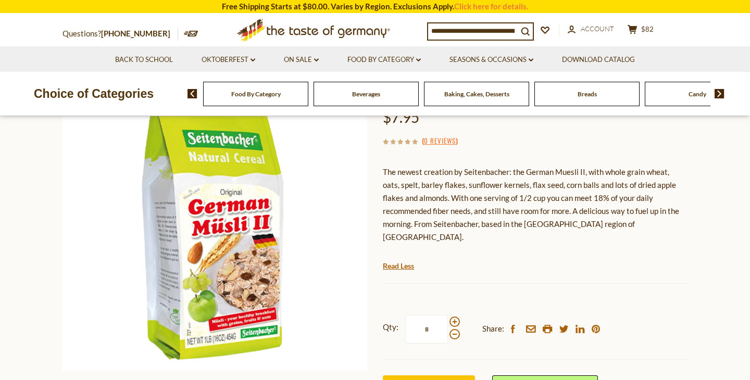
scroll to position [108, 0]
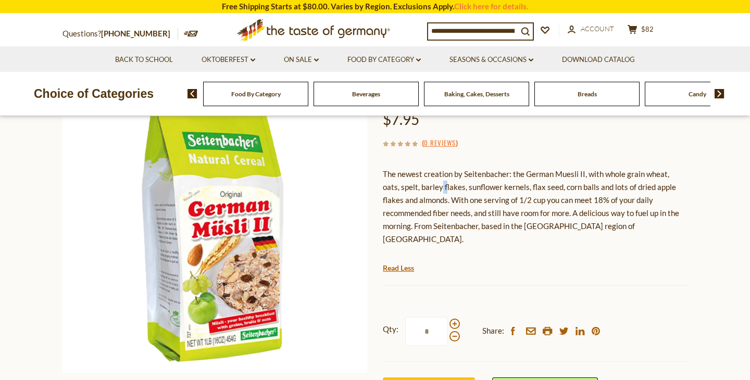
click at [429, 184] on p "The newest creation by Seitenbacher: the German Muesli II, with whole grain whe…" at bounding box center [535, 207] width 305 height 78
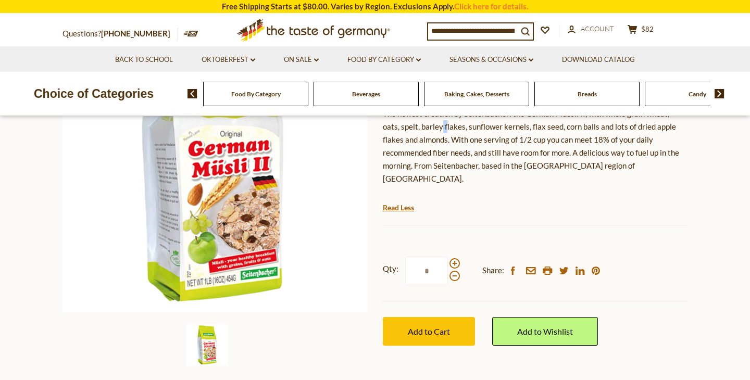
scroll to position [172, 0]
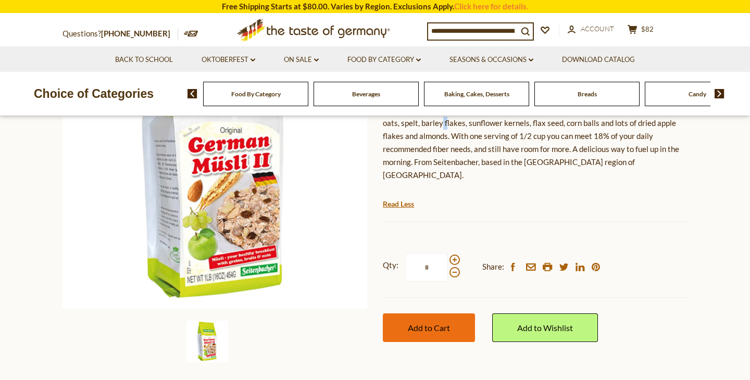
click at [445, 314] on button "Add to Cart" at bounding box center [429, 328] width 92 height 29
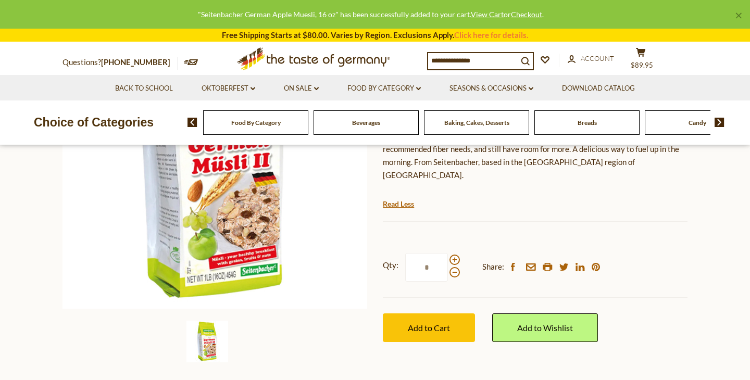
scroll to position [0, 0]
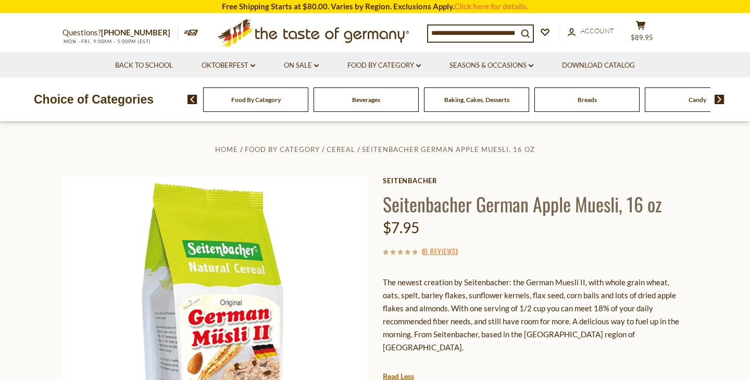
click at [722, 127] on section "Home Food By Category Cereal Seitenbacher German Apple Muesli, 16 oz Seitenbach…" at bounding box center [375, 353] width 750 height 463
click at [724, 102] on img at bounding box center [720, 99] width 10 height 9
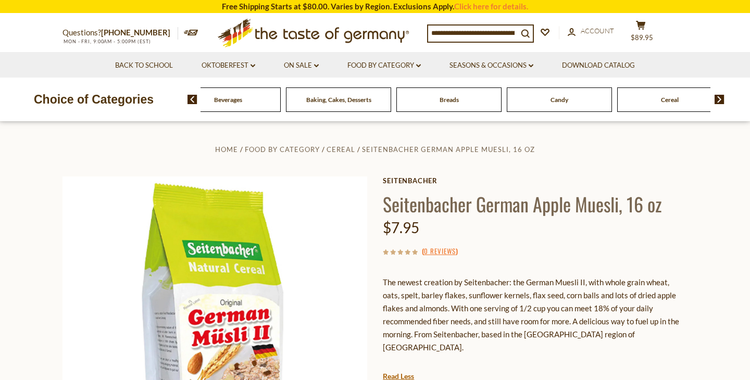
click at [724, 102] on img at bounding box center [720, 99] width 10 height 9
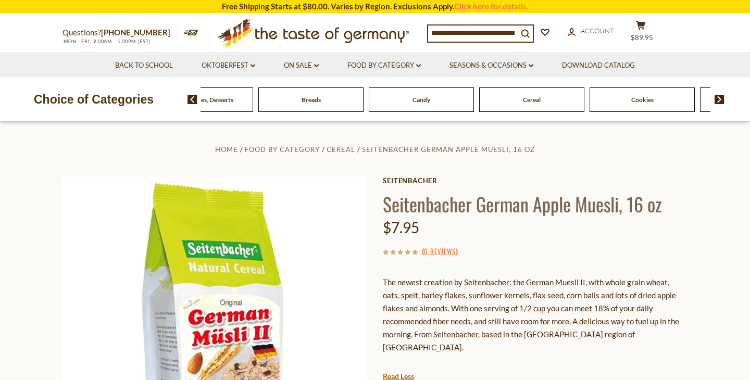
click at [724, 102] on img at bounding box center [720, 99] width 10 height 9
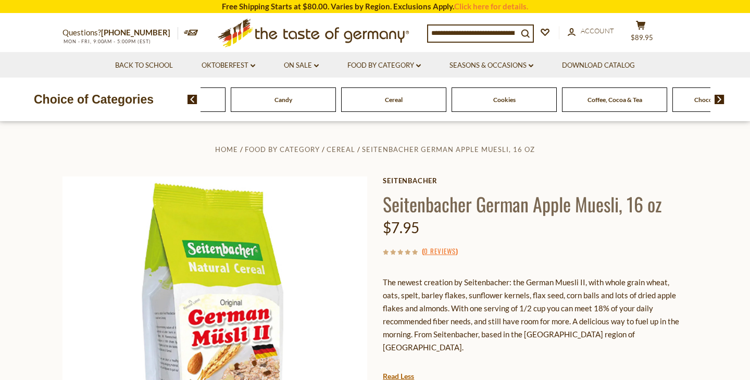
click at [724, 102] on img at bounding box center [720, 99] width 10 height 9
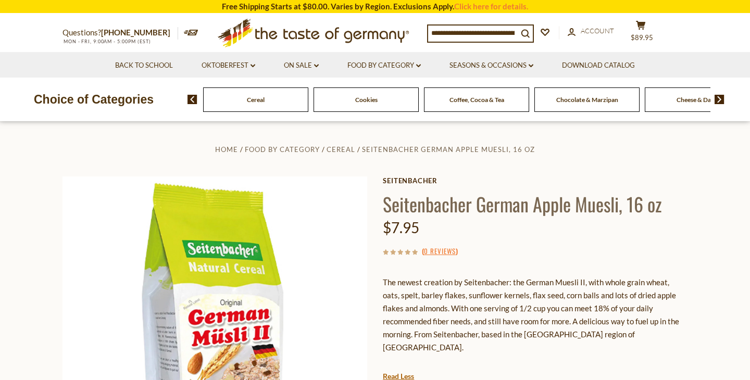
click at [724, 102] on img at bounding box center [720, 99] width 10 height 9
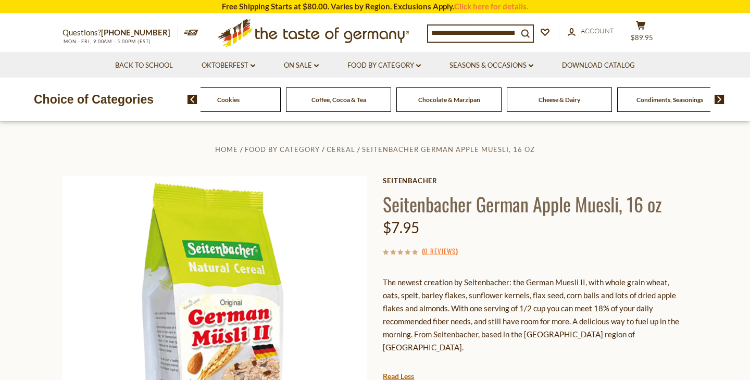
click at [724, 102] on img at bounding box center [720, 99] width 10 height 9
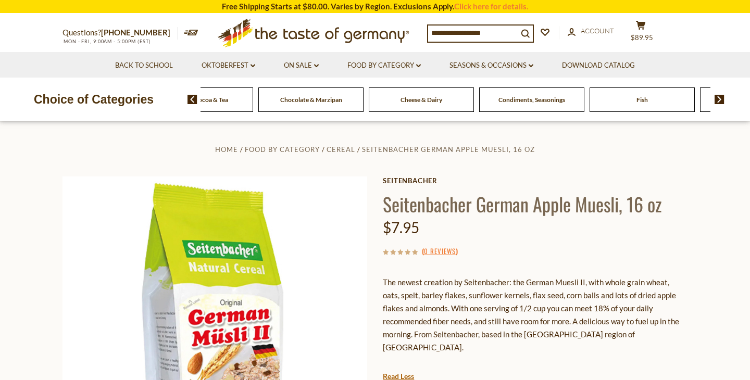
click at [724, 102] on img at bounding box center [720, 99] width 10 height 9
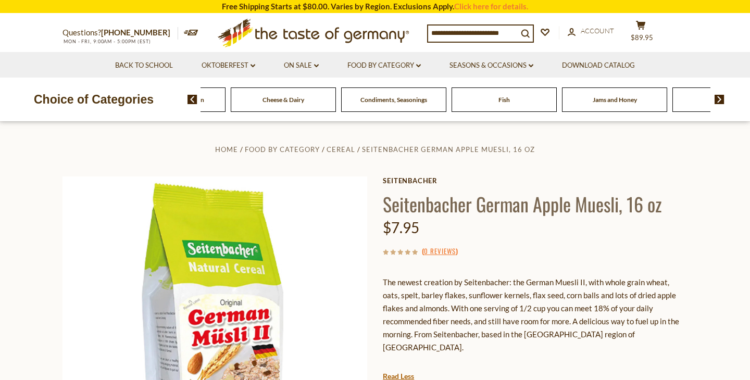
click at [724, 102] on img at bounding box center [720, 99] width 10 height 9
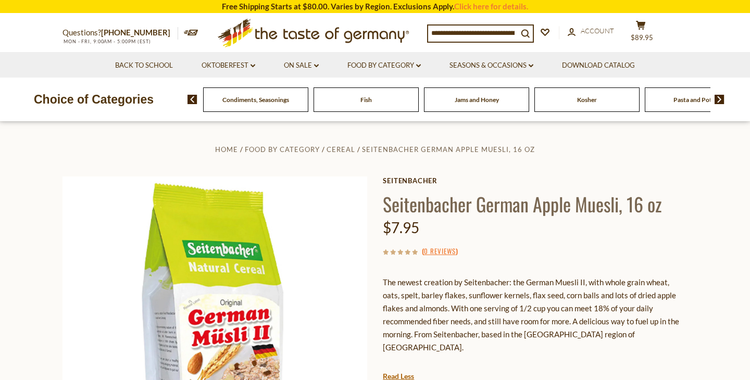
click at [724, 102] on img at bounding box center [720, 99] width 10 height 9
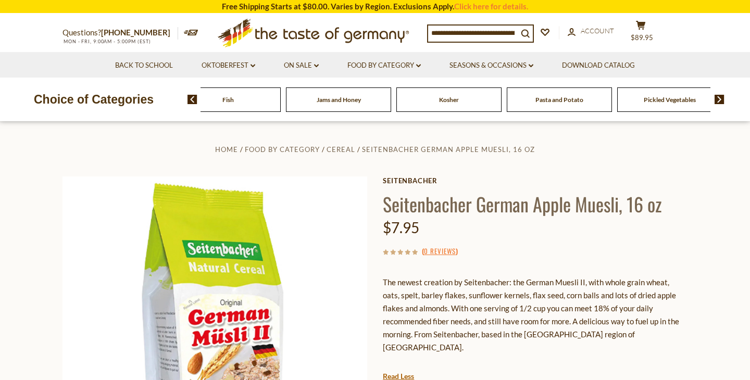
click at [724, 102] on img at bounding box center [720, 99] width 10 height 9
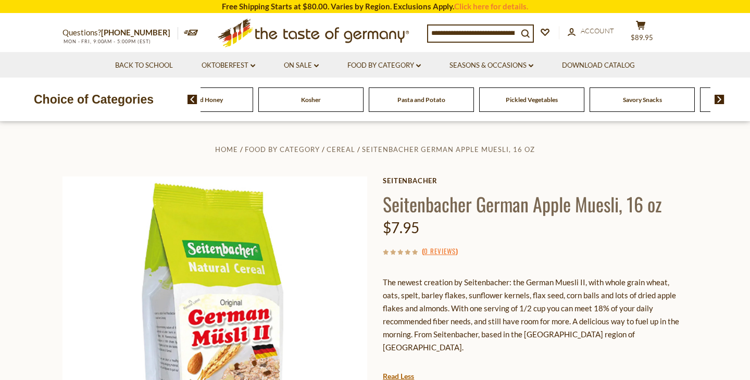
click at [717, 96] on img at bounding box center [720, 99] width 10 height 9
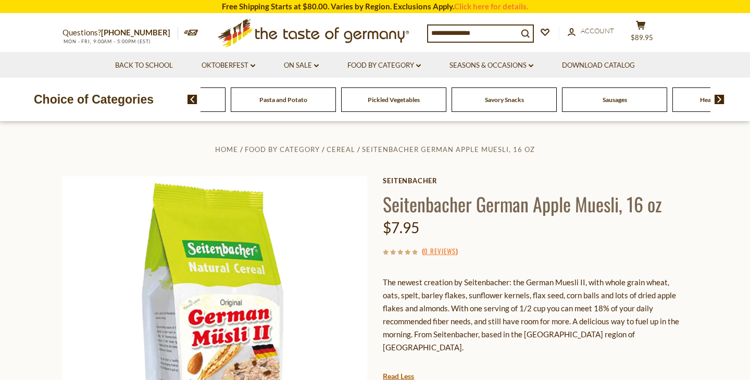
click at [721, 98] on img at bounding box center [720, 99] width 10 height 9
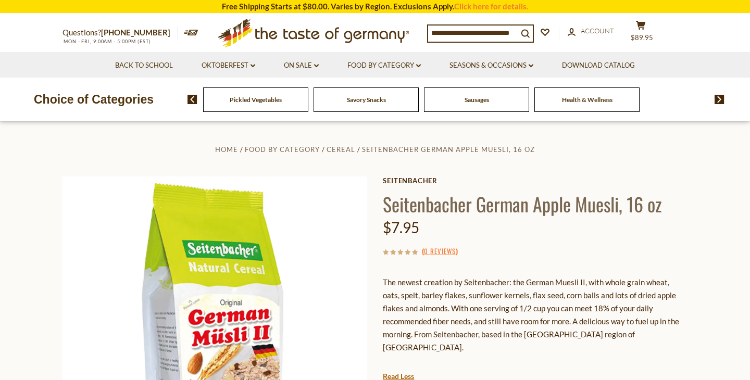
click at [483, 99] on span "Sausages" at bounding box center [477, 100] width 24 height 8
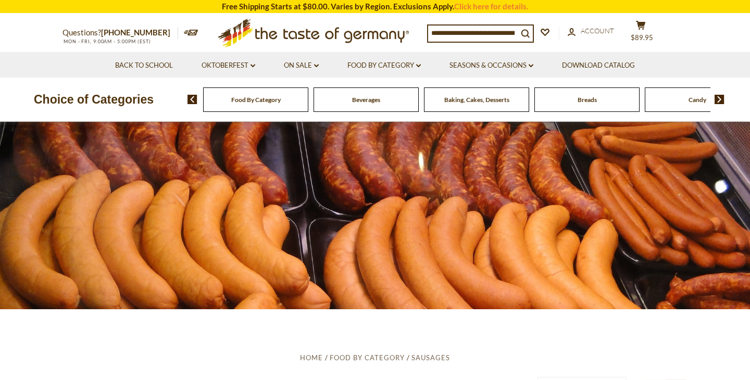
click at [719, 101] on img at bounding box center [720, 99] width 10 height 9
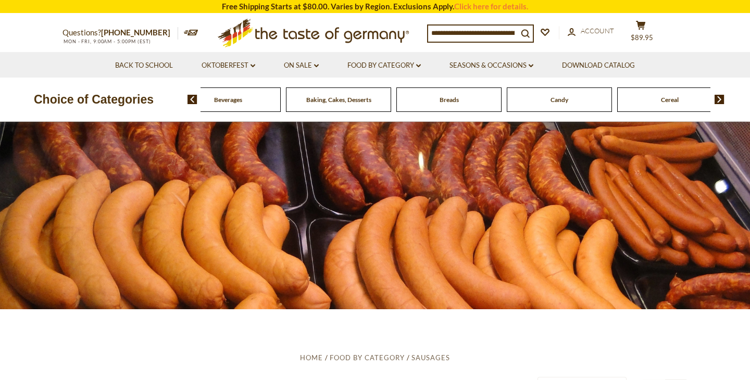
click at [719, 101] on img at bounding box center [720, 99] width 10 height 9
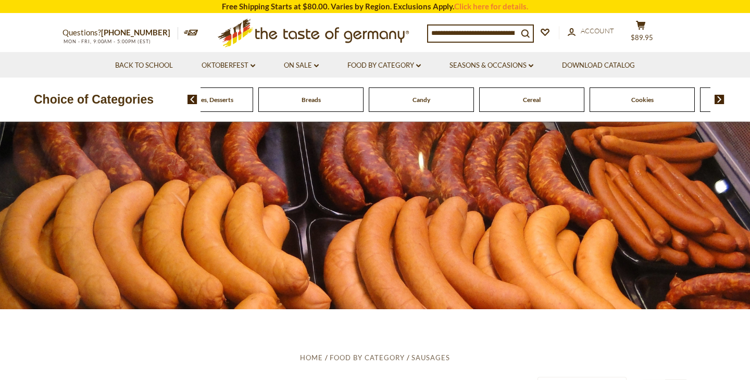
click at [719, 101] on img at bounding box center [720, 99] width 10 height 9
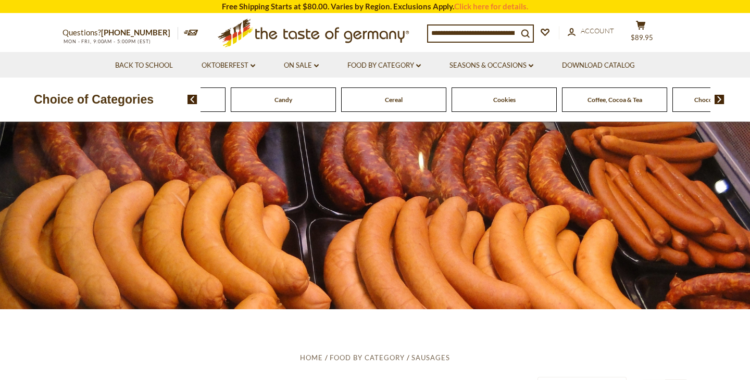
click at [719, 101] on img at bounding box center [720, 99] width 10 height 9
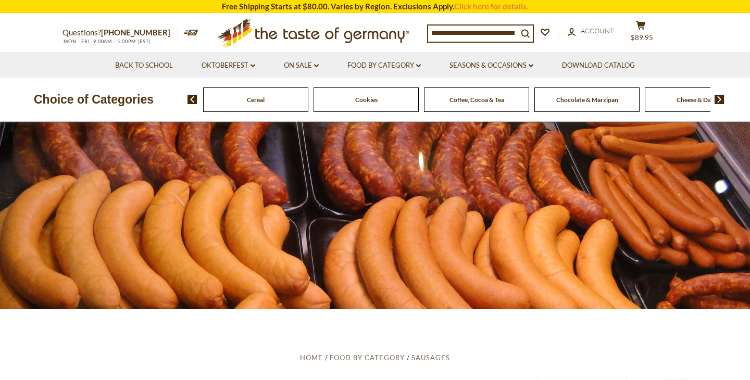
click at [719, 101] on img at bounding box center [720, 99] width 10 height 9
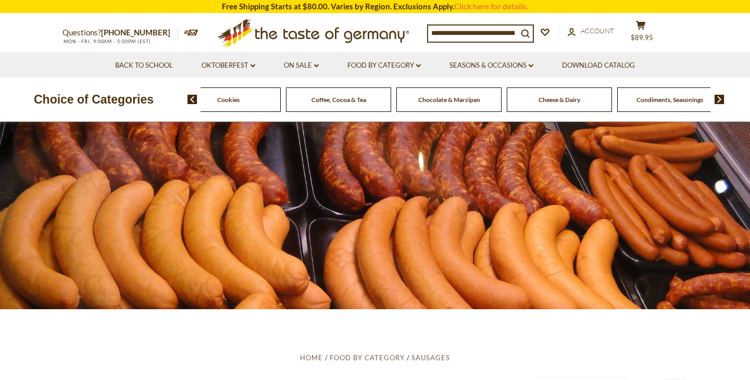
click at [719, 101] on img at bounding box center [720, 99] width 10 height 9
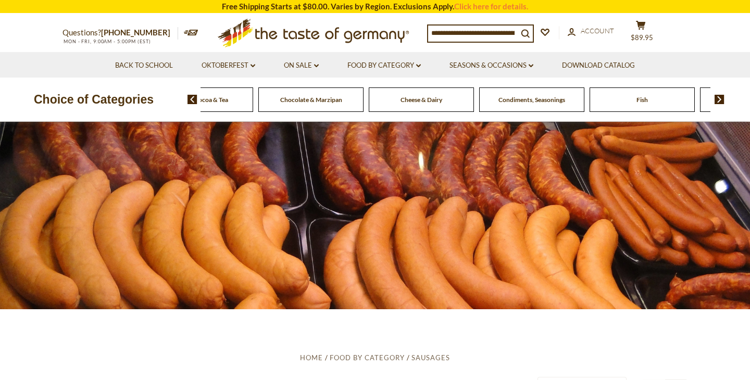
click at [719, 101] on img at bounding box center [720, 99] width 10 height 9
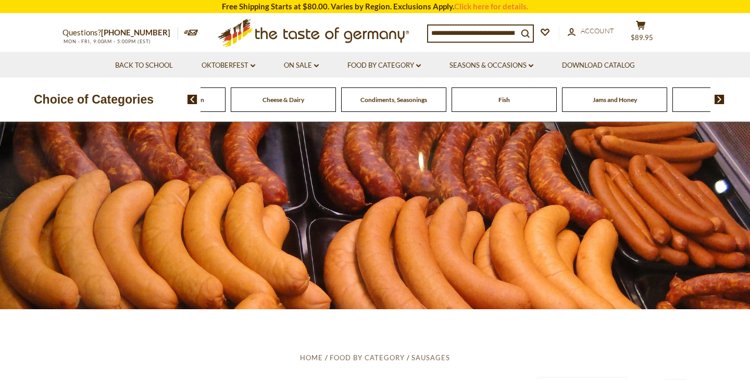
click at [719, 101] on img at bounding box center [720, 99] width 10 height 9
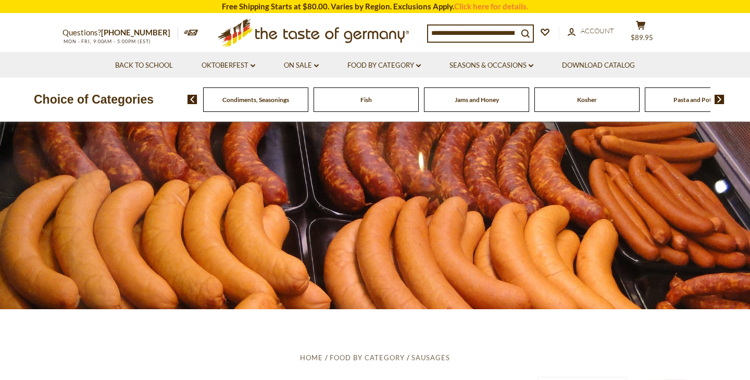
click at [719, 101] on img at bounding box center [720, 99] width 10 height 9
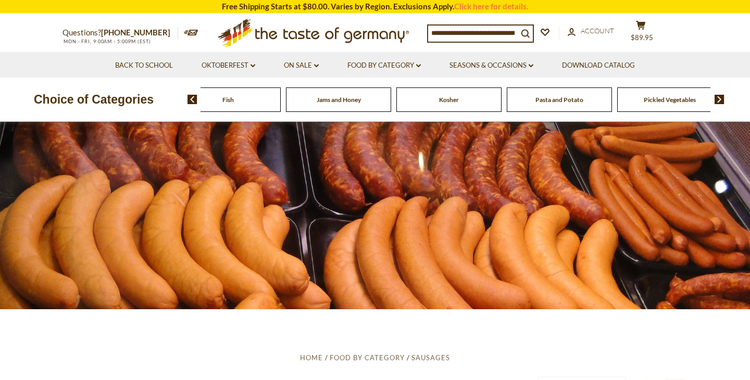
click at [719, 101] on img at bounding box center [720, 99] width 10 height 9
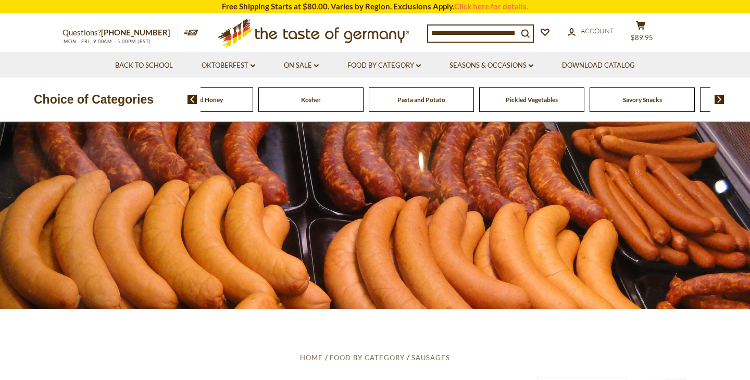
click at [719, 101] on img at bounding box center [720, 99] width 10 height 9
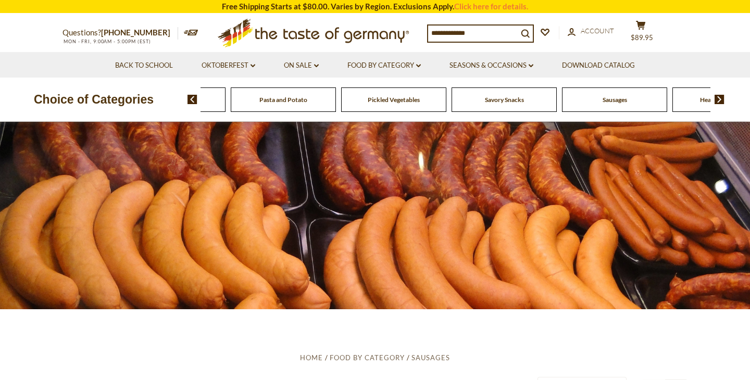
click at [719, 101] on img at bounding box center [720, 99] width 10 height 9
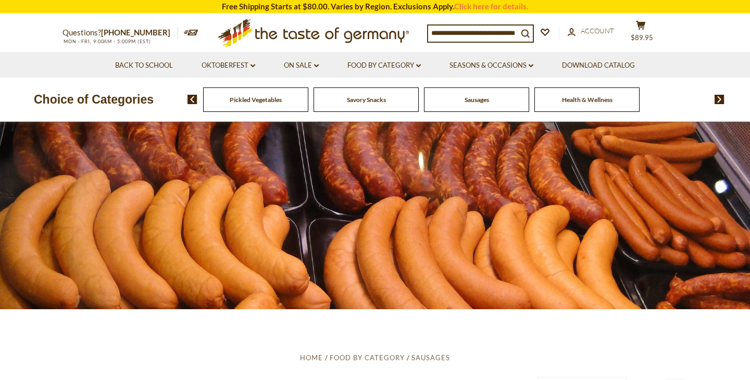
click at [192, 105] on div "Food By Category Beverages Baking, Cakes, Desserts Breads Candy Cereal Cookies …" at bounding box center [469, 99] width 563 height 25
click at [194, 97] on img at bounding box center [193, 99] width 10 height 9
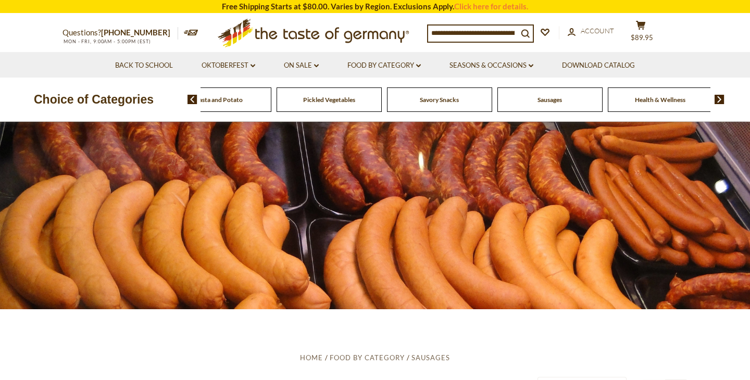
click at [194, 101] on img at bounding box center [193, 99] width 10 height 9
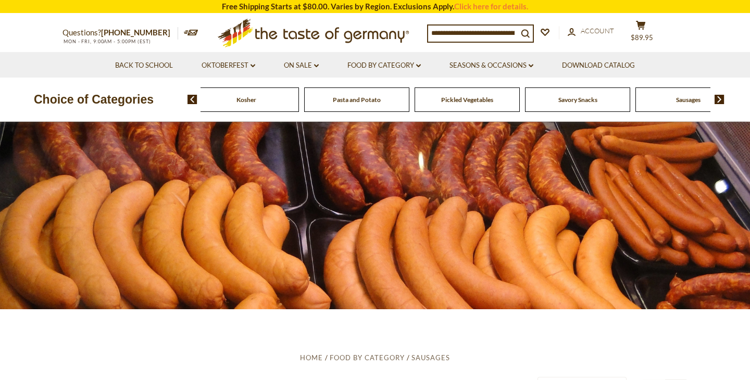
click at [338, 100] on span "Pasta and Potato" at bounding box center [357, 100] width 48 height 8
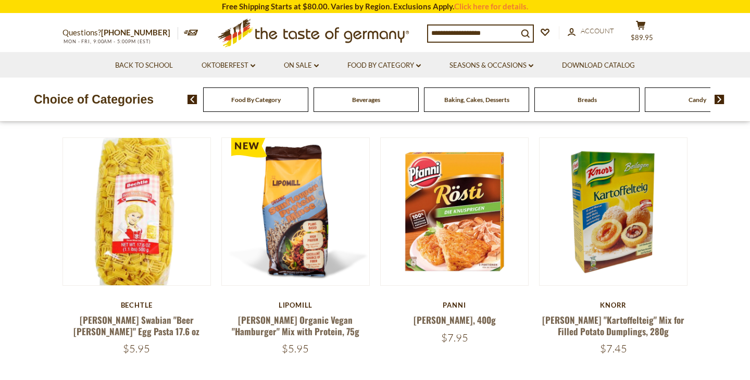
scroll to position [293, 0]
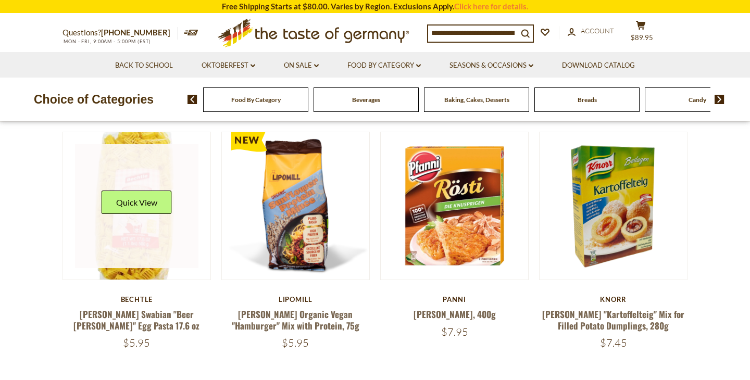
click at [158, 167] on link at bounding box center [137, 206] width 124 height 124
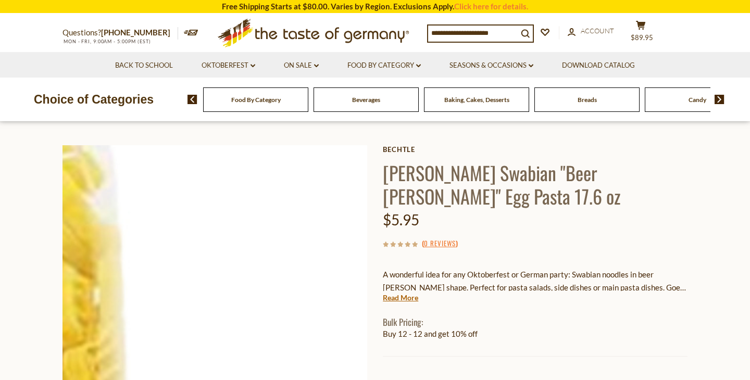
scroll to position [37, 0]
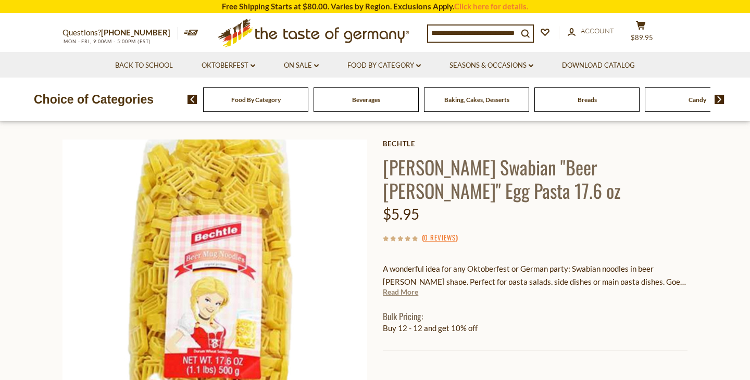
click at [405, 291] on link "Read More" at bounding box center [400, 292] width 35 height 10
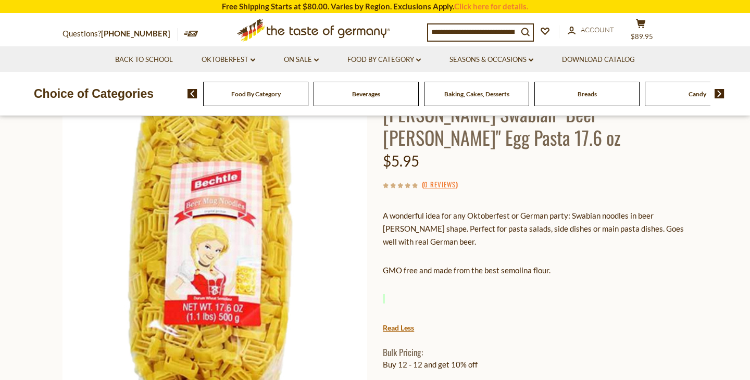
scroll to position [93, 0]
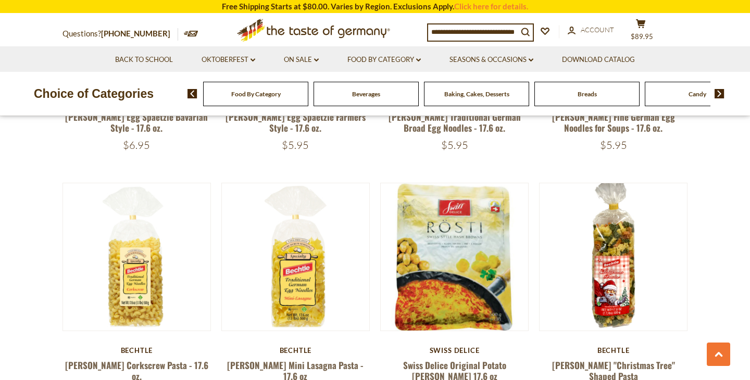
scroll to position [2242, 0]
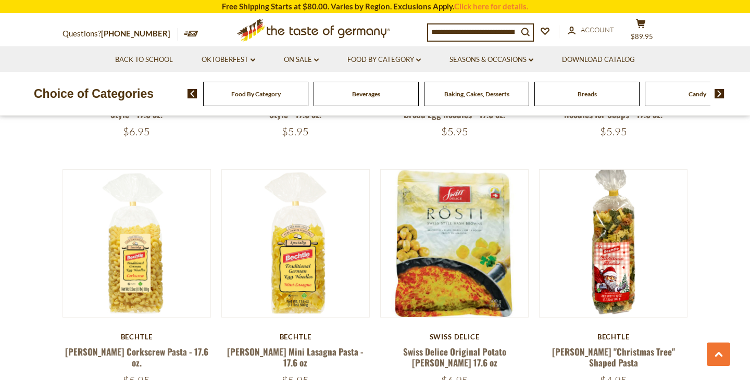
scroll to position [2284, 0]
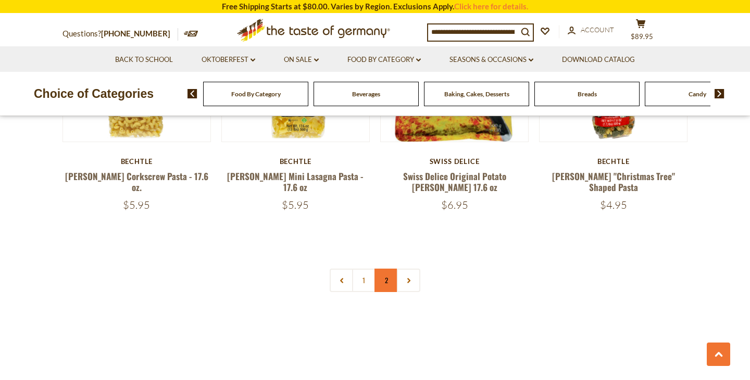
click at [387, 269] on link "2" at bounding box center [386, 280] width 23 height 23
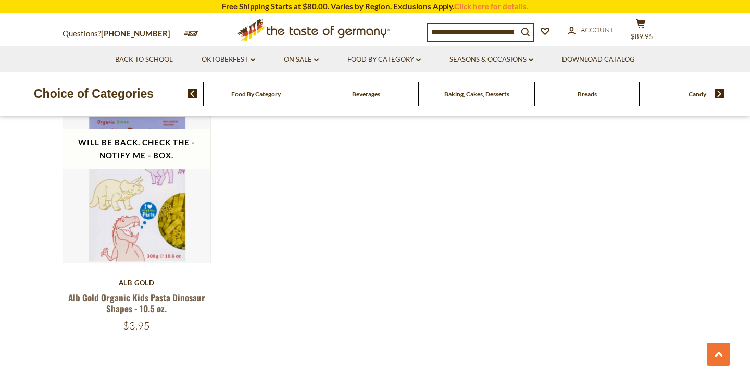
scroll to position [1657, 0]
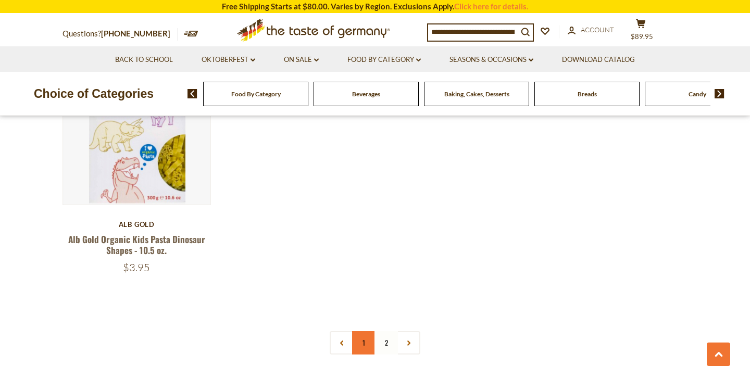
click at [358, 331] on link "1" at bounding box center [363, 342] width 23 height 23
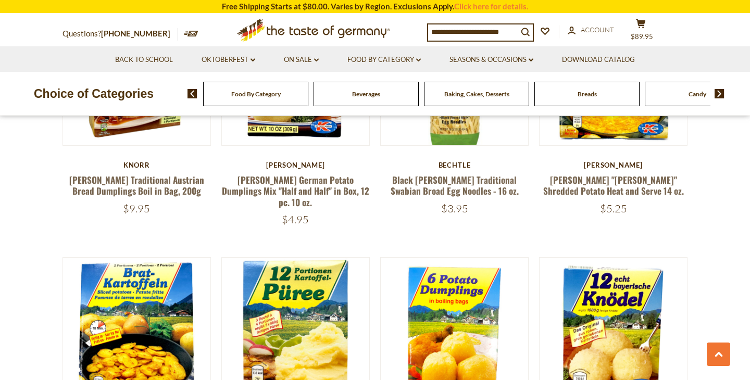
scroll to position [1107, 0]
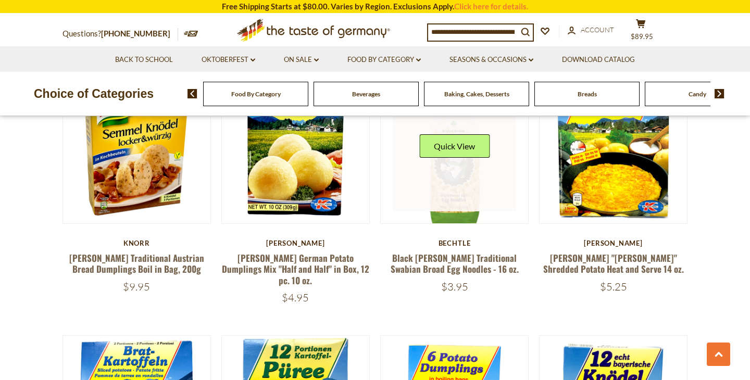
click at [443, 191] on link at bounding box center [455, 150] width 124 height 124
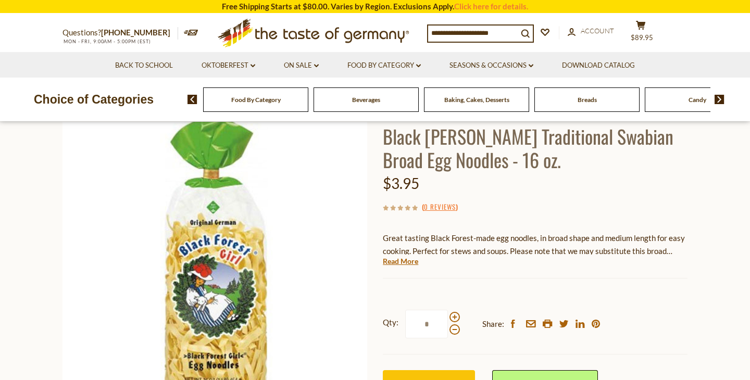
scroll to position [73, 0]
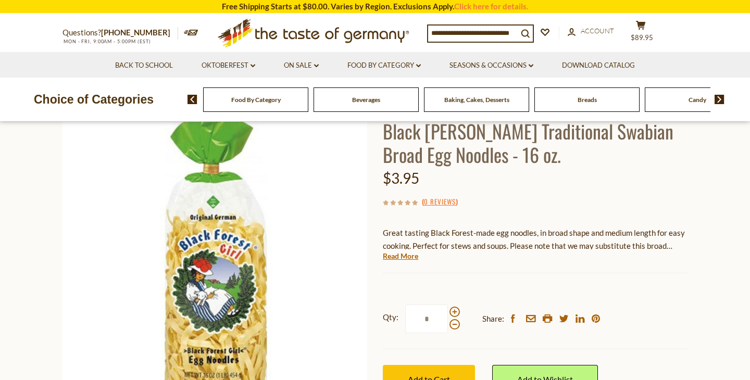
click at [412, 262] on div "Bechtle Black Forest Girl Traditional Swabian Broad Egg Noodles - 16 oz. $3.95 …" at bounding box center [535, 261] width 305 height 314
click at [405, 259] on link "Read More" at bounding box center [400, 256] width 35 height 10
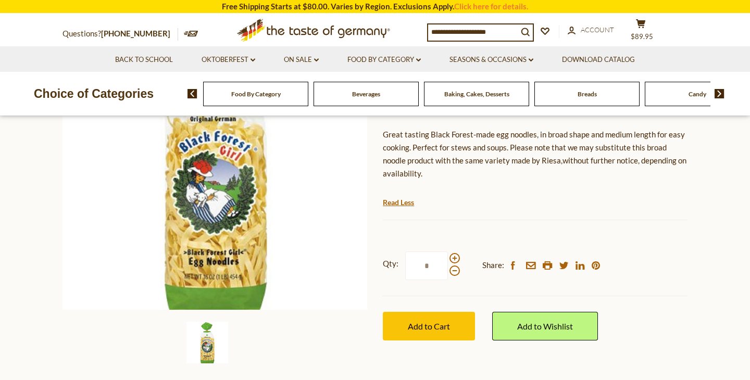
scroll to position [177, 0]
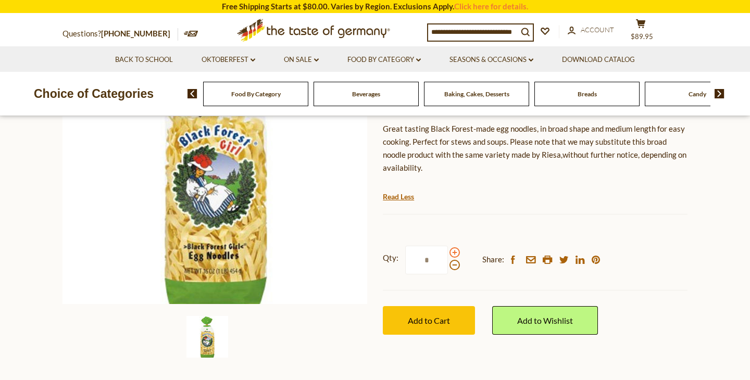
click at [453, 254] on span at bounding box center [455, 253] width 10 height 10
click at [448, 254] on input "*" at bounding box center [426, 260] width 43 height 29
type input "*"
click at [441, 257] on input "*" at bounding box center [426, 260] width 43 height 29
type input "*"
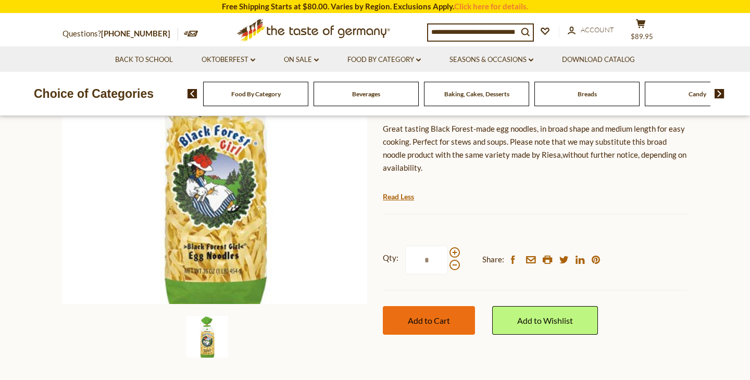
click at [439, 325] on span "Add to Cart" at bounding box center [429, 321] width 42 height 10
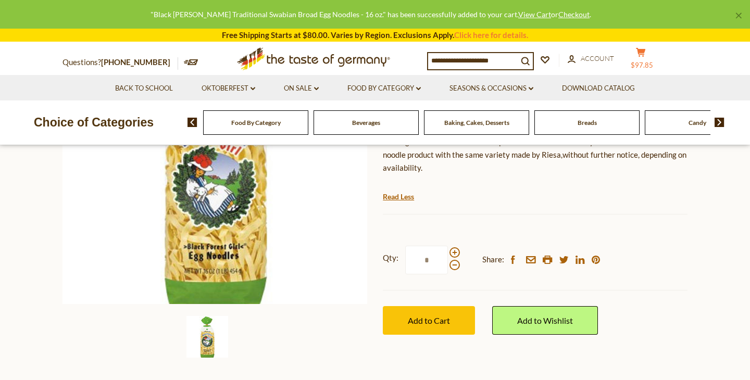
click at [646, 54] on icon at bounding box center [640, 52] width 9 height 9
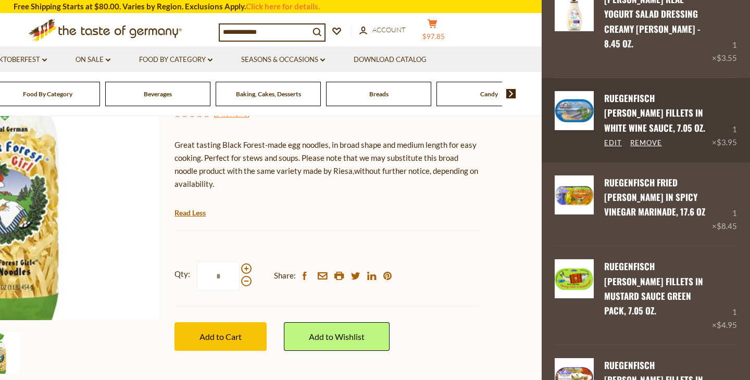
scroll to position [165, 0]
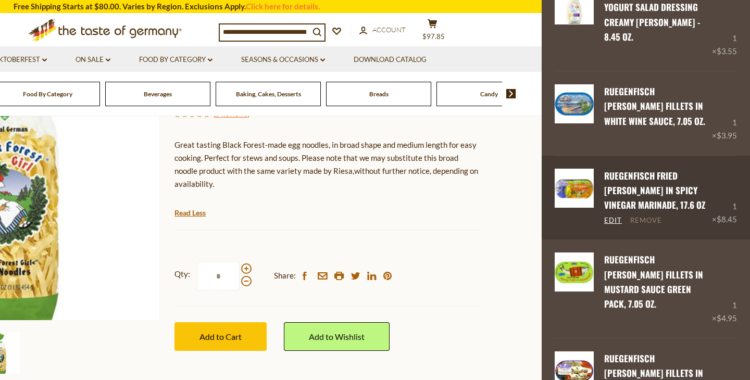
click link "Remove"
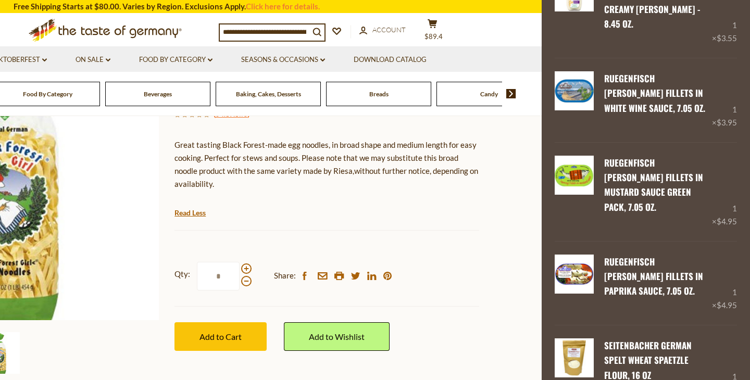
scroll to position [181, 0]
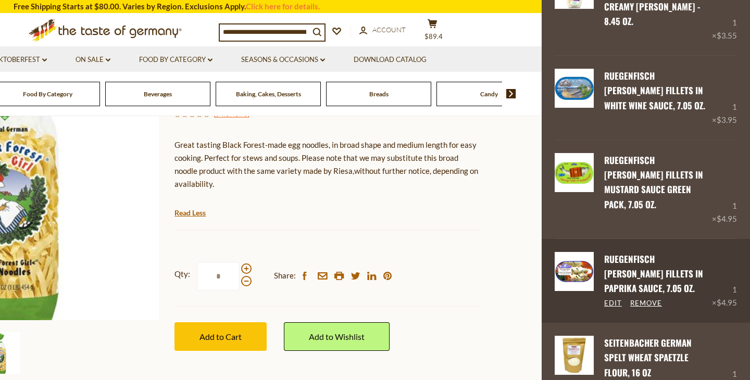
click link "Ruegenfisch [PERSON_NAME] Fillets in Paprika Sauce, 7.05 oz."
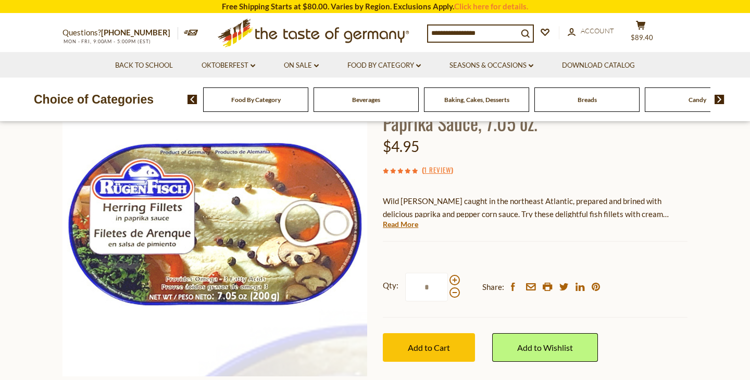
scroll to position [112, 0]
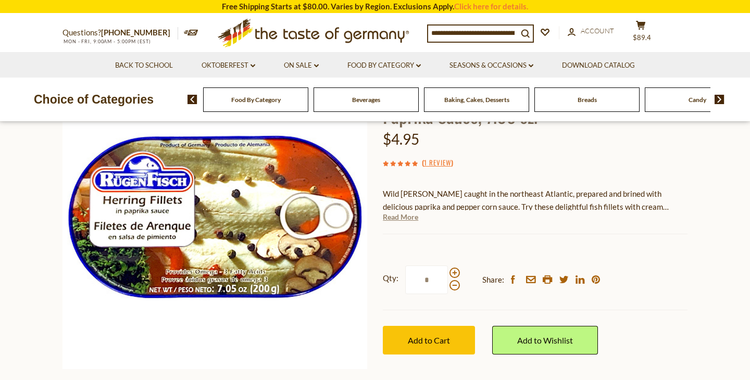
click at [413, 214] on link "Read More" at bounding box center [400, 217] width 35 height 10
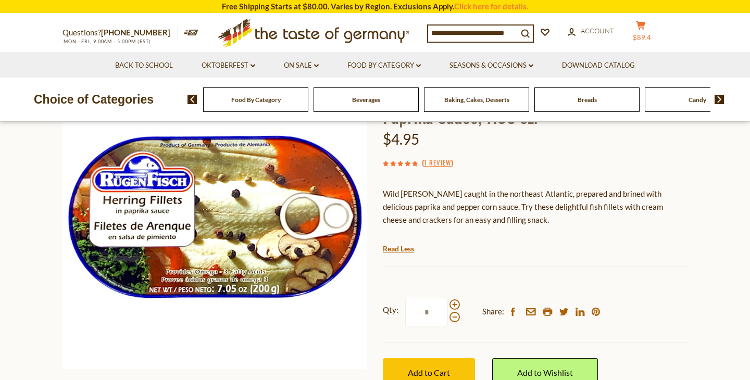
click at [657, 36] on button "cart $89.4" at bounding box center [640, 33] width 31 height 26
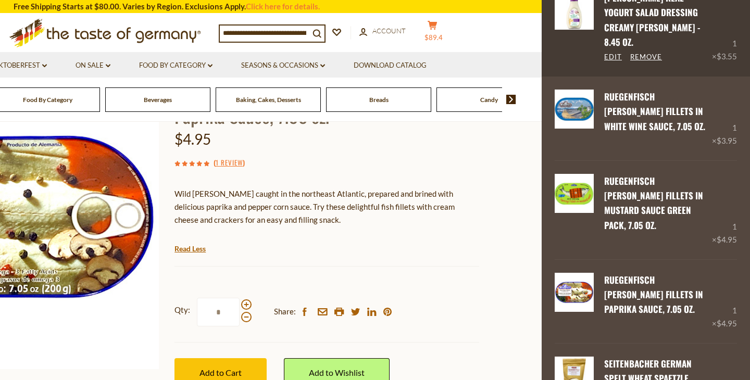
scroll to position [190, 0]
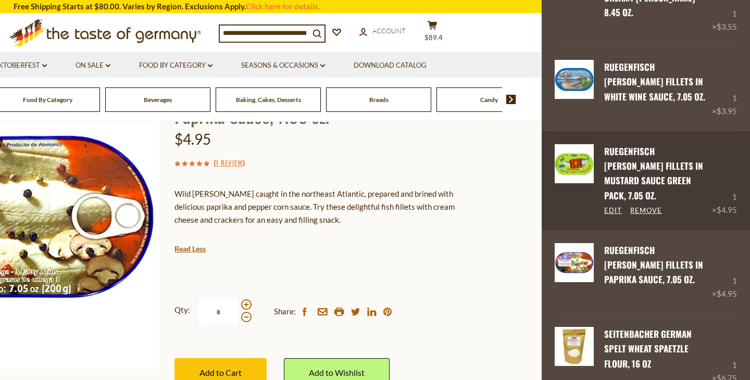
click at [668, 152] on link "Ruegenfisch [PERSON_NAME] Fillets in Mustard Sauce Green Pack, 7.05 oz." at bounding box center [653, 173] width 99 height 57
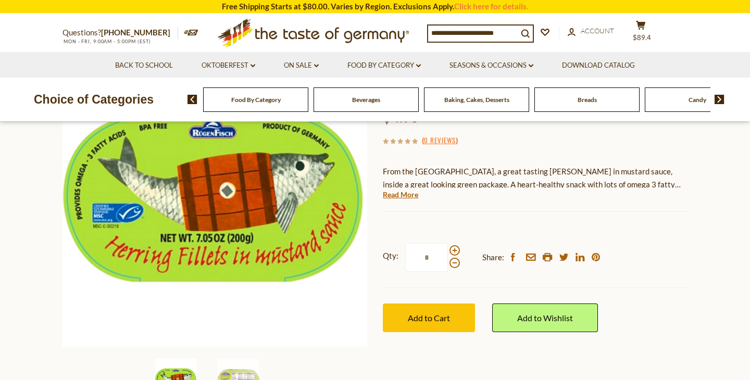
scroll to position [140, 0]
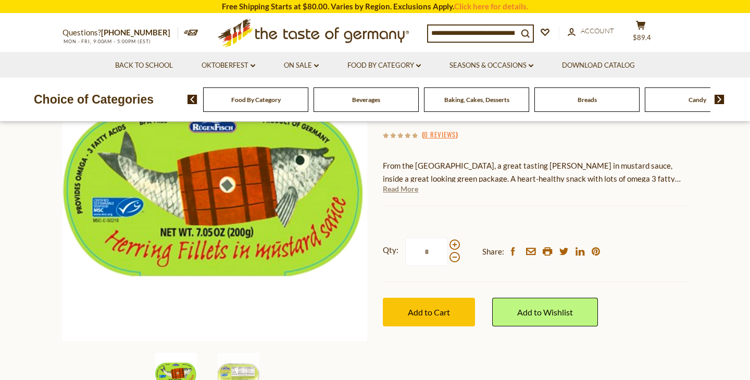
click at [412, 188] on link "Read More" at bounding box center [400, 189] width 35 height 10
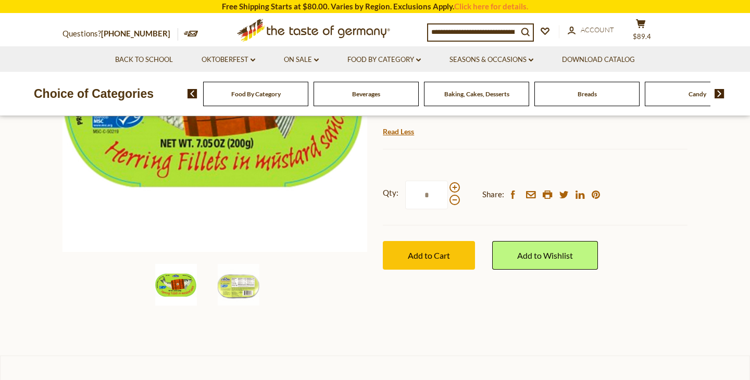
scroll to position [271, 0]
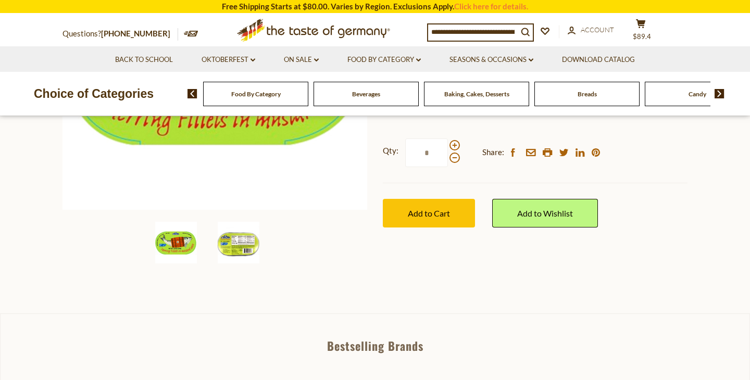
click at [242, 248] on img at bounding box center [239, 243] width 42 height 42
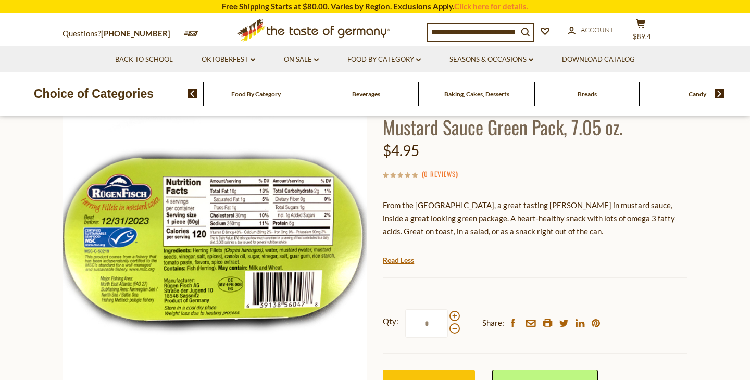
scroll to position [78, 0]
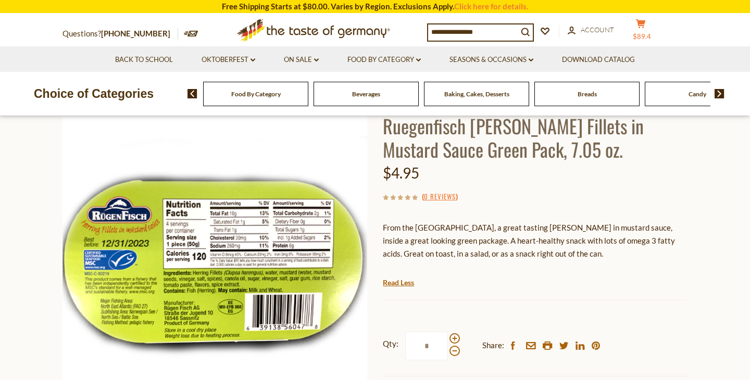
click at [650, 32] on span "$89.4" at bounding box center [642, 36] width 18 height 8
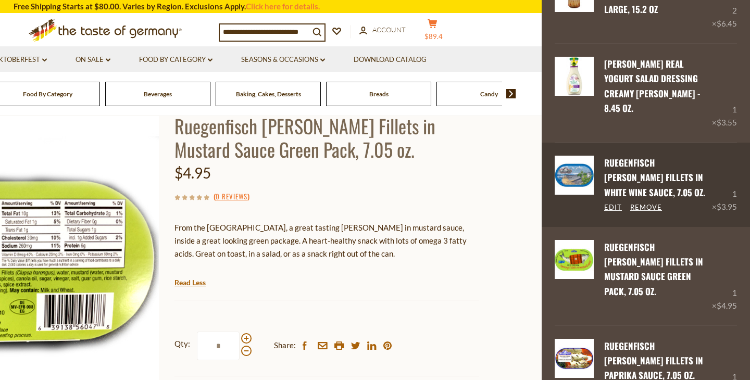
scroll to position [108, 0]
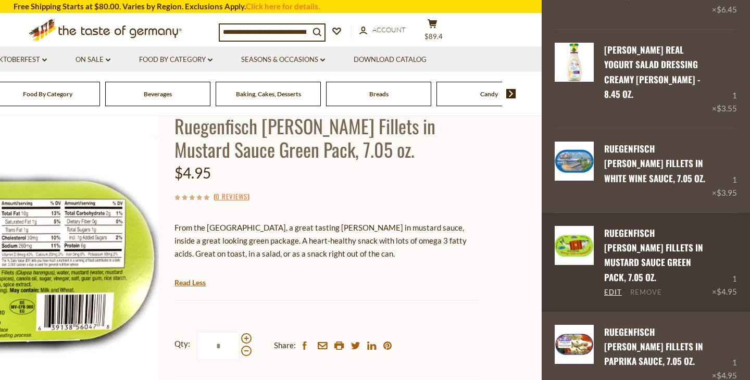
click at [652, 288] on link "Remove" at bounding box center [647, 292] width 32 height 9
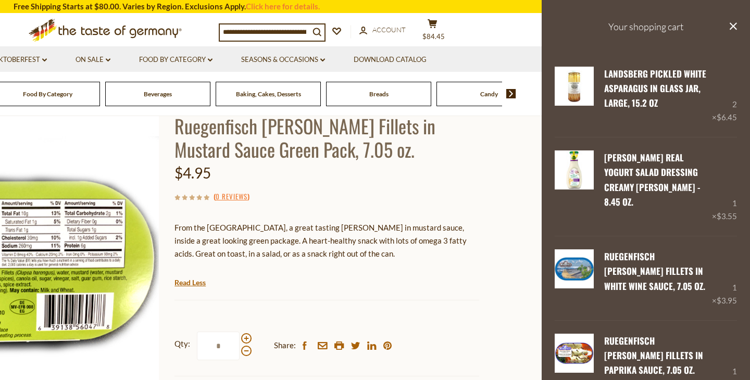
click at [657, 140] on div "Kuehne Real Yogurt Salad Dressing Creamy Cesar - 8.45 oz. Edit Remove 1 × $3.55" at bounding box center [646, 187] width 208 height 98
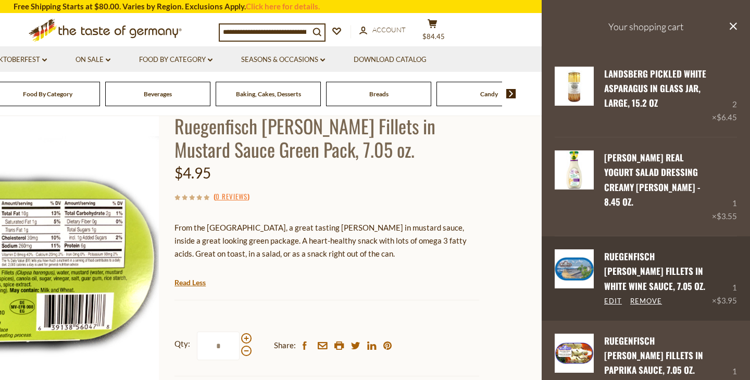
click at [652, 250] on link "Ruegenfisch [PERSON_NAME] Fillets in White Wine Sauce, 7.05 oz." at bounding box center [654, 271] width 101 height 43
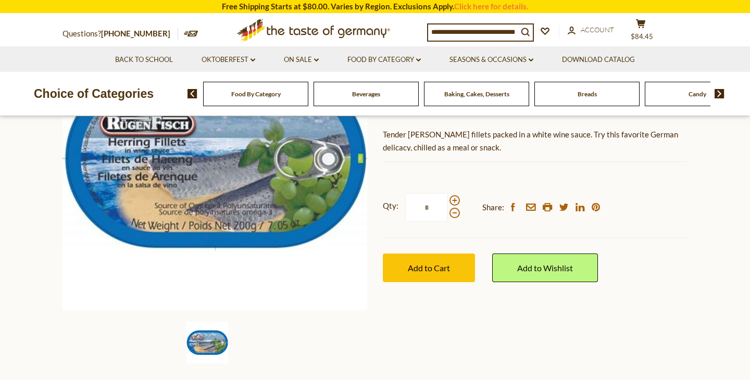
scroll to position [82, 0]
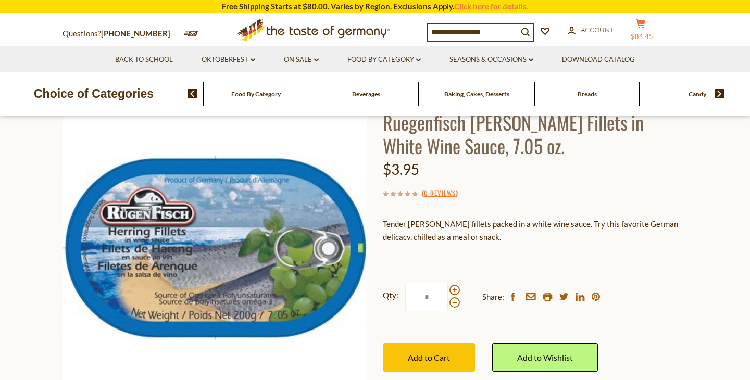
click at [646, 24] on icon at bounding box center [640, 23] width 9 height 9
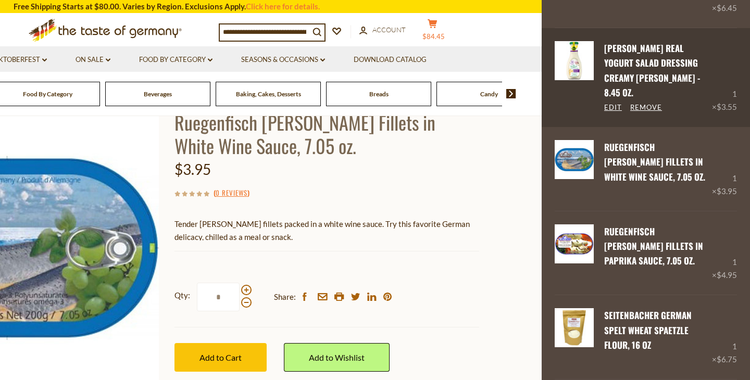
scroll to position [110, 0]
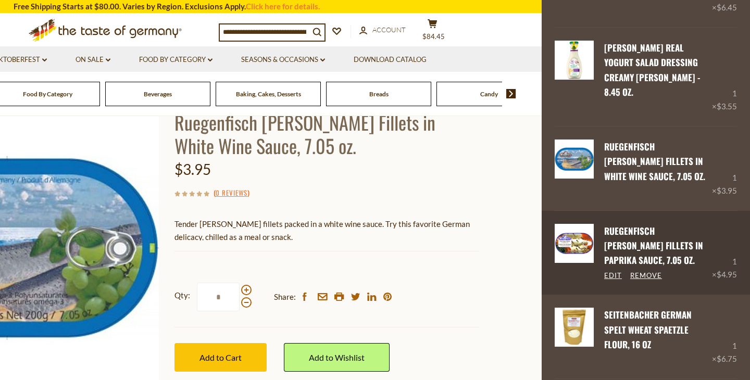
click at [639, 225] on div "Ruegenfisch Herring Fillets in Paprika Sauce, 7.05 oz. Edit Remove" at bounding box center [653, 253] width 118 height 58
click at [626, 225] on link "Ruegenfisch [PERSON_NAME] Fillets in Paprika Sauce, 7.05 oz." at bounding box center [653, 246] width 99 height 43
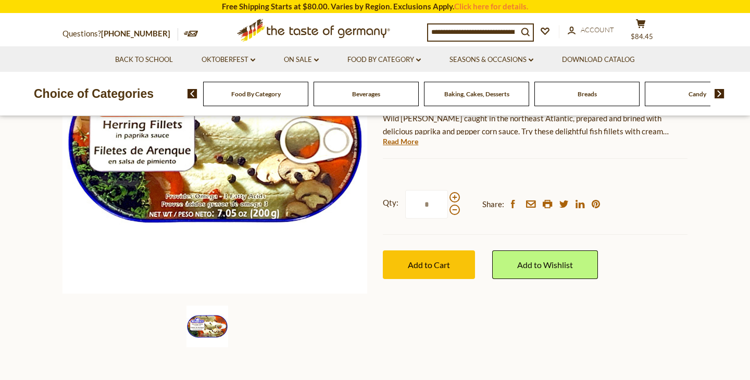
scroll to position [161, 0]
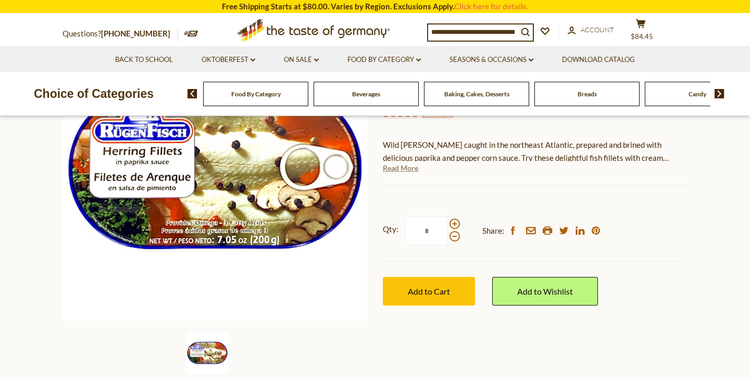
click at [409, 168] on link "Read More" at bounding box center [400, 168] width 35 height 10
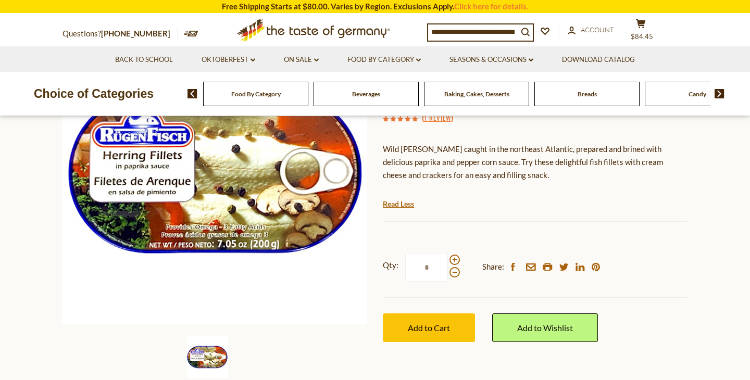
scroll to position [33, 0]
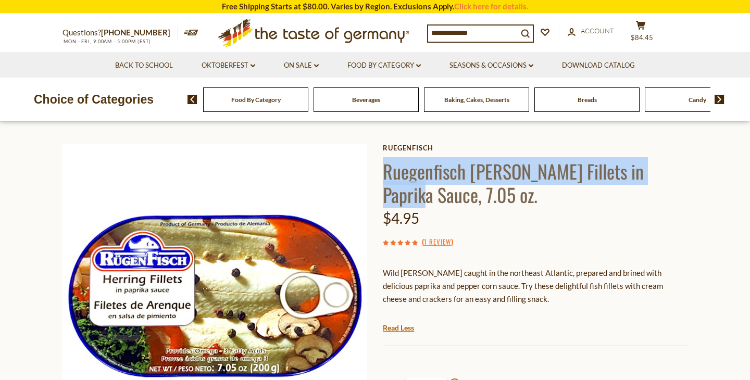
drag, startPoint x: 385, startPoint y: 176, endPoint x: 677, endPoint y: 161, distance: 292.7
click at [677, 161] on h1 "Ruegenfisch [PERSON_NAME] Fillets in Paprika Sauce, 7.05 oz." at bounding box center [535, 182] width 305 height 47
copy h1 "Ruegenfisch Herring Fillets in Paprika Sauc"
click at [649, 32] on button "cart $84.45" at bounding box center [640, 33] width 31 height 26
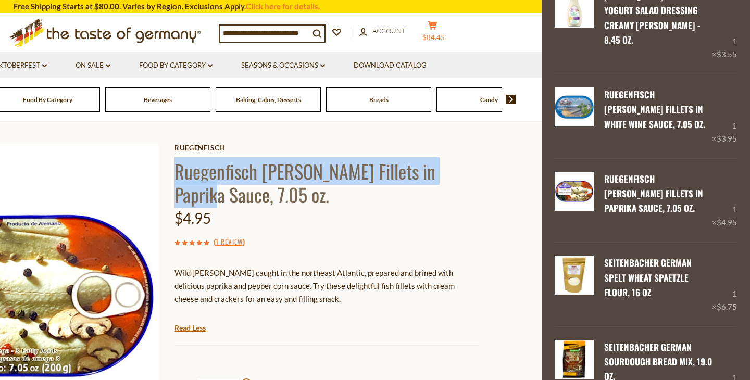
scroll to position [165, 0]
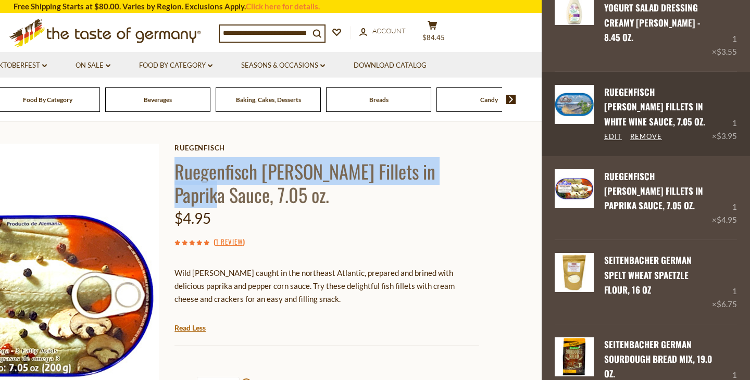
click at [650, 87] on link "Ruegenfisch Herring Fillets in White Wine Sauce, 7.05 oz." at bounding box center [654, 106] width 101 height 43
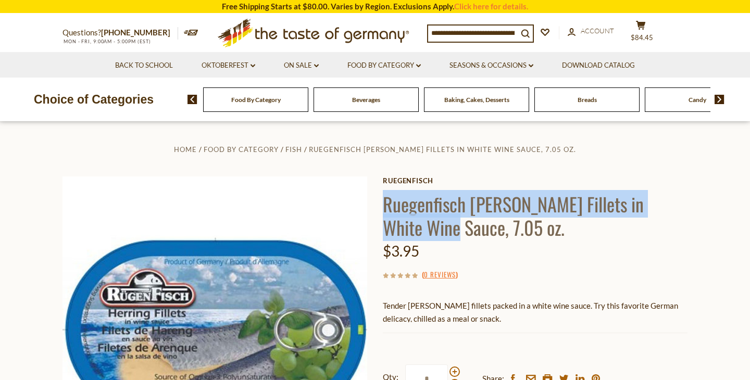
drag, startPoint x: 386, startPoint y: 205, endPoint x: 422, endPoint y: 228, distance: 43.4
click at [422, 228] on h1 "Ruegenfisch Herring Fillets in White Wine Sauce, 7.05 oz." at bounding box center [535, 215] width 305 height 47
copy h1 "Ruegenfisch Herring Fillets in White Wine Sauce"
click at [646, 22] on icon at bounding box center [640, 25] width 9 height 9
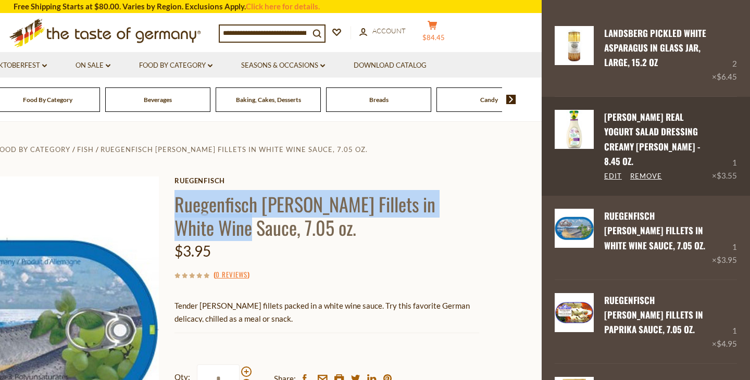
scroll to position [100, 0]
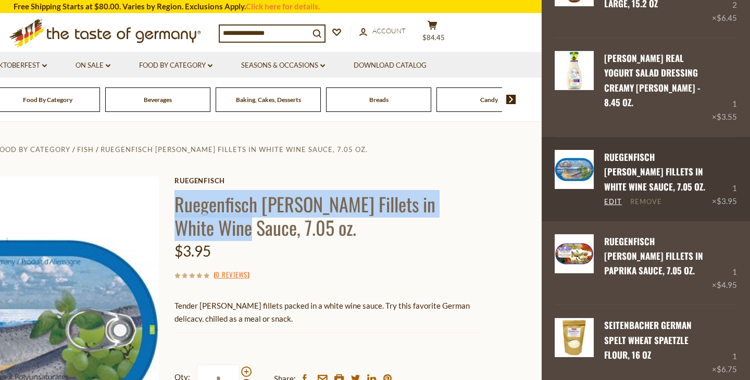
click at [659, 197] on link "Remove" at bounding box center [647, 201] width 32 height 9
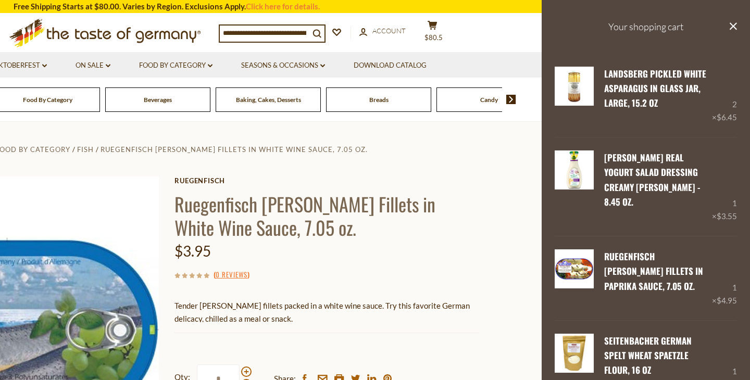
click at [517, 32] on section "Questions? 800-881-6419 MON - FRI, 9:00AM - 5:00PM (EST) × Questions? 800-881-6…" at bounding box center [167, 33] width 750 height 38
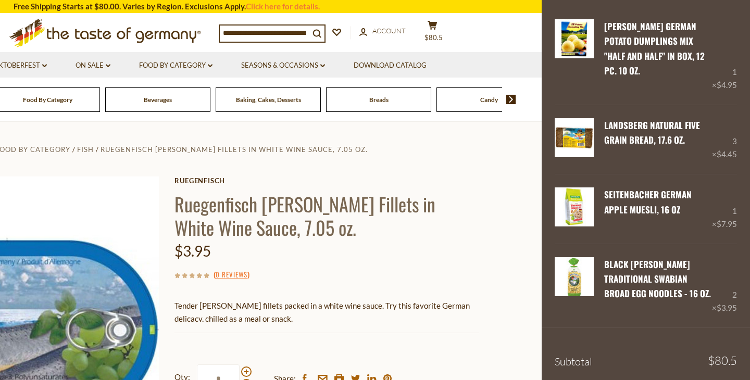
scroll to position [554, 0]
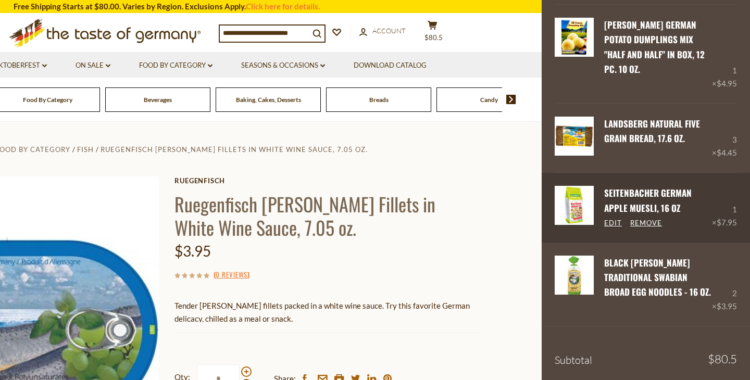
click at [615, 187] on link "Seitenbacher German Apple Muesli, 16 oz" at bounding box center [648, 201] width 88 height 28
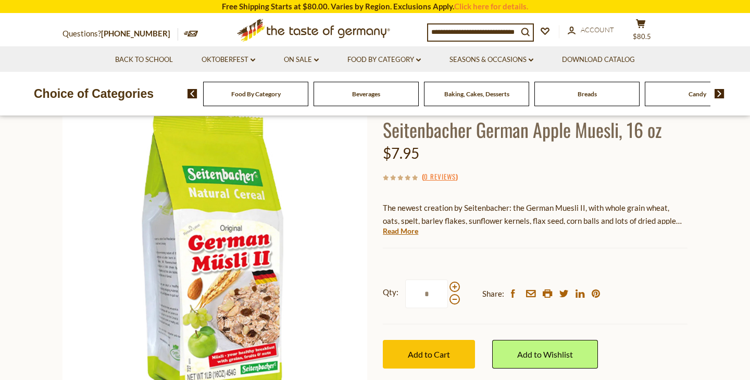
scroll to position [64, 0]
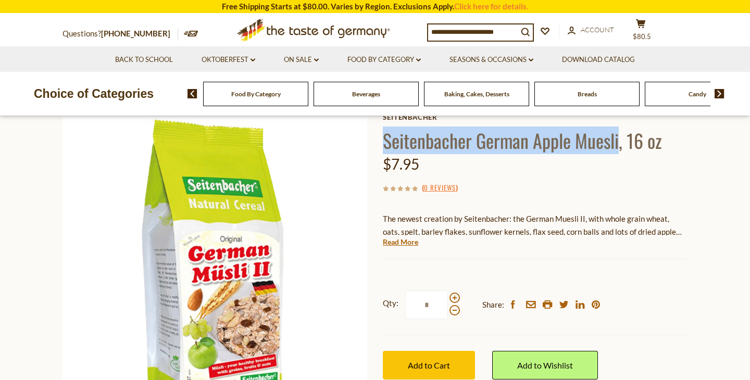
drag, startPoint x: 386, startPoint y: 140, endPoint x: 620, endPoint y: 139, distance: 234.0
click at [620, 139] on h1 "Seitenbacher German Apple Muesli, 16 oz" at bounding box center [535, 140] width 305 height 23
copy h1 "Seitenbacher German Apple Muesli"
click at [654, 36] on button "cart $80.5" at bounding box center [640, 32] width 31 height 26
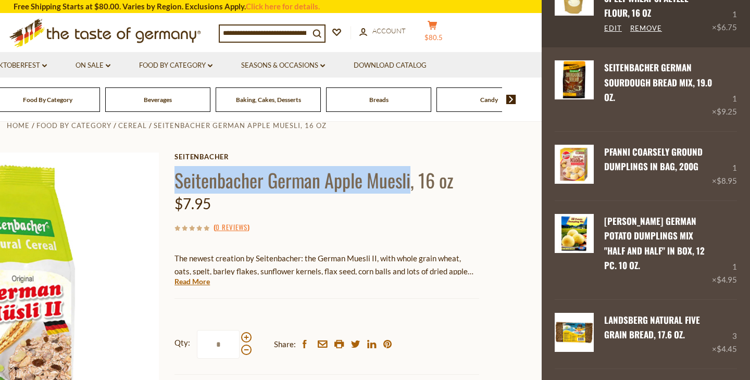
scroll to position [361, 0]
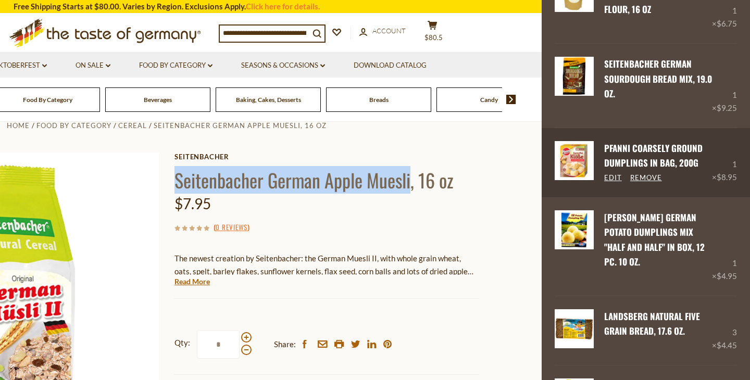
click at [656, 142] on link "Pfanni Coarsely Ground Dumplings in bag, 200g" at bounding box center [653, 156] width 98 height 28
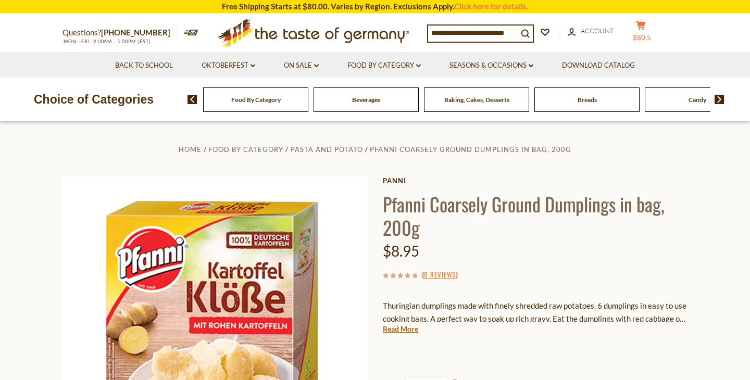
click at [651, 34] on span "$80.5" at bounding box center [642, 37] width 18 height 8
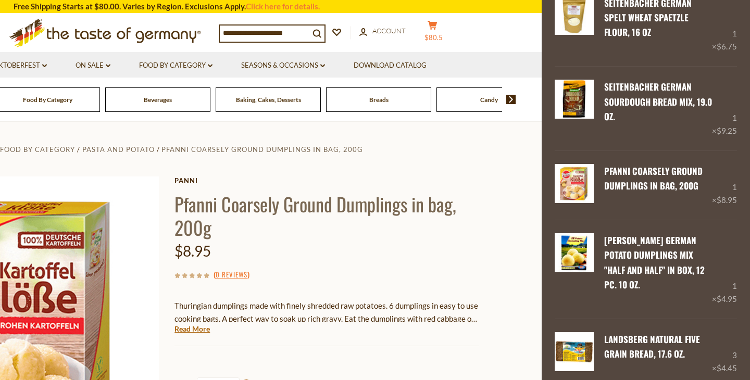
scroll to position [331, 0]
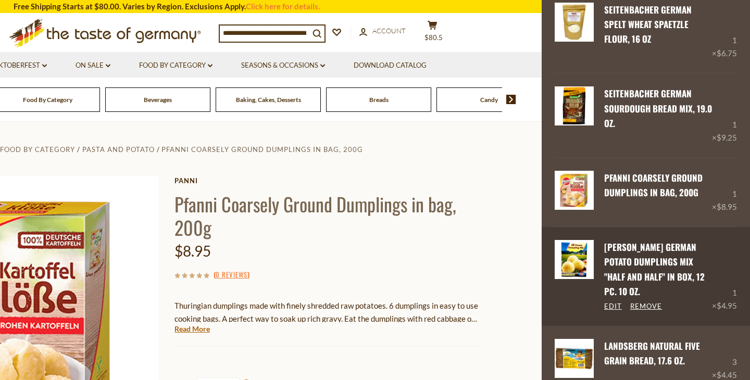
click at [645, 240] on div "Dr. Knoll German Potato Dumplings Mix "Half and Half" in Box, 12 pc. 10 oz. Edi…" at bounding box center [653, 276] width 118 height 72
click at [633, 240] on div "Dr. Knoll German Potato Dumplings Mix "Half and Half" in Box, 12 pc. 10 oz. Edi…" at bounding box center [653, 276] width 118 height 72
click at [584, 240] on img at bounding box center [574, 259] width 39 height 39
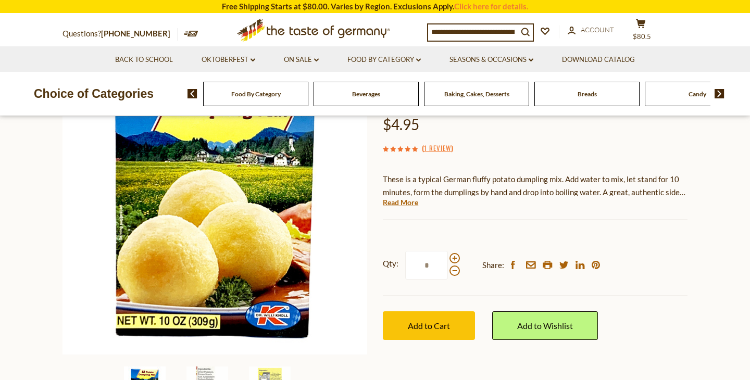
scroll to position [144, 0]
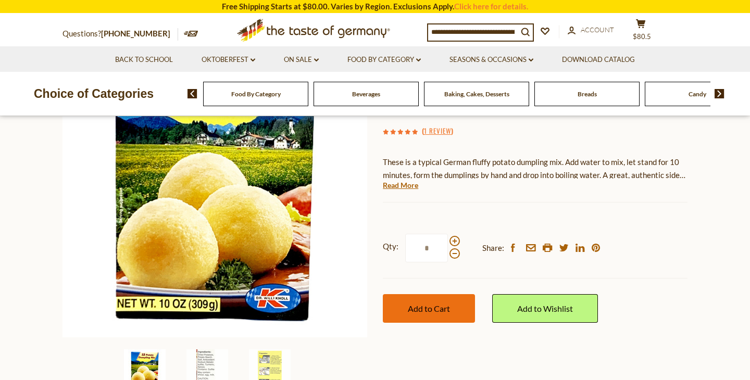
click at [433, 310] on span "Add to Cart" at bounding box center [429, 309] width 42 height 10
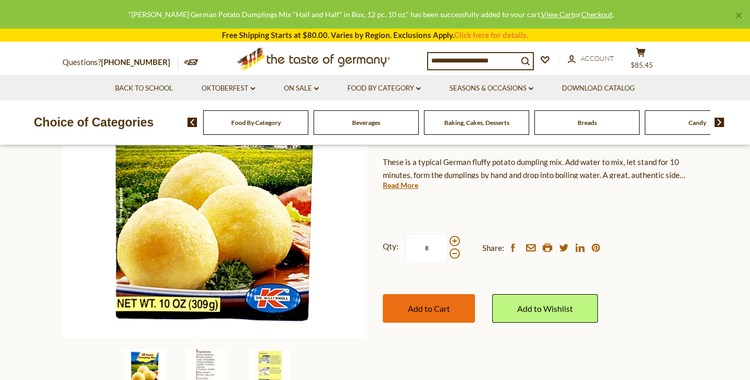
click at [439, 312] on span "Add to Cart" at bounding box center [429, 309] width 42 height 10
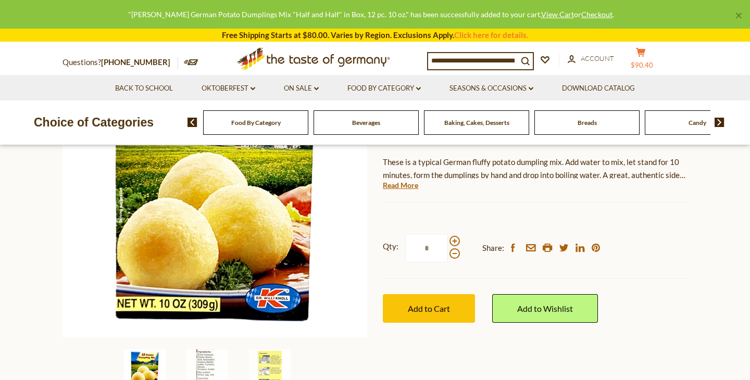
click at [646, 51] on icon at bounding box center [640, 52] width 9 height 9
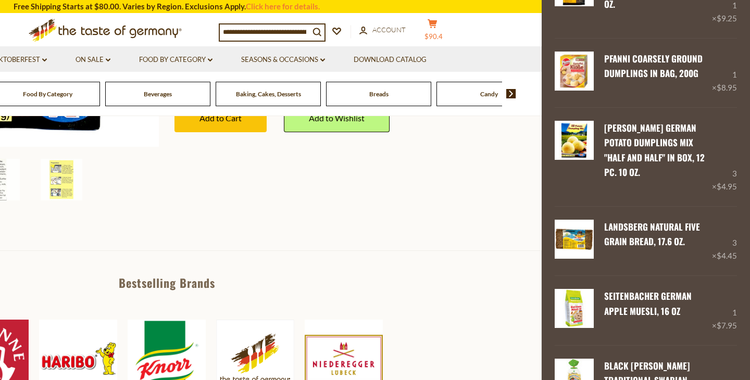
scroll to position [384, 0]
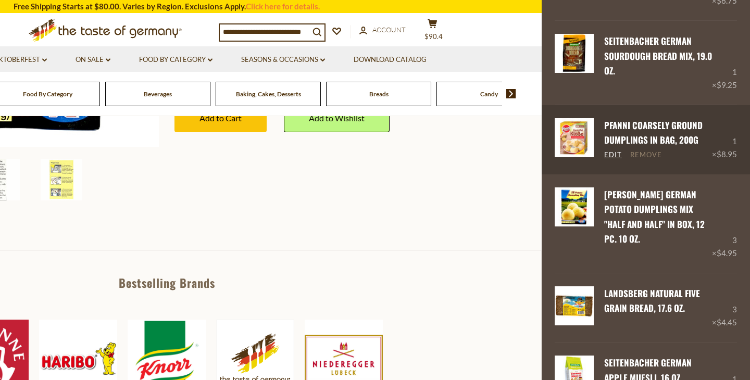
click at [658, 151] on link "Remove" at bounding box center [647, 155] width 32 height 9
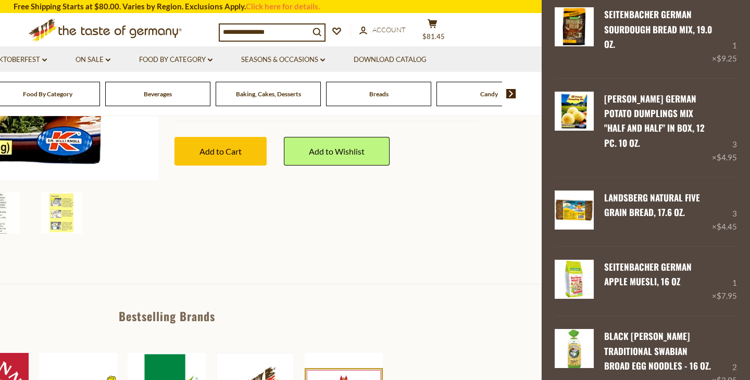
scroll to position [427, 0]
